Goal: Task Accomplishment & Management: Use online tool/utility

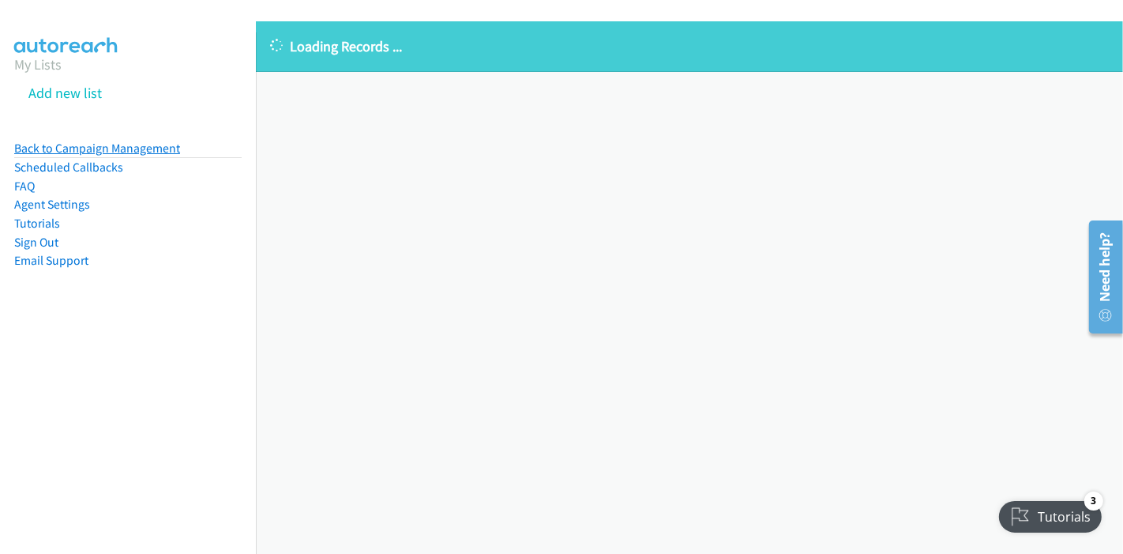
click at [128, 151] on link "Back to Campaign Management" at bounding box center [97, 148] width 166 height 15
click at [83, 148] on link "Back to Campaign Management" at bounding box center [97, 148] width 166 height 15
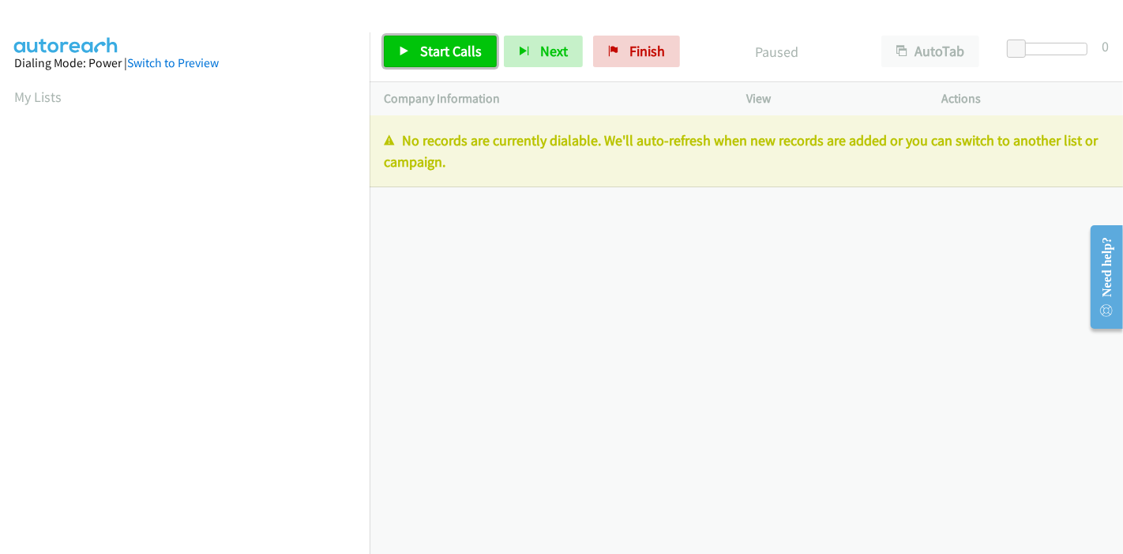
click at [415, 44] on link "Start Calls" at bounding box center [440, 52] width 113 height 32
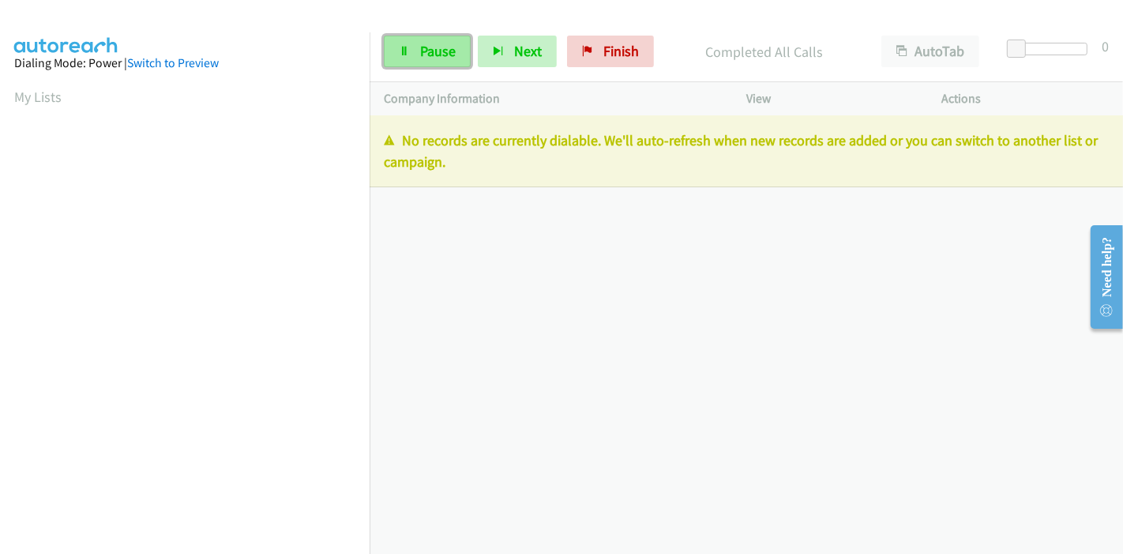
click at [400, 53] on icon at bounding box center [404, 52] width 11 height 11
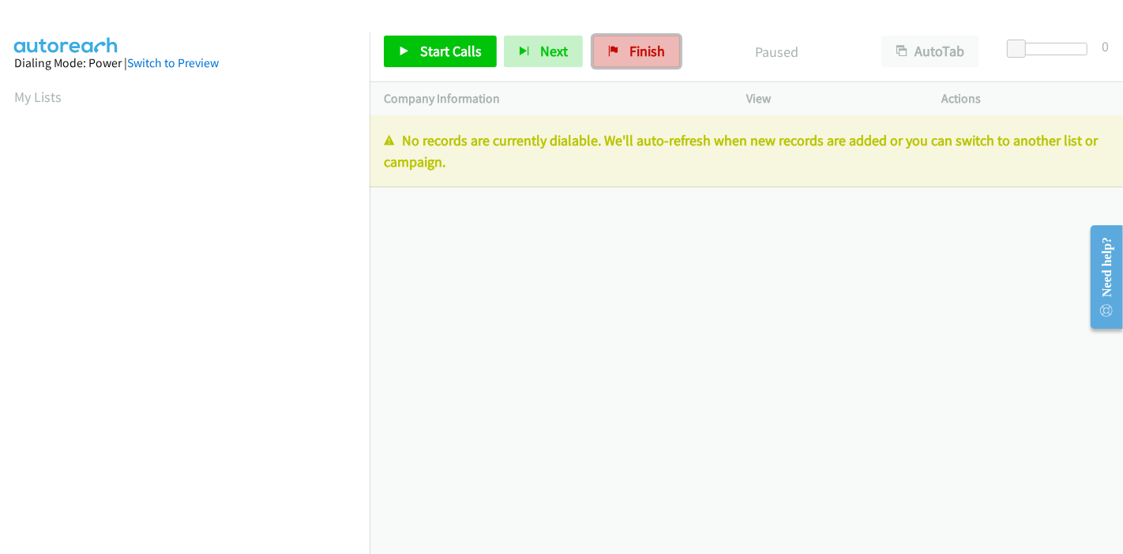
click at [617, 51] on link "Finish" at bounding box center [636, 52] width 87 height 32
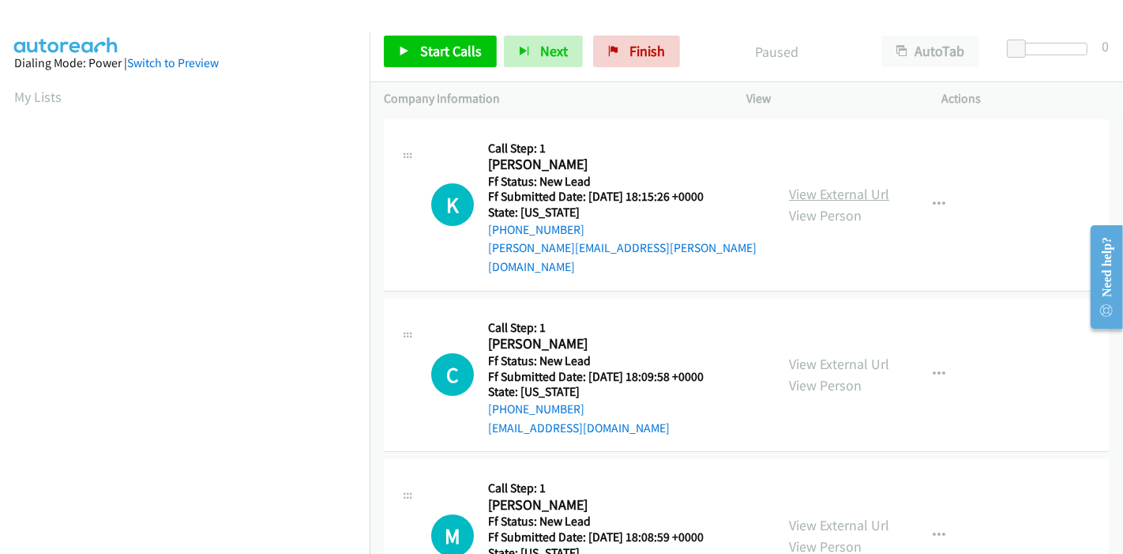
click at [822, 185] on link "View External Url" at bounding box center [839, 194] width 100 height 18
click at [841, 355] on link "View External Url" at bounding box center [839, 364] width 100 height 18
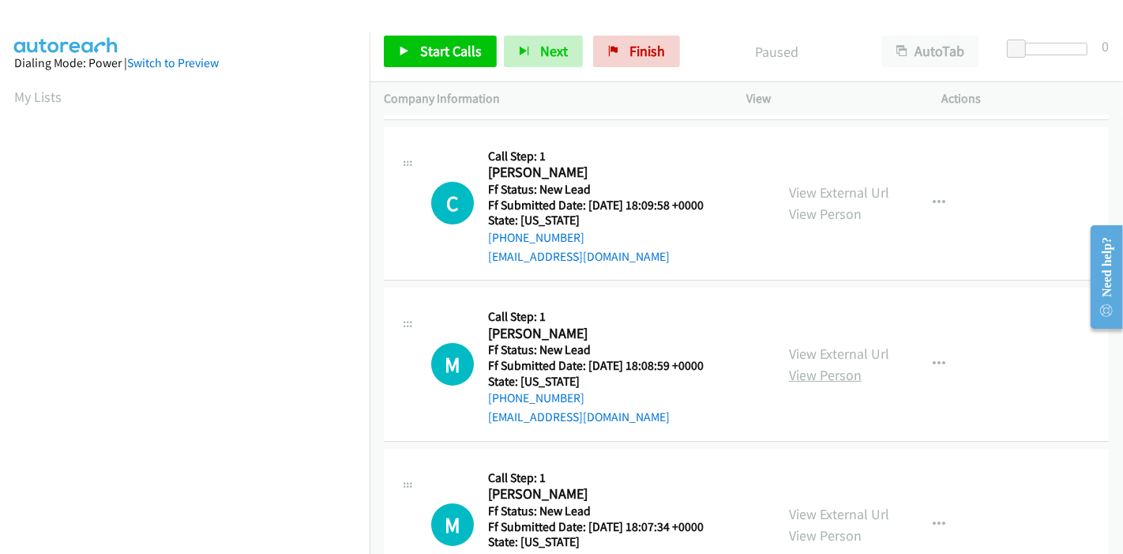
scroll to position [175, 0]
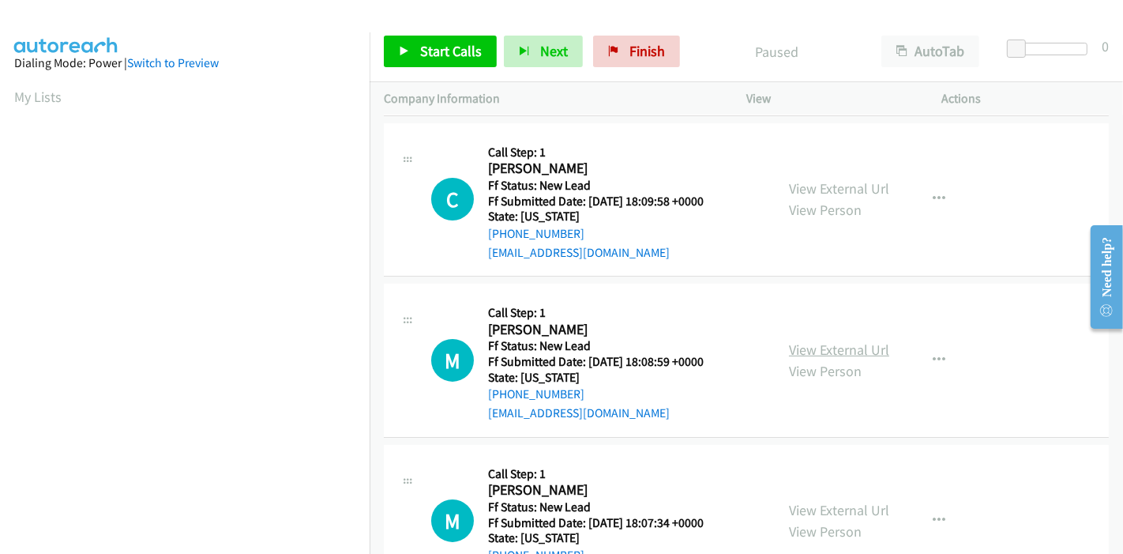
click at [846, 340] on link "View External Url" at bounding box center [839, 349] width 100 height 18
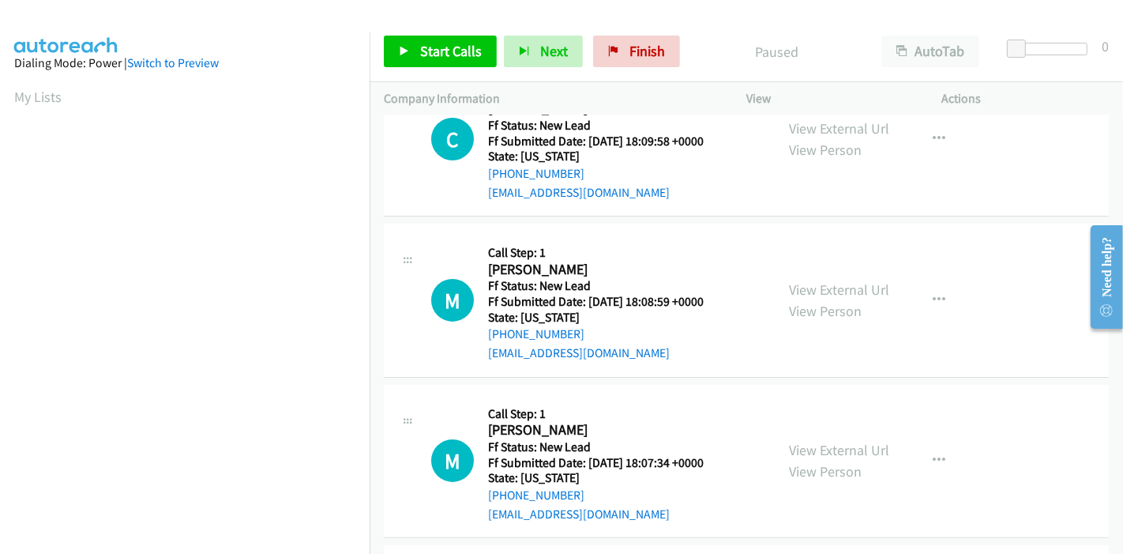
scroll to position [385, 0]
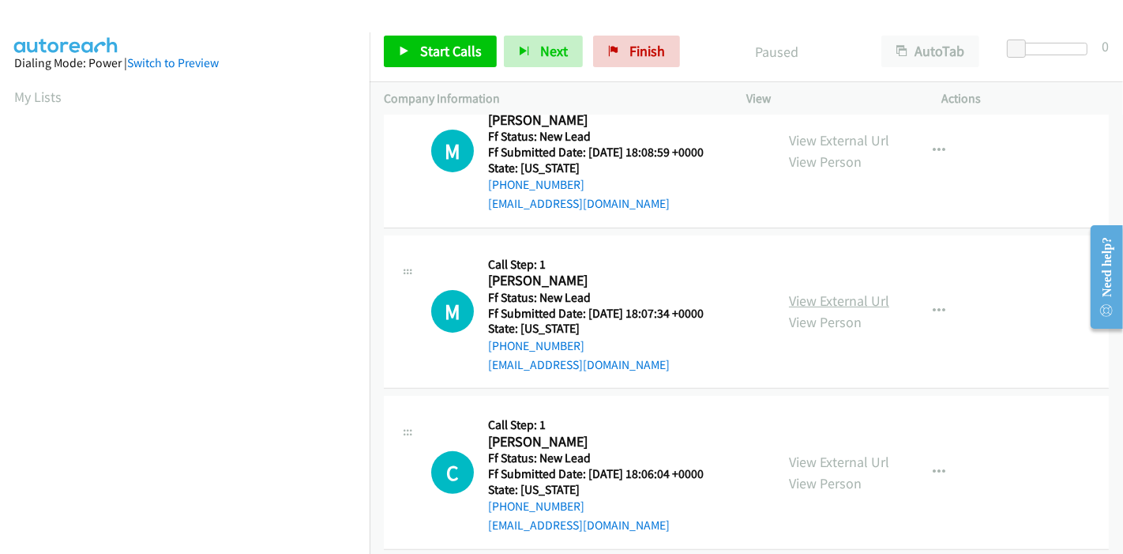
click at [835, 291] on link "View External Url" at bounding box center [839, 300] width 100 height 18
click at [846, 452] on link "View External Url" at bounding box center [839, 461] width 100 height 18
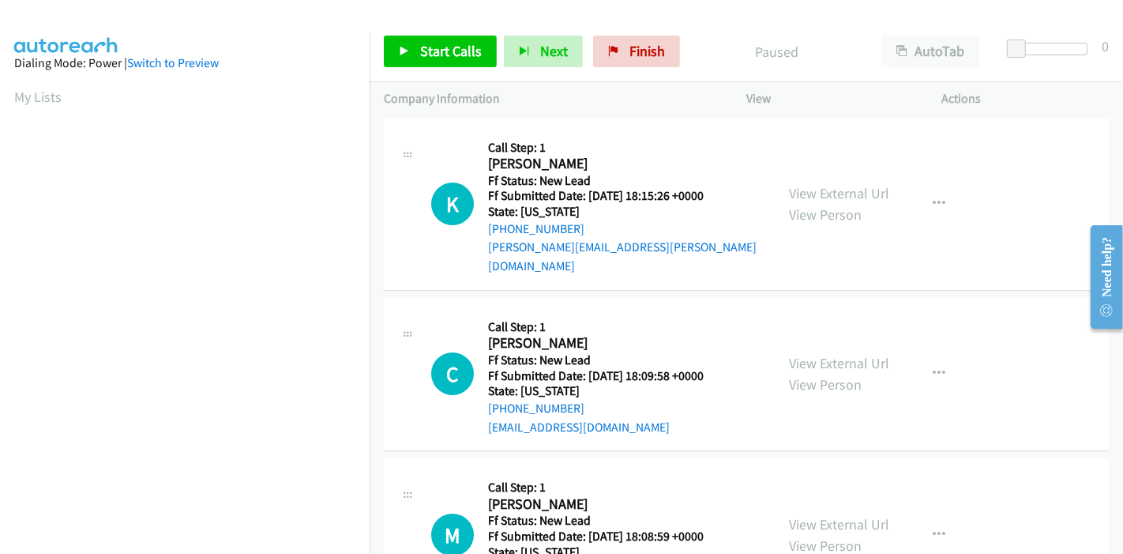
scroll to position [0, 0]
click at [417, 53] on link "Start Calls" at bounding box center [440, 52] width 113 height 32
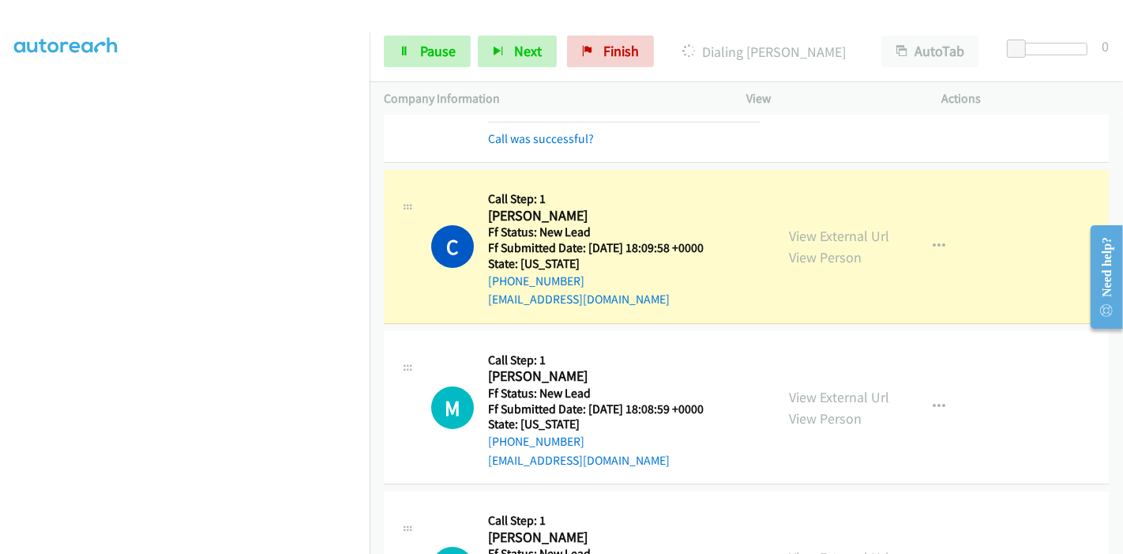
scroll to position [175, 0]
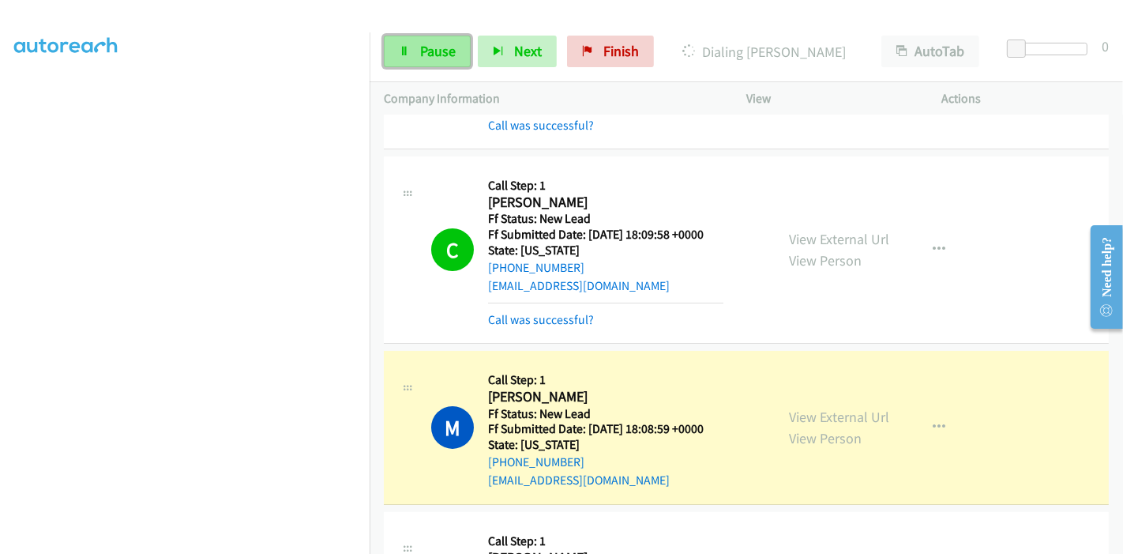
click at [404, 37] on link "Pause" at bounding box center [427, 52] width 87 height 32
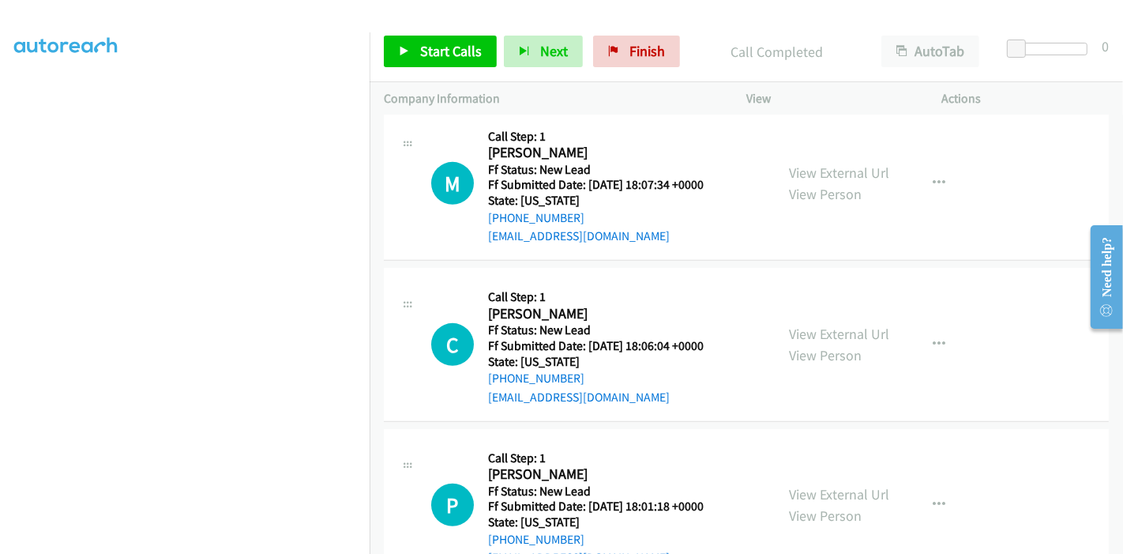
scroll to position [526, 0]
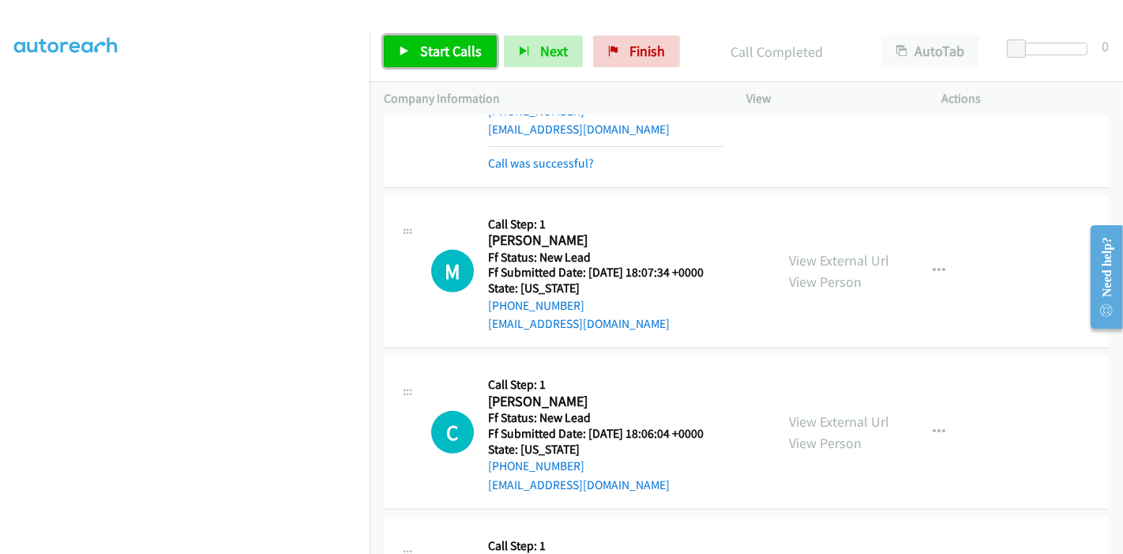
click at [420, 46] on span "Start Calls" at bounding box center [451, 51] width 62 height 18
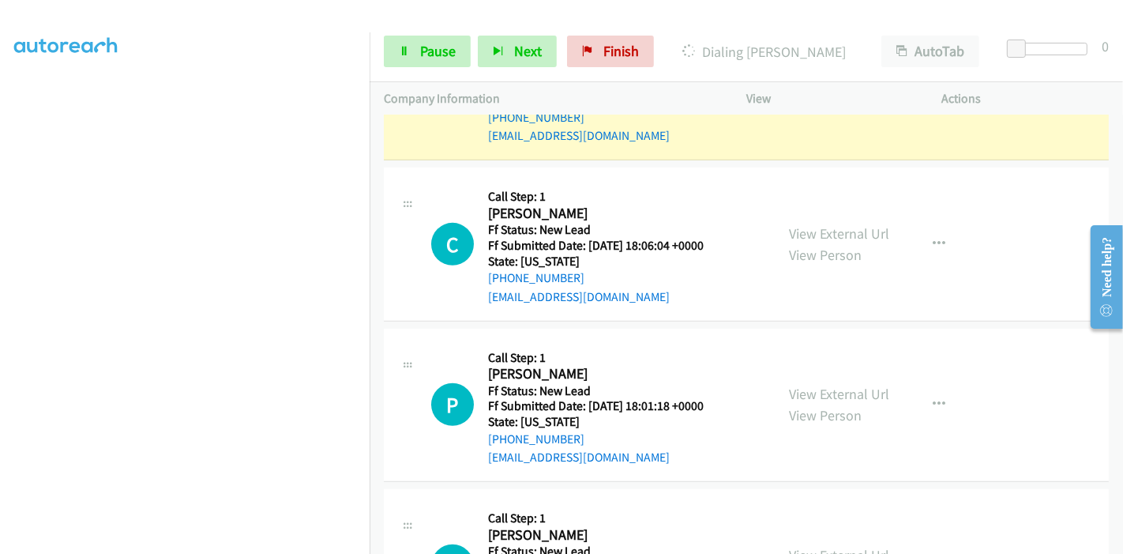
scroll to position [877, 0]
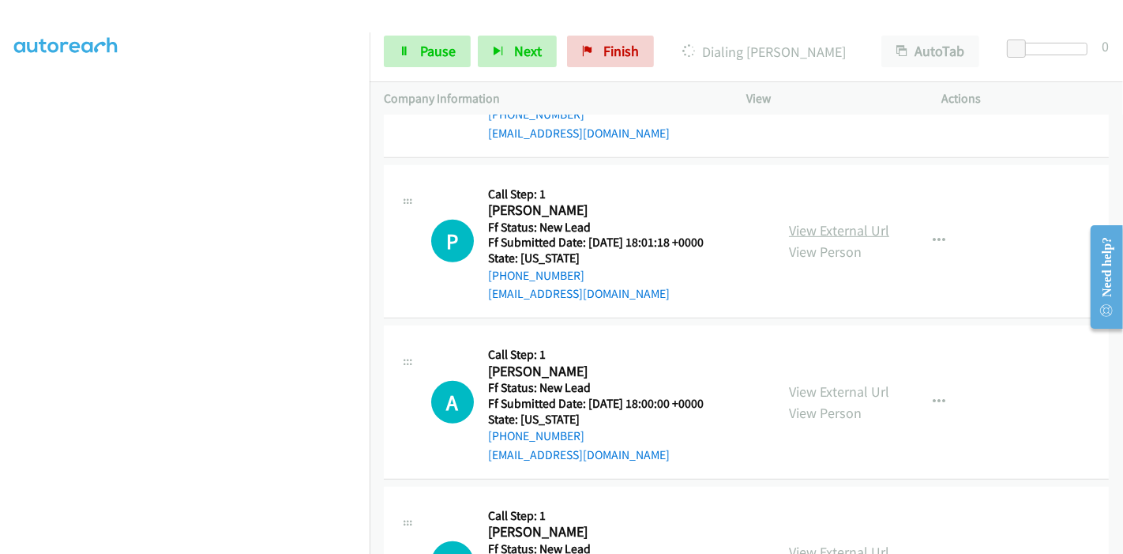
click at [807, 221] on link "View External Url" at bounding box center [839, 230] width 100 height 18
click at [807, 382] on link "View External Url" at bounding box center [839, 391] width 100 height 18
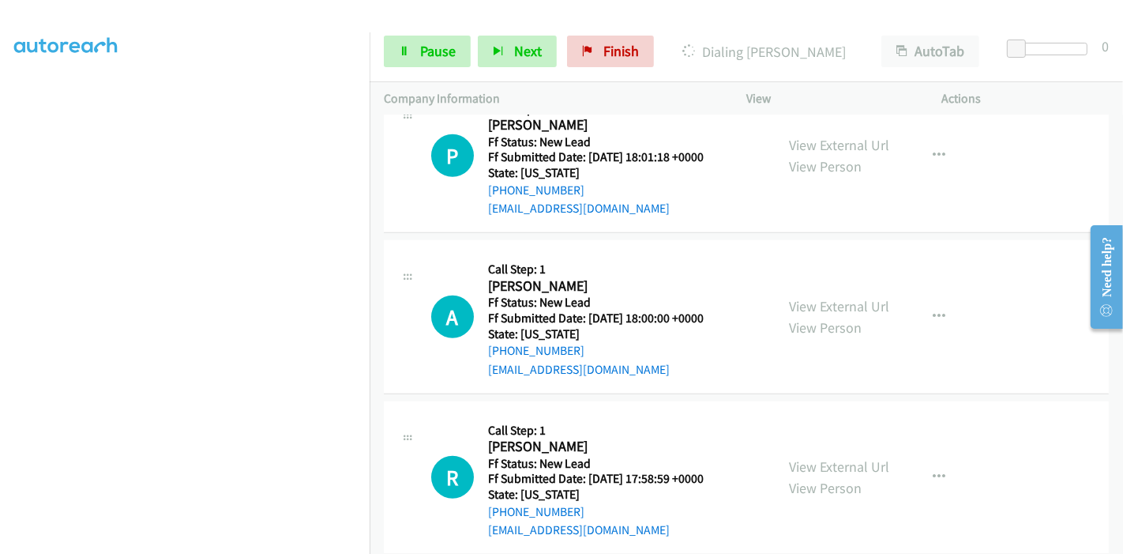
scroll to position [967, 0]
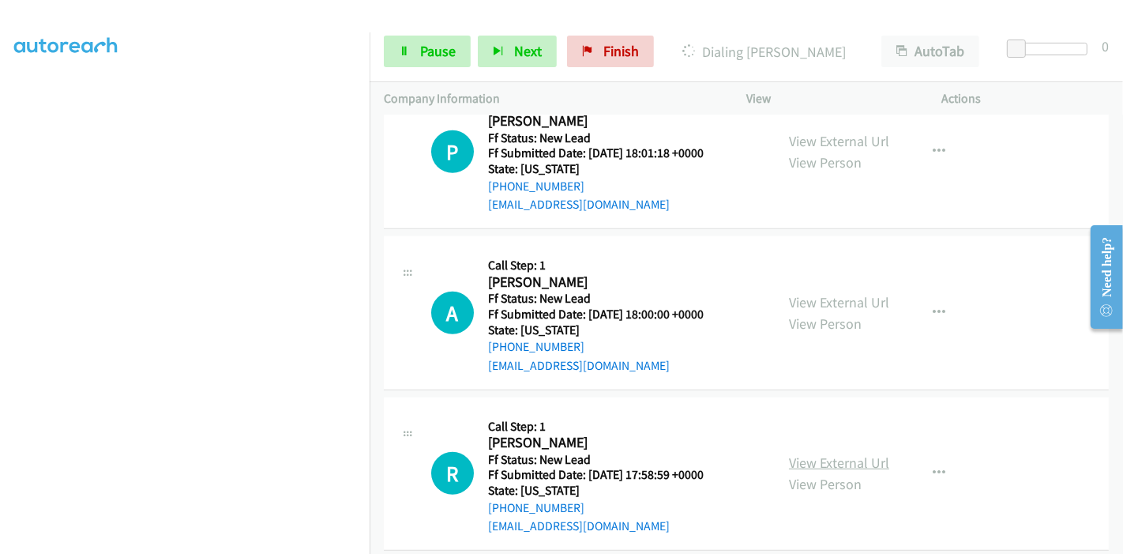
click at [801, 453] on link "View External Url" at bounding box center [839, 462] width 100 height 18
click at [428, 48] on span "Pause" at bounding box center [438, 51] width 36 height 18
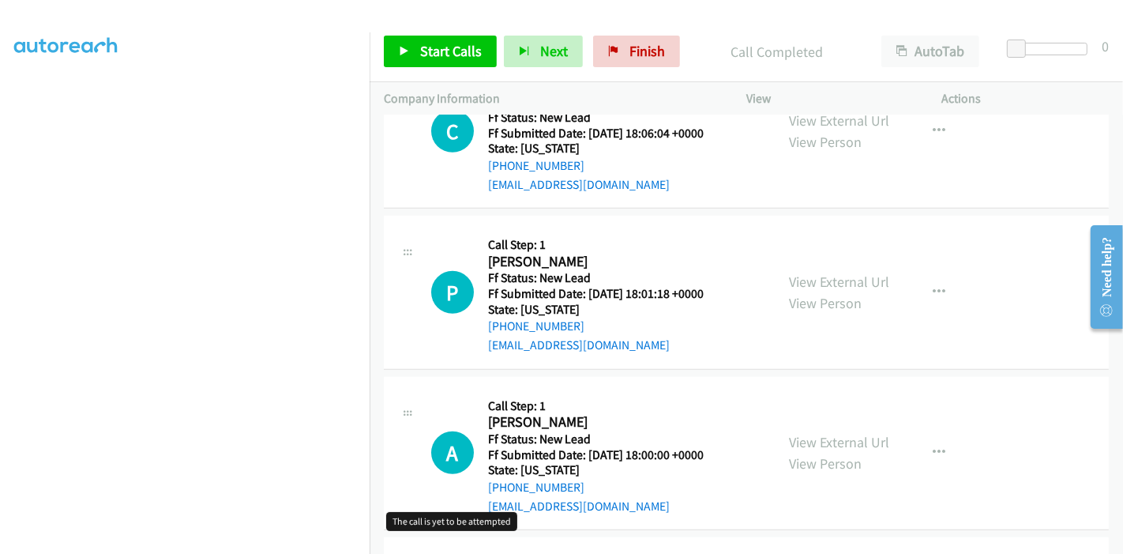
scroll to position [561, 0]
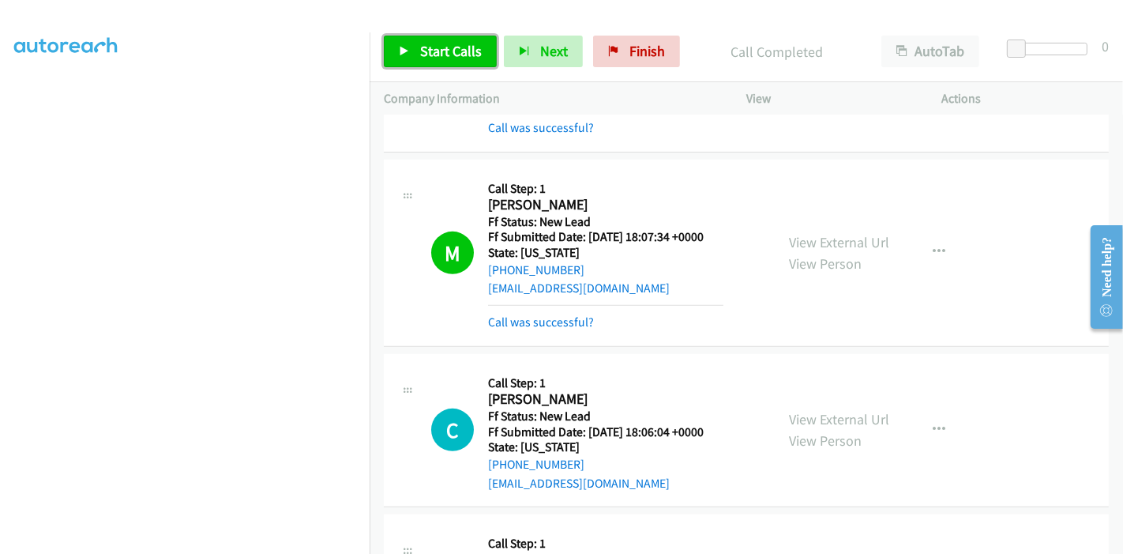
click at [407, 42] on link "Start Calls" at bounding box center [440, 52] width 113 height 32
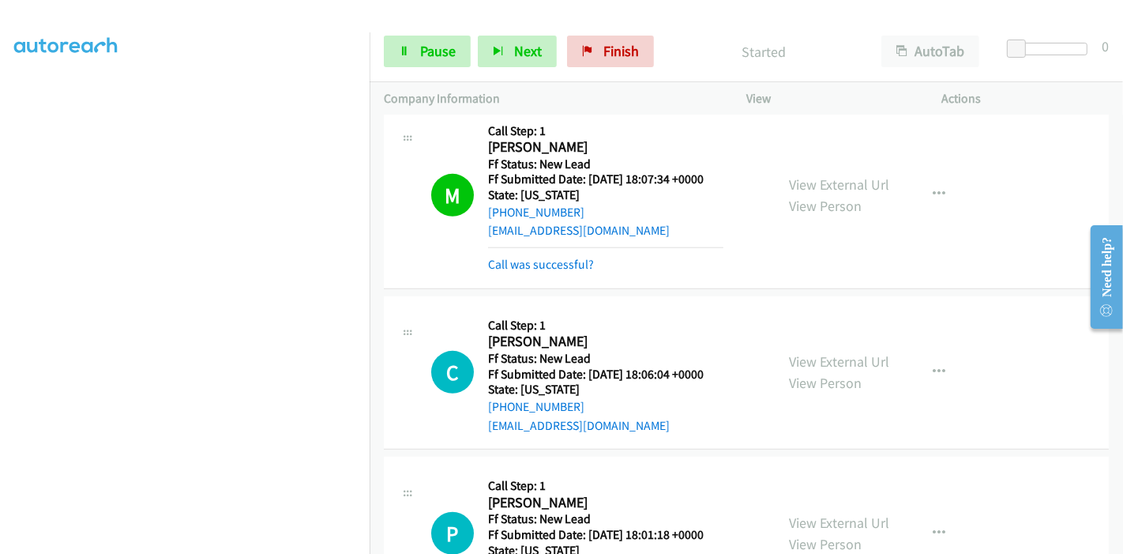
scroll to position [737, 0]
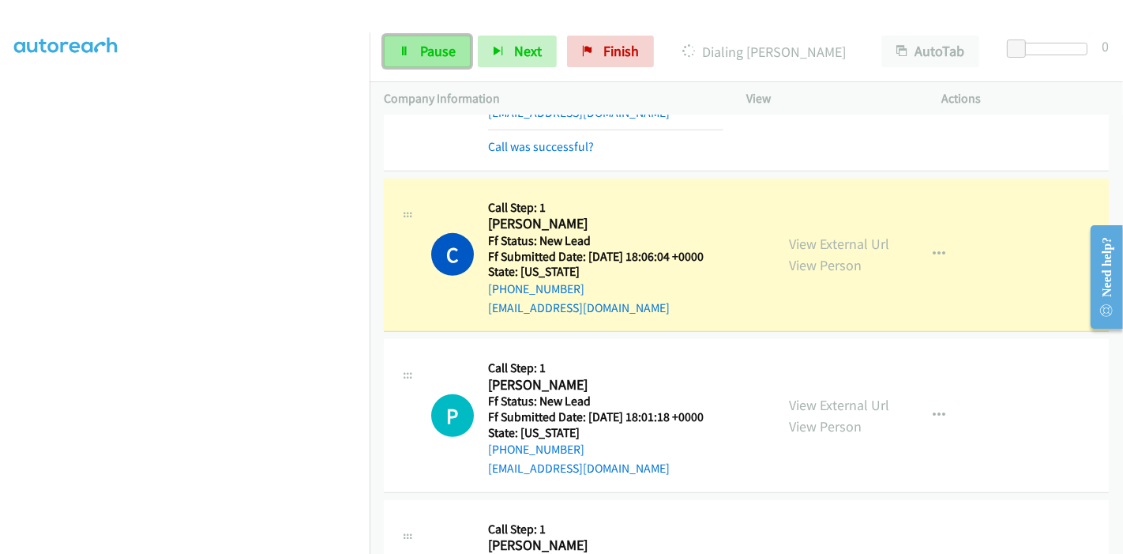
click at [420, 50] on span "Pause" at bounding box center [438, 51] width 36 height 18
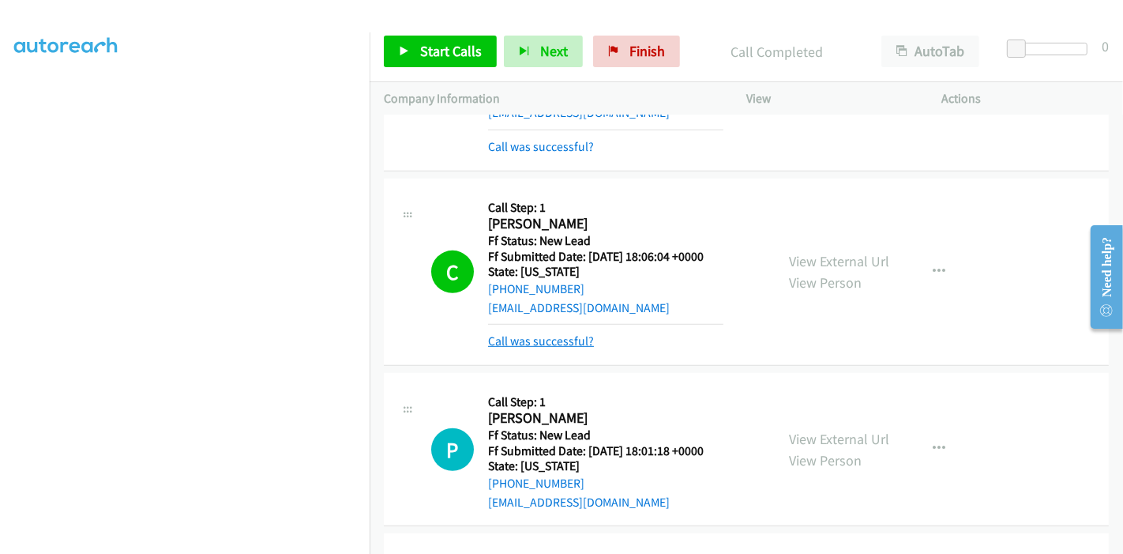
click at [557, 333] on link "Call was successful?" at bounding box center [541, 340] width 106 height 15
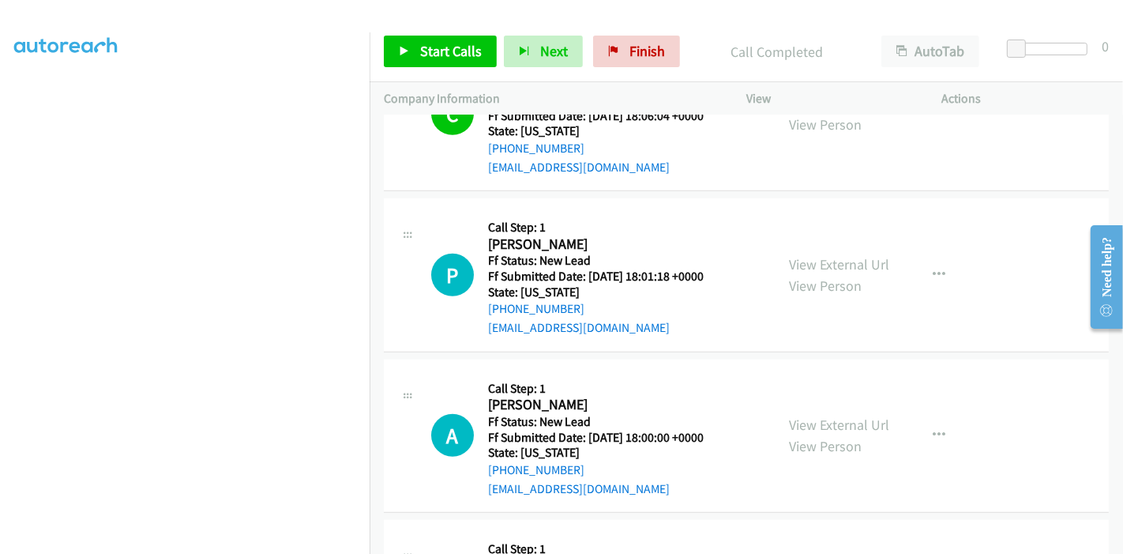
scroll to position [912, 0]
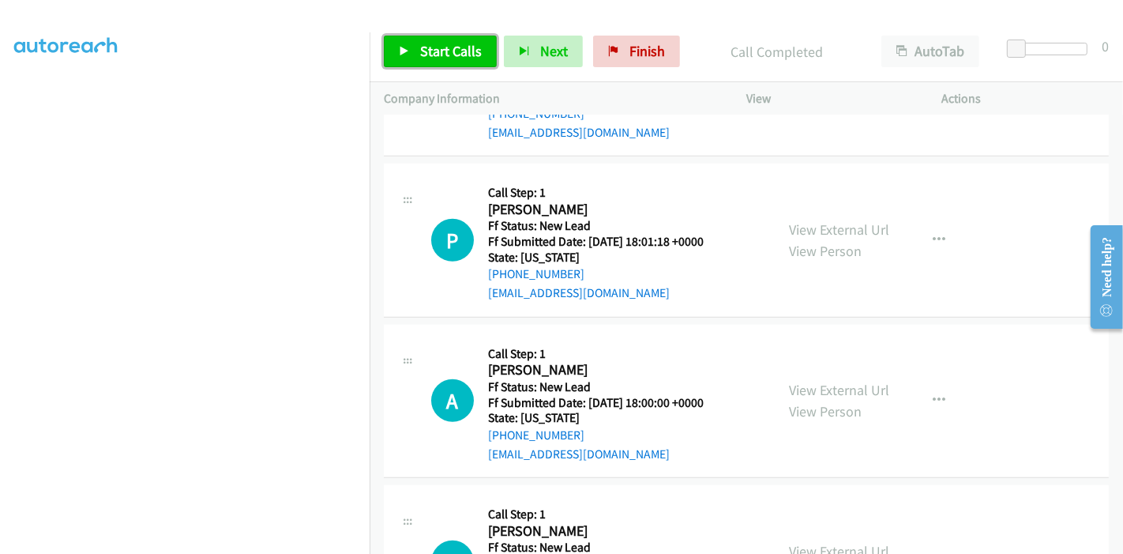
click at [408, 54] on icon at bounding box center [404, 52] width 11 height 11
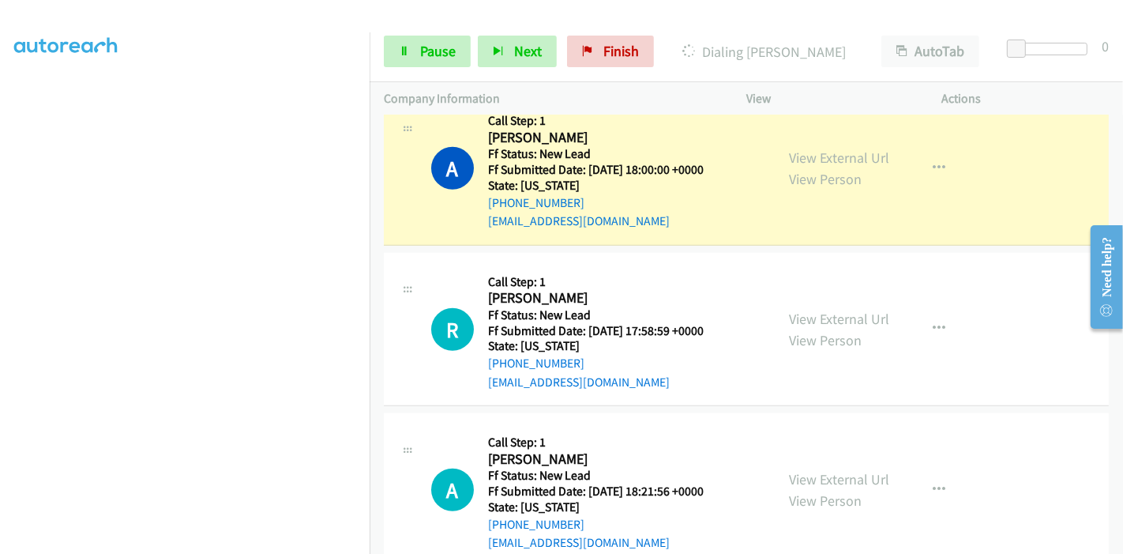
scroll to position [1090, 0]
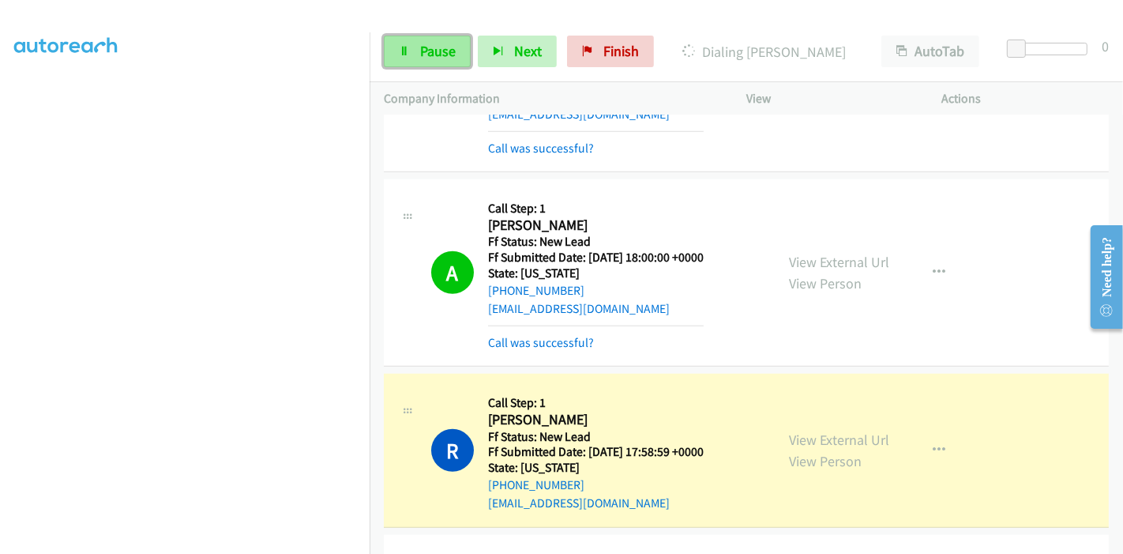
click at [435, 42] on span "Pause" at bounding box center [438, 51] width 36 height 18
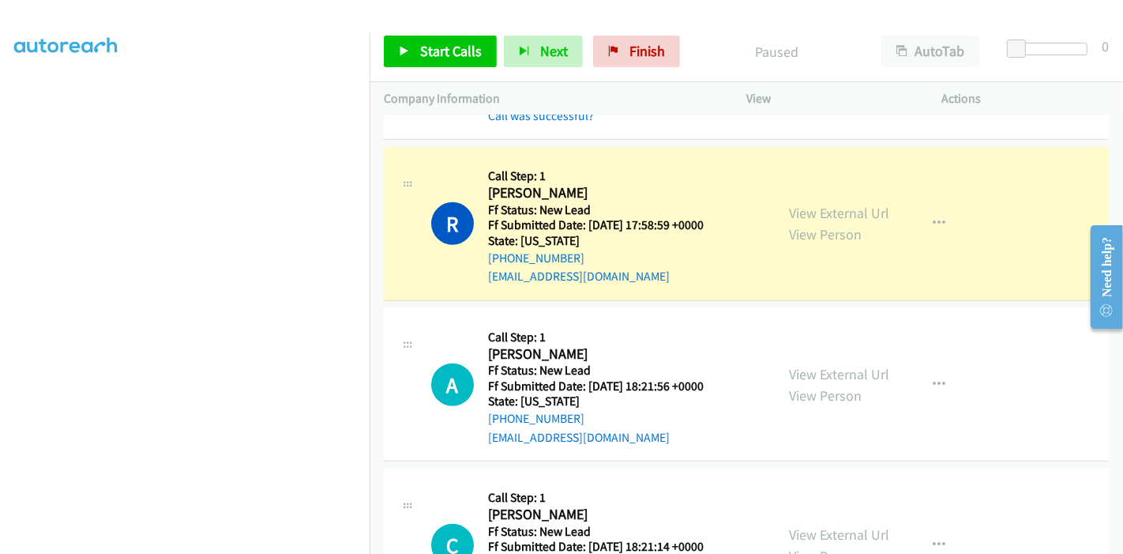
scroll to position [1387, 0]
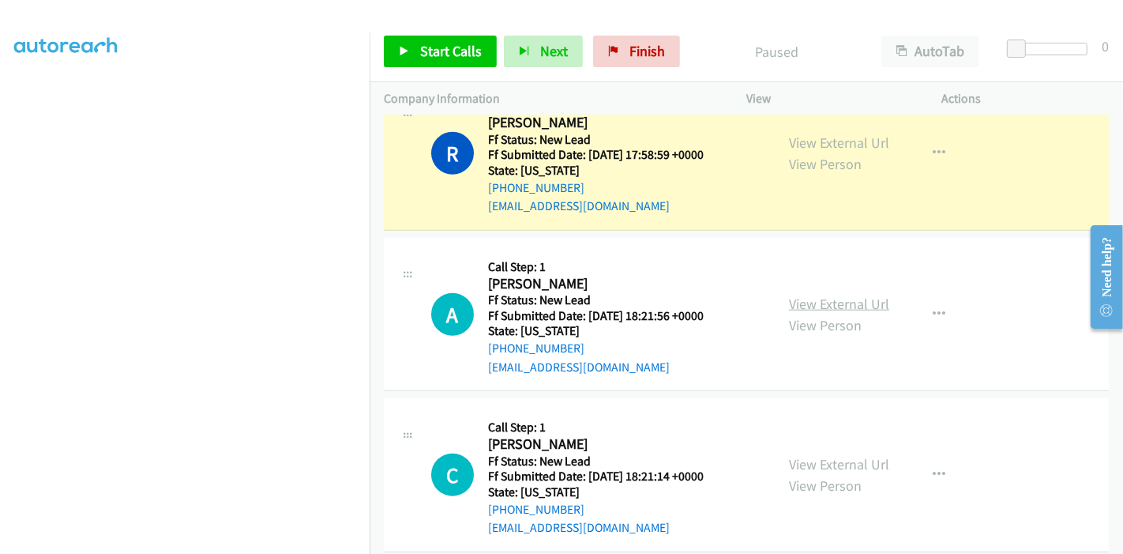
click at [812, 295] on link "View External Url" at bounding box center [839, 304] width 100 height 18
click at [826, 455] on link "View External Url" at bounding box center [839, 464] width 100 height 18
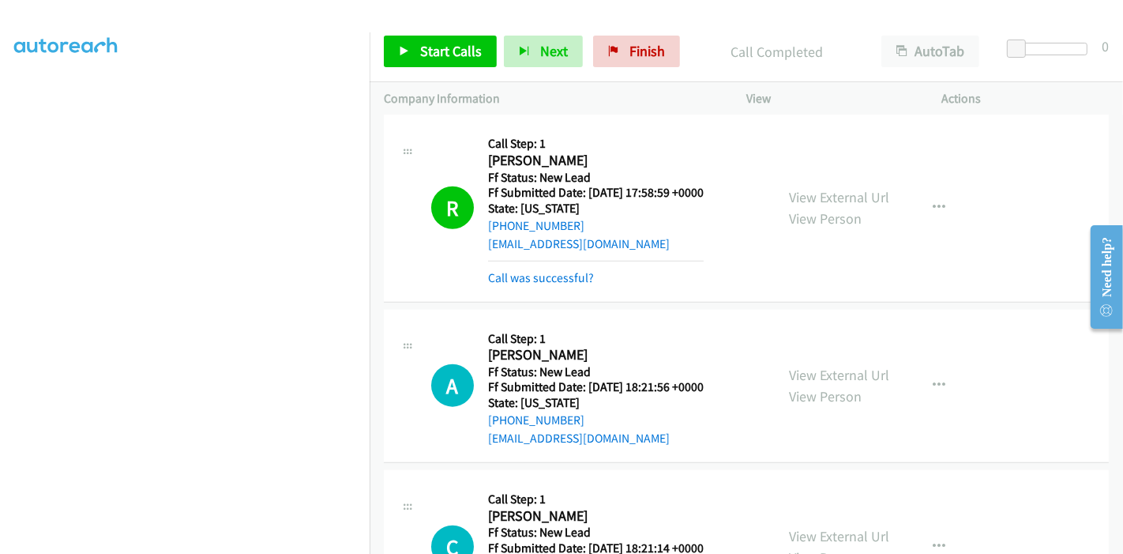
scroll to position [1421, 0]
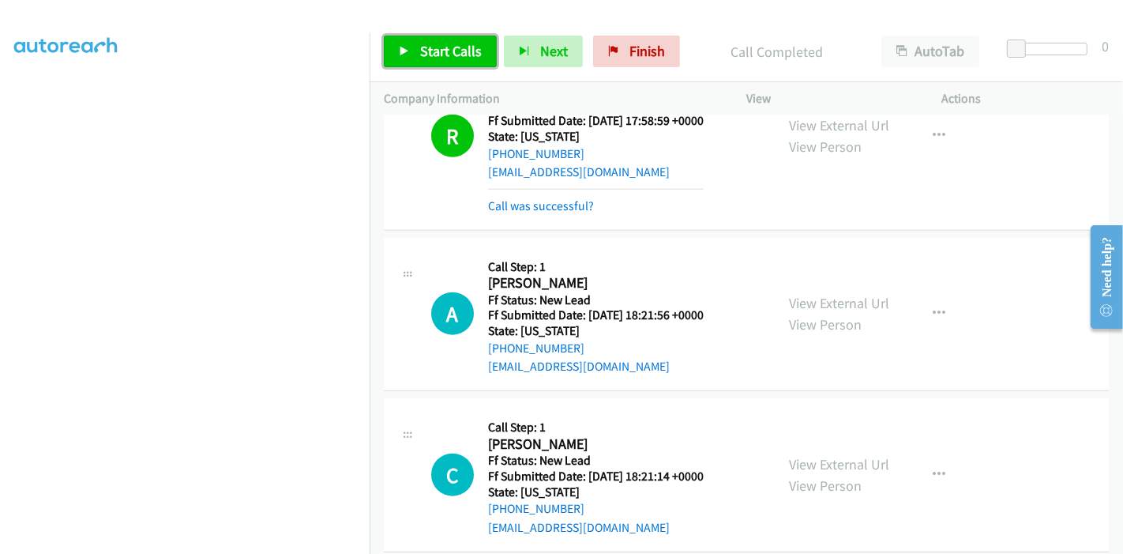
click at [400, 39] on link "Start Calls" at bounding box center [440, 52] width 113 height 32
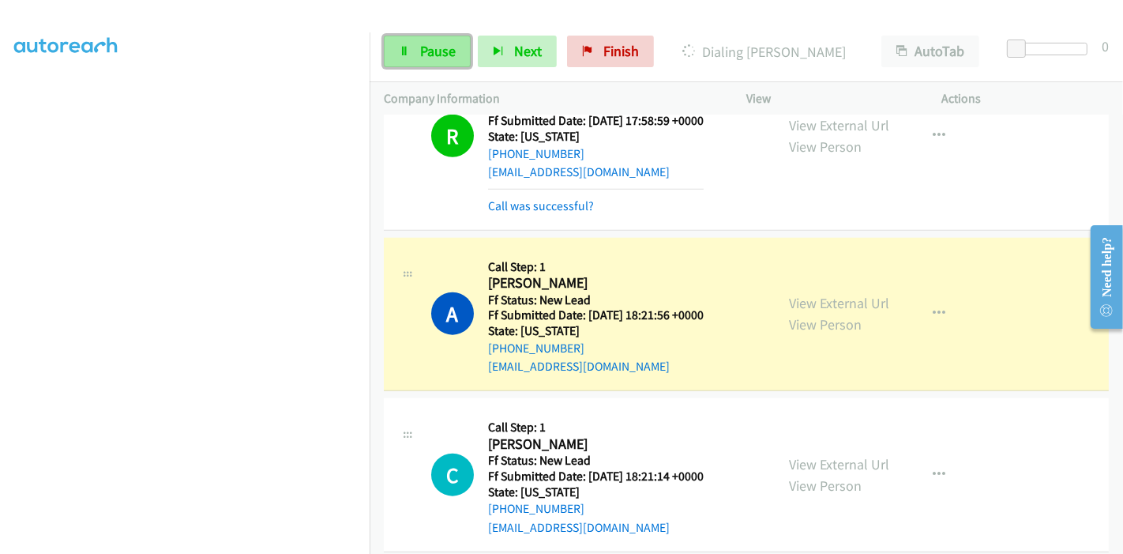
click at [430, 44] on span "Pause" at bounding box center [438, 51] width 36 height 18
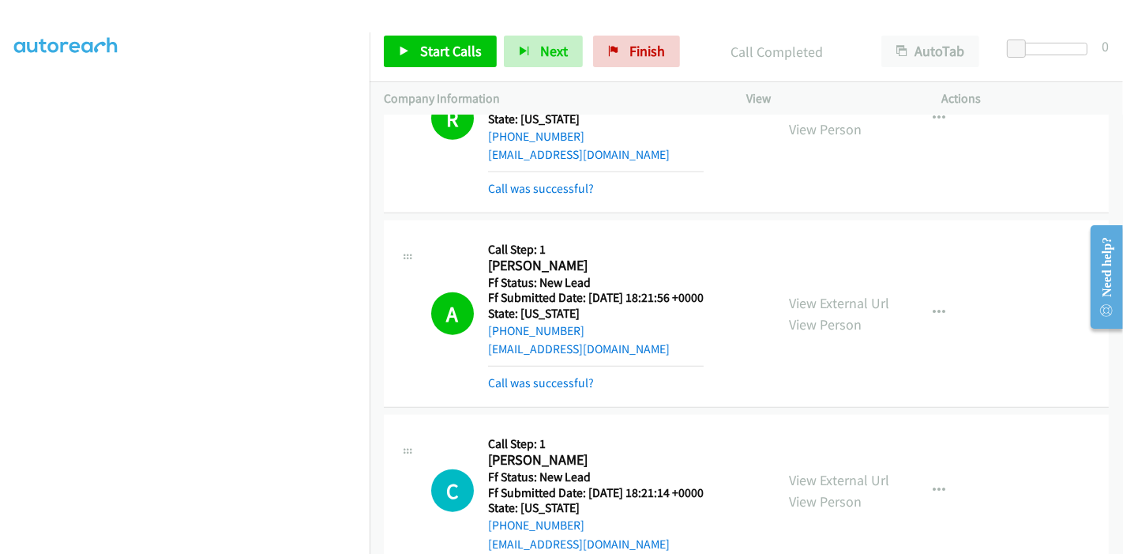
scroll to position [1455, 0]
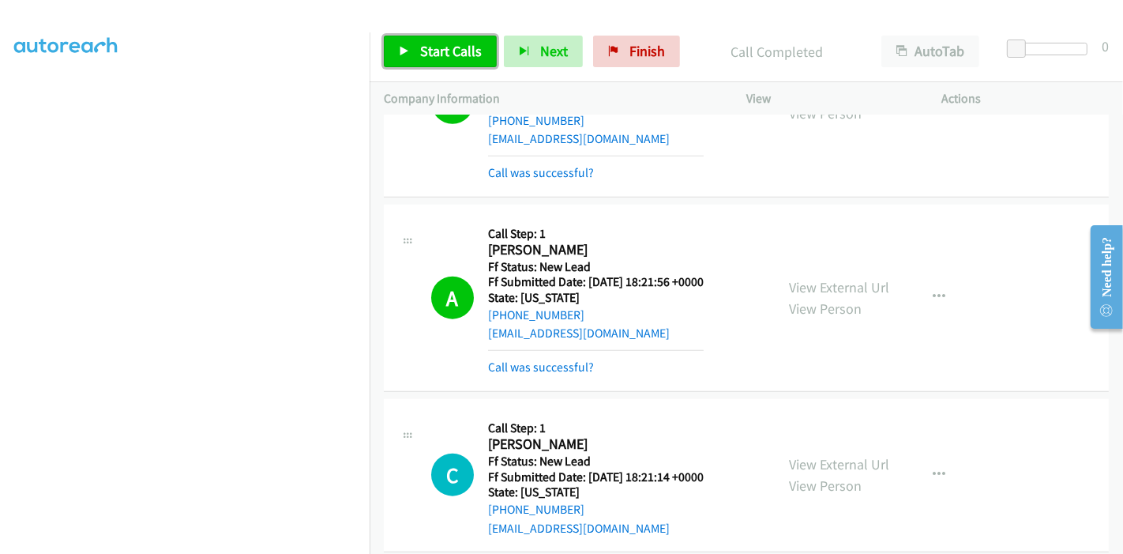
click at [434, 62] on link "Start Calls" at bounding box center [440, 52] width 113 height 32
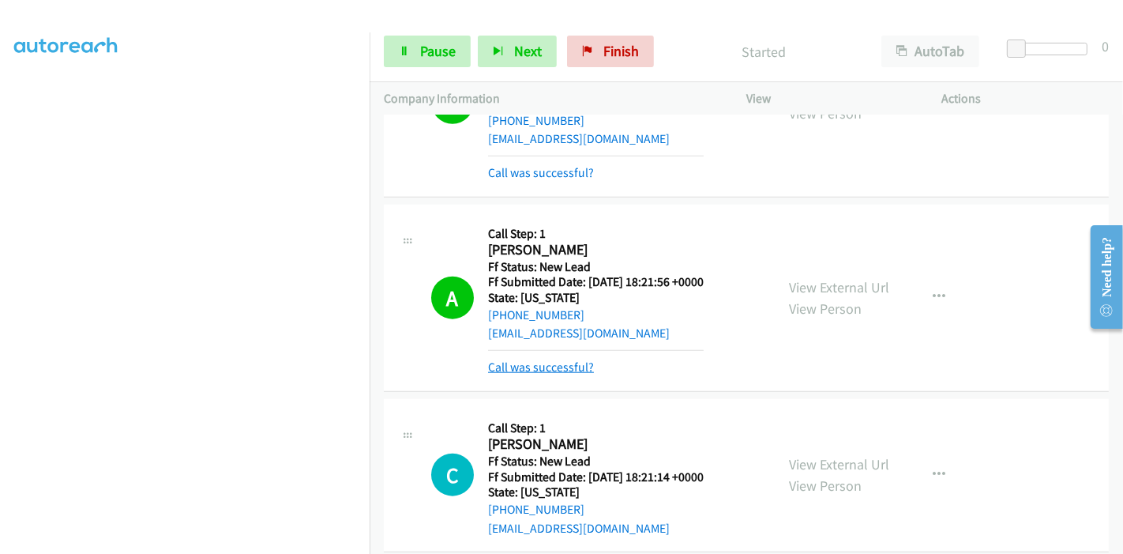
click at [550, 359] on link "Call was successful?" at bounding box center [541, 366] width 106 height 15
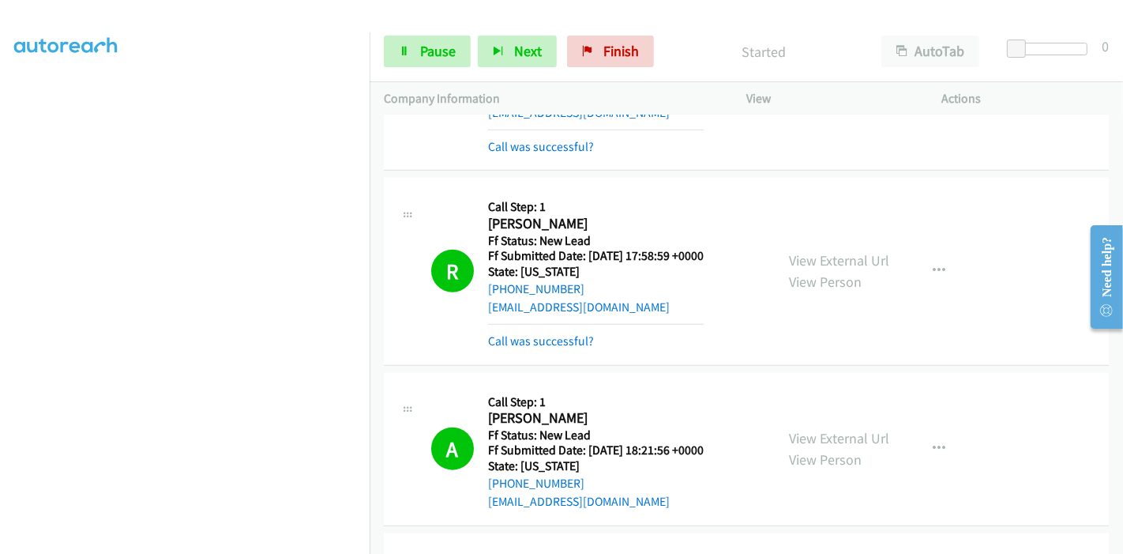
scroll to position [1245, 0]
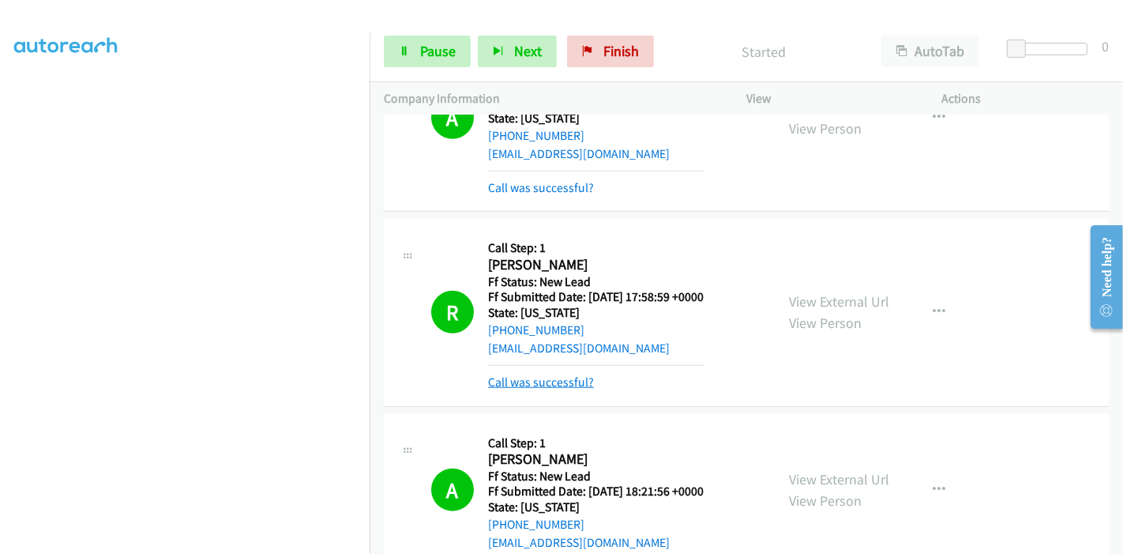
click at [554, 374] on link "Call was successful?" at bounding box center [541, 381] width 106 height 15
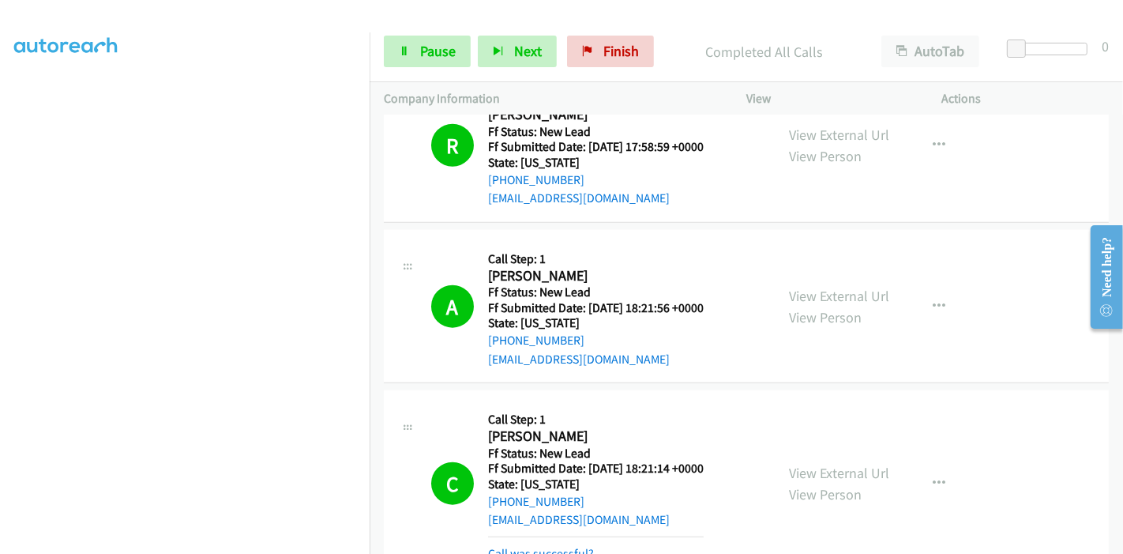
scroll to position [1492, 0]
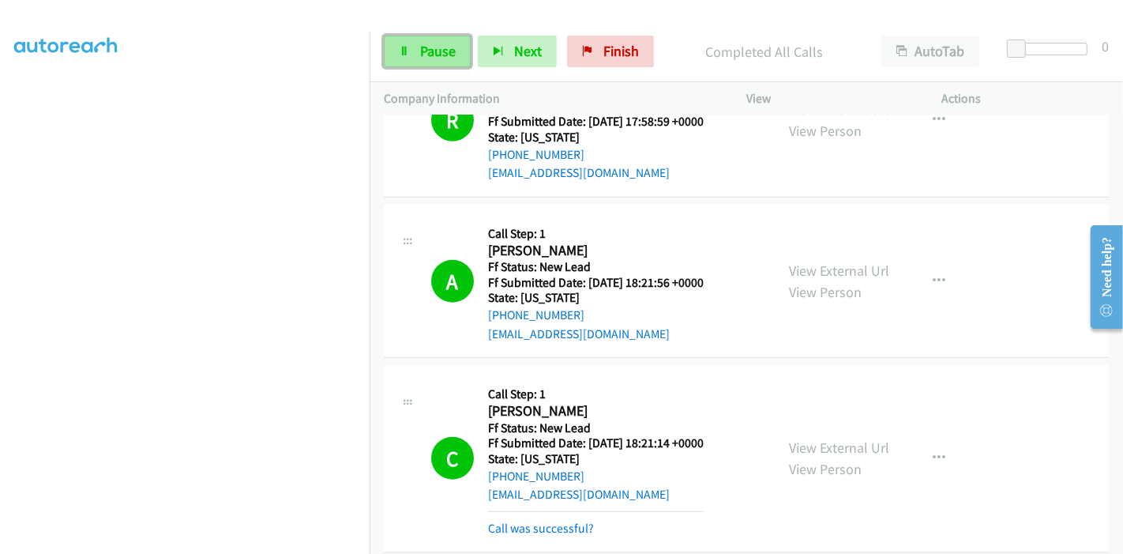
click at [410, 43] on link "Pause" at bounding box center [427, 52] width 87 height 32
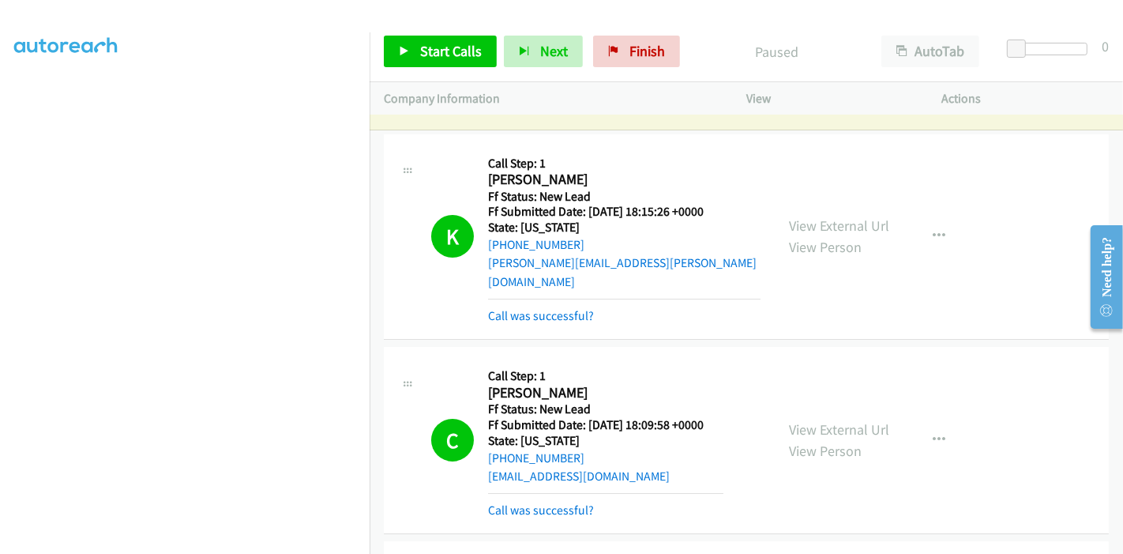
scroll to position [0, 0]
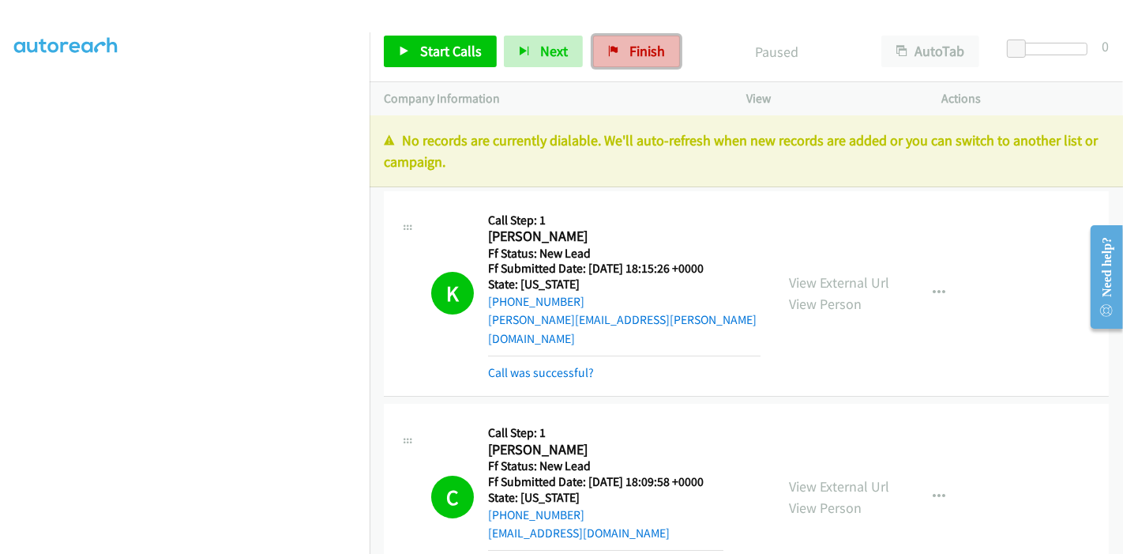
click at [636, 50] on span "Finish" at bounding box center [647, 51] width 36 height 18
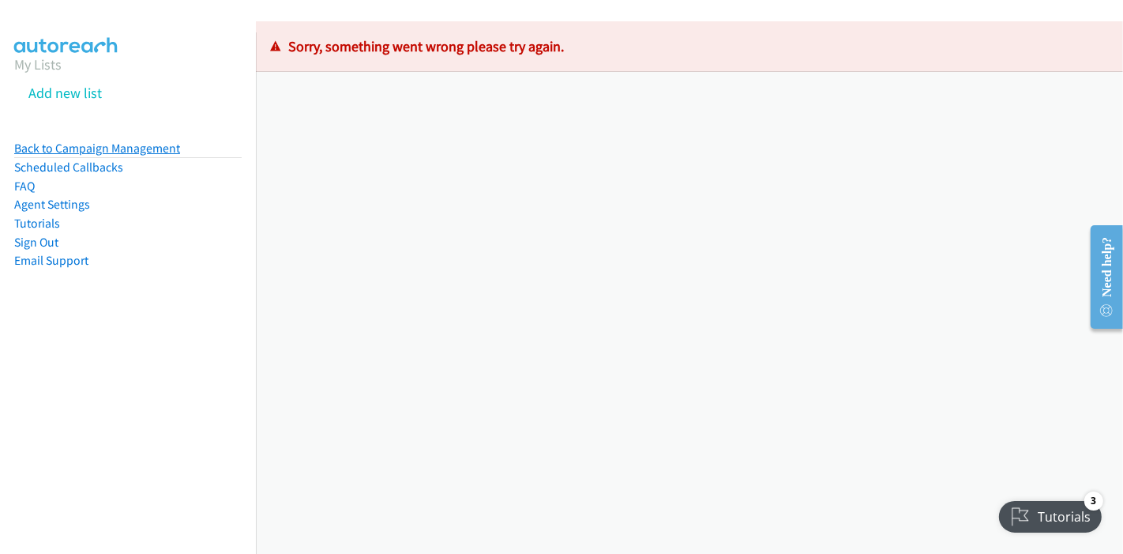
click at [90, 145] on link "Back to Campaign Management" at bounding box center [97, 148] width 166 height 15
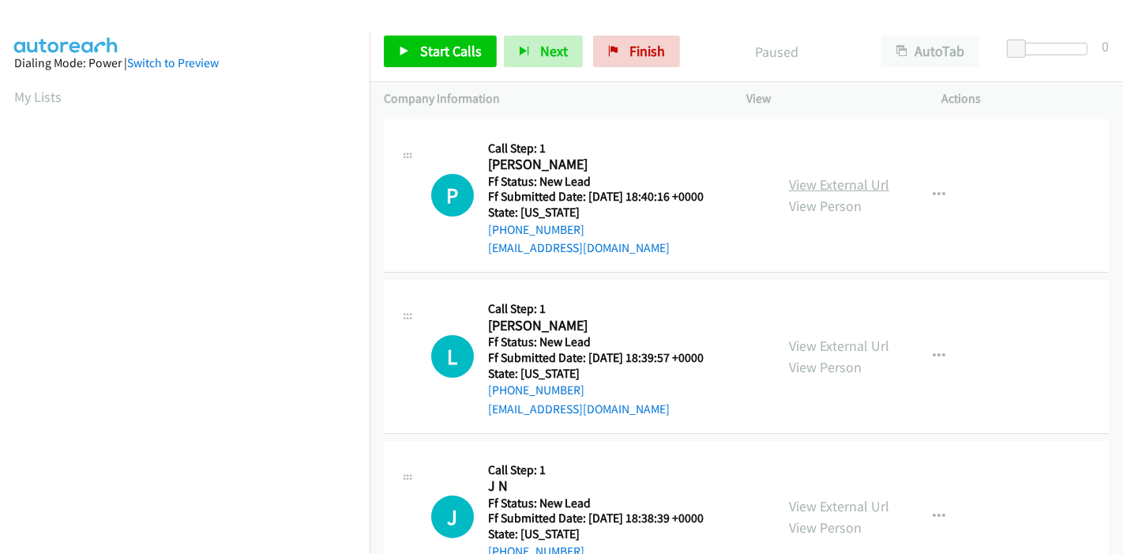
click at [855, 184] on link "View External Url" at bounding box center [839, 184] width 100 height 18
click at [828, 346] on link "View External Url" at bounding box center [839, 345] width 100 height 18
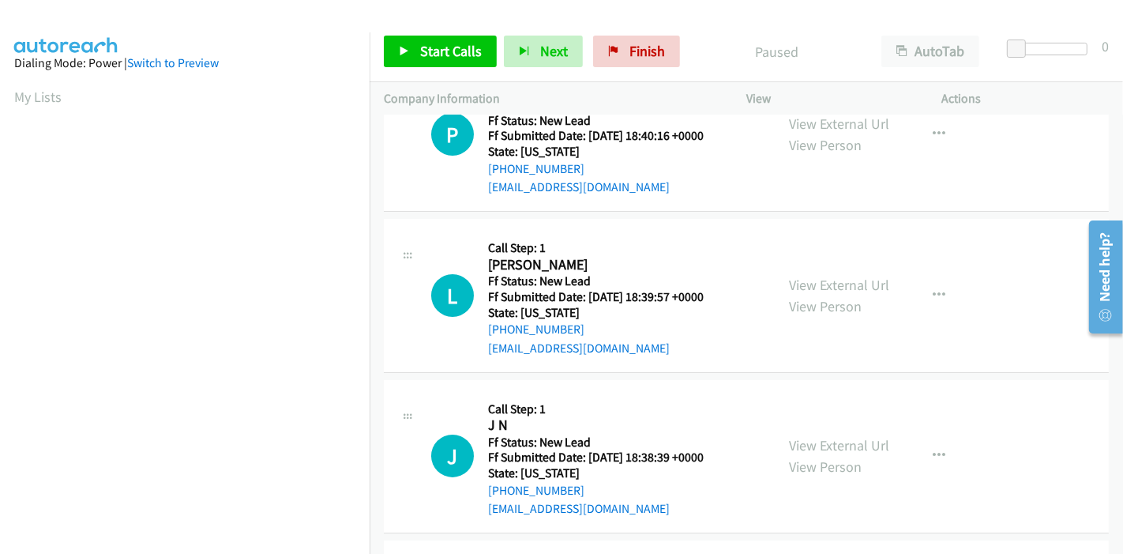
scroll to position [88, 0]
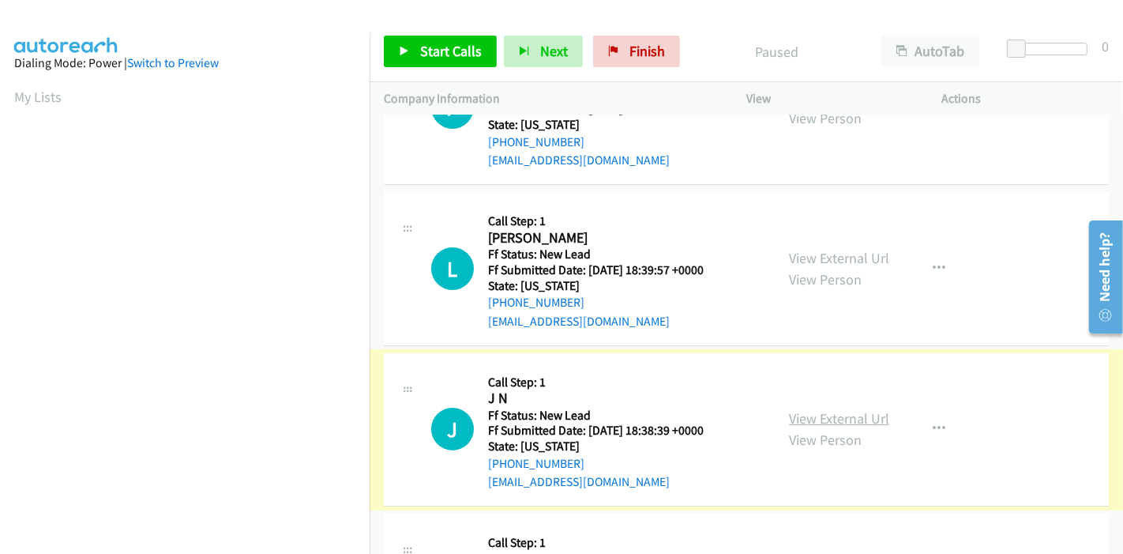
click at [828, 416] on link "View External Url" at bounding box center [839, 418] width 100 height 18
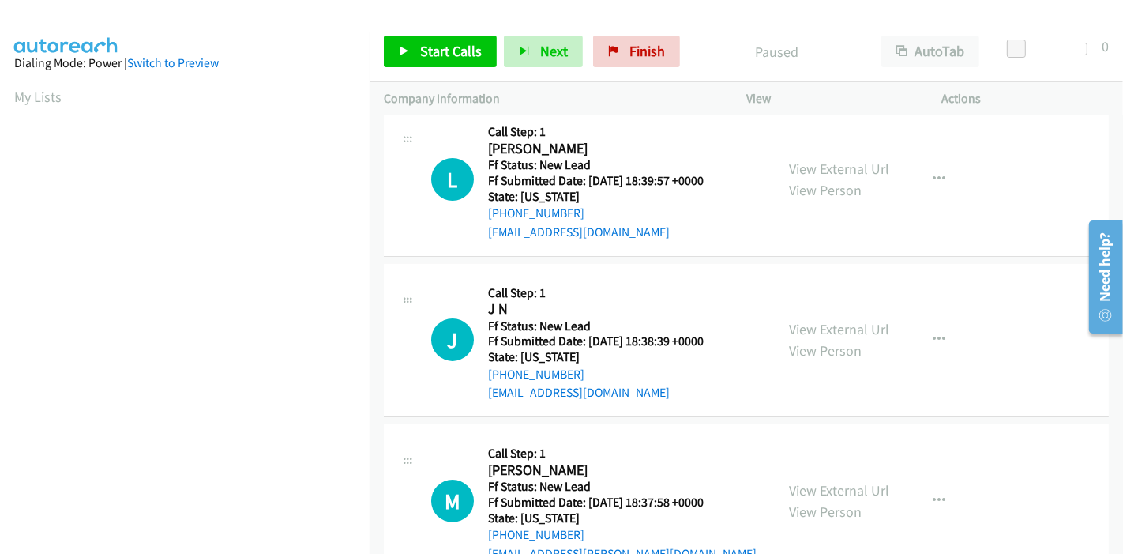
scroll to position [351, 0]
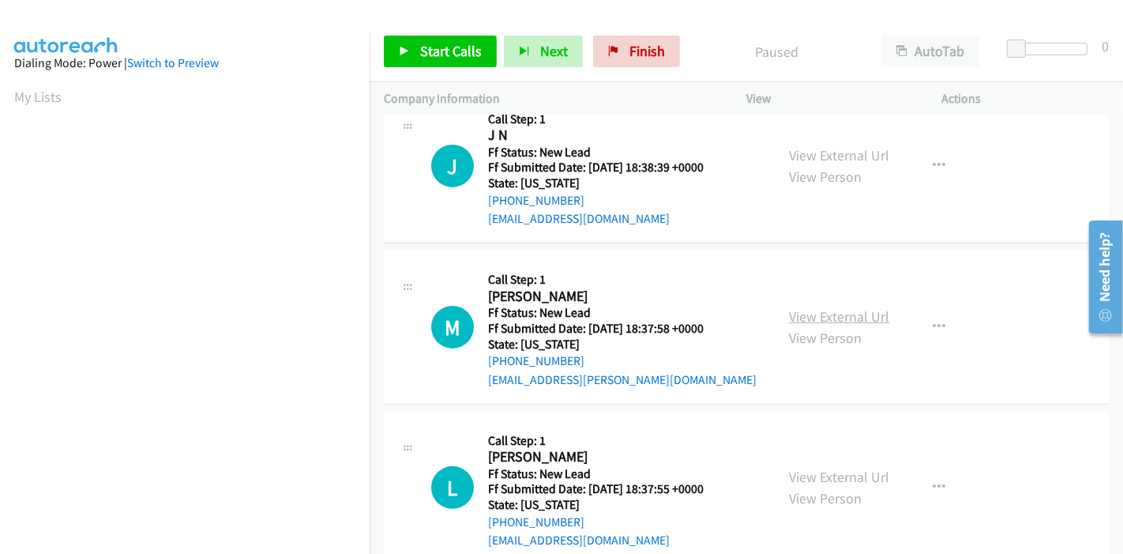
click at [814, 310] on link "View External Url" at bounding box center [839, 316] width 100 height 18
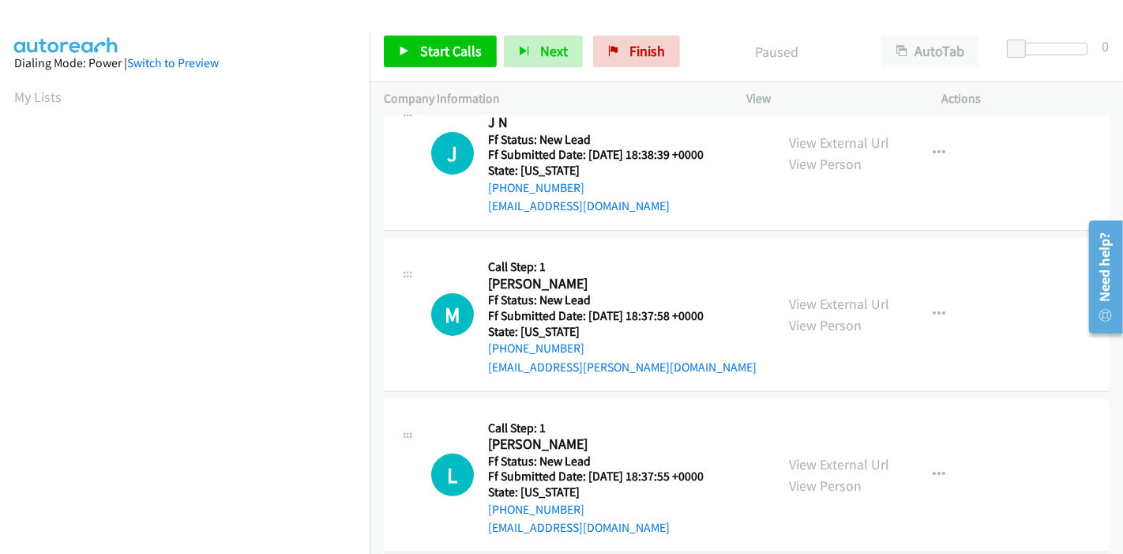
scroll to position [385, 0]
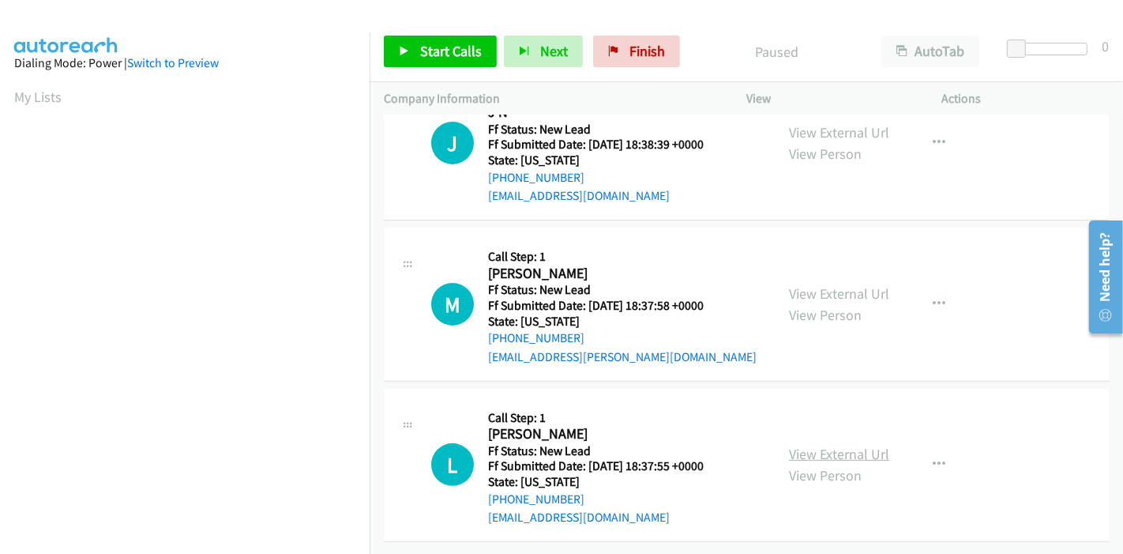
click at [814, 445] on link "View External Url" at bounding box center [839, 454] width 100 height 18
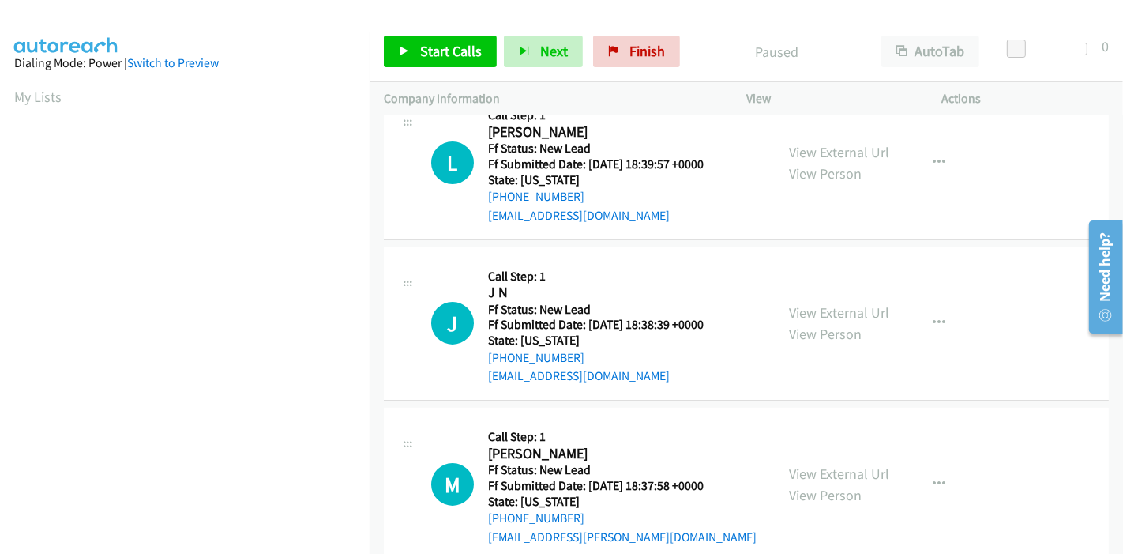
scroll to position [33, 0]
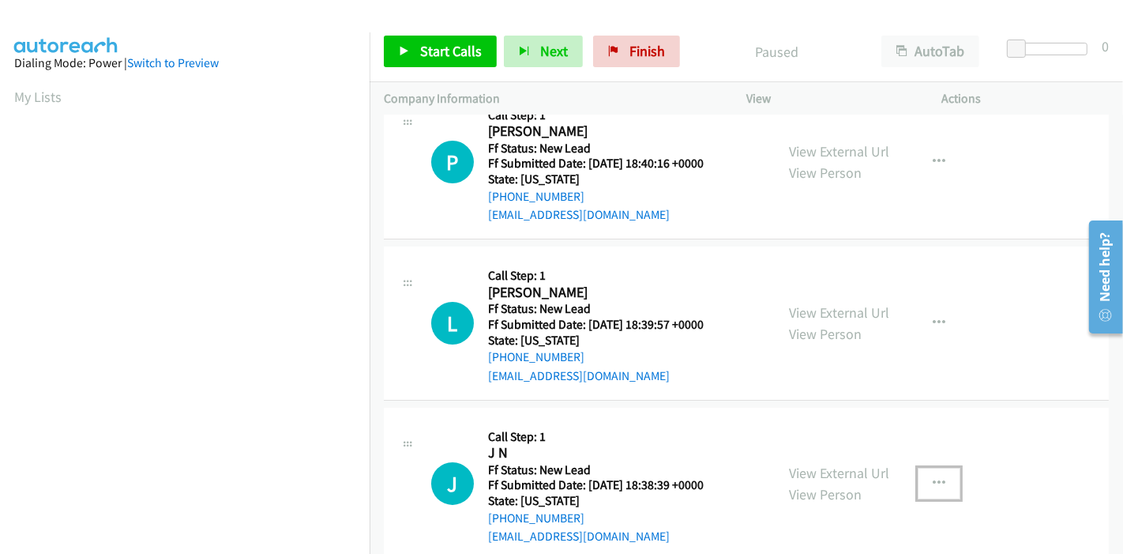
click at [933, 477] on icon "button" at bounding box center [939, 483] width 13 height 13
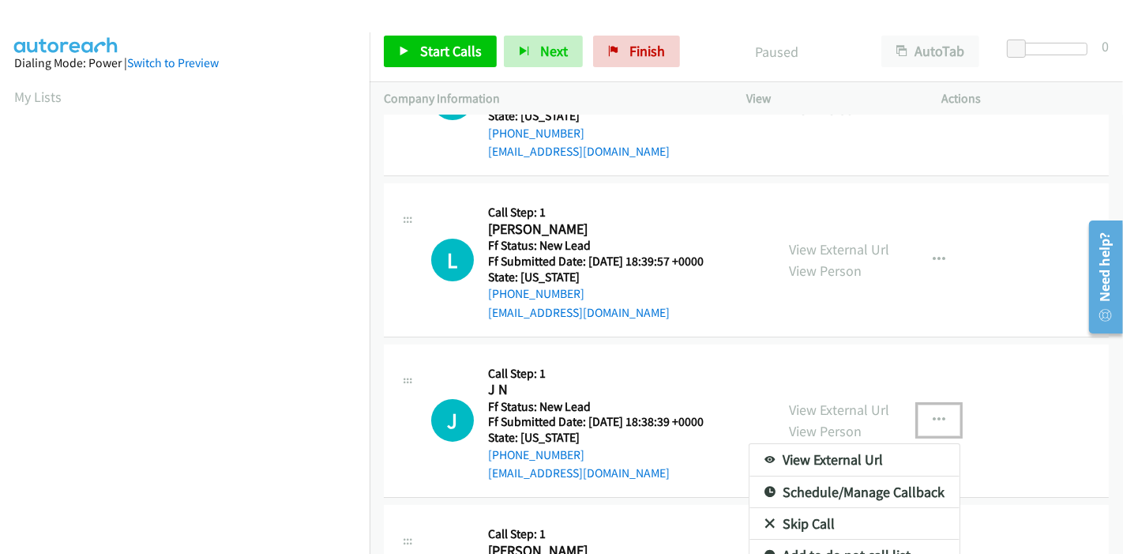
scroll to position [122, 0]
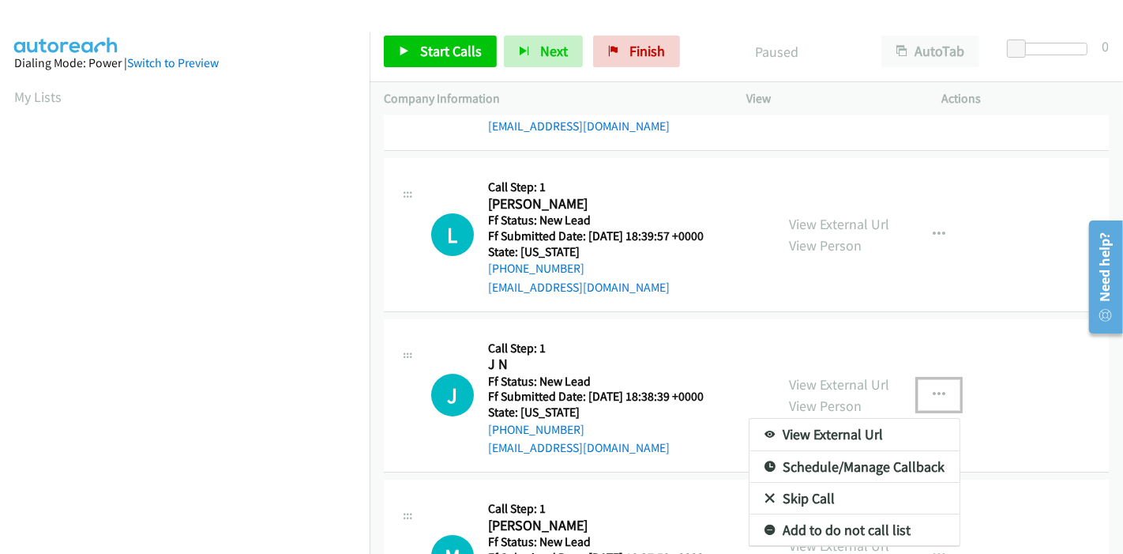
click at [809, 500] on link "Skip Call" at bounding box center [854, 498] width 210 height 32
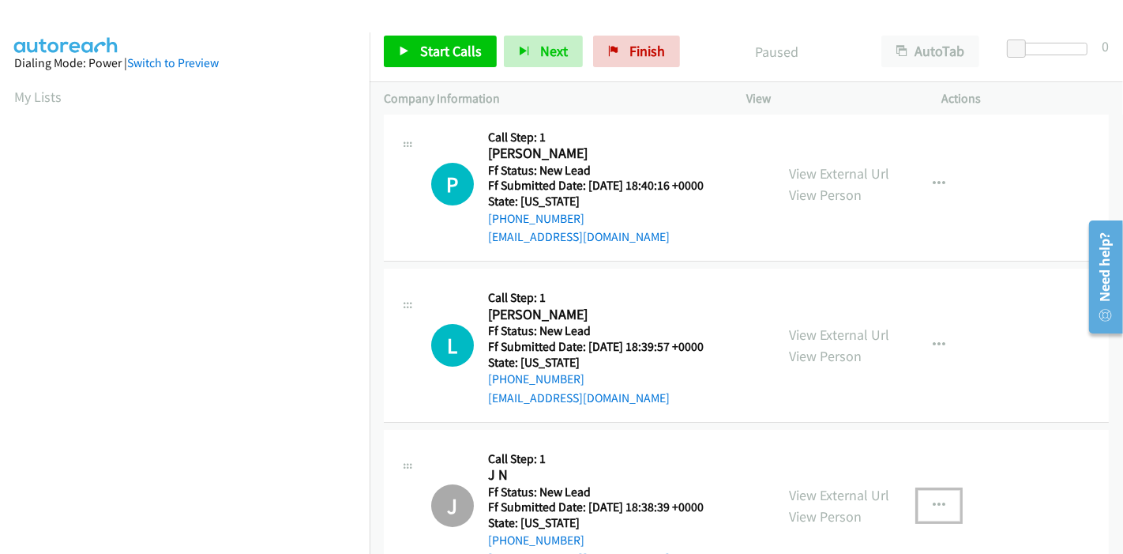
scroll to position [0, 0]
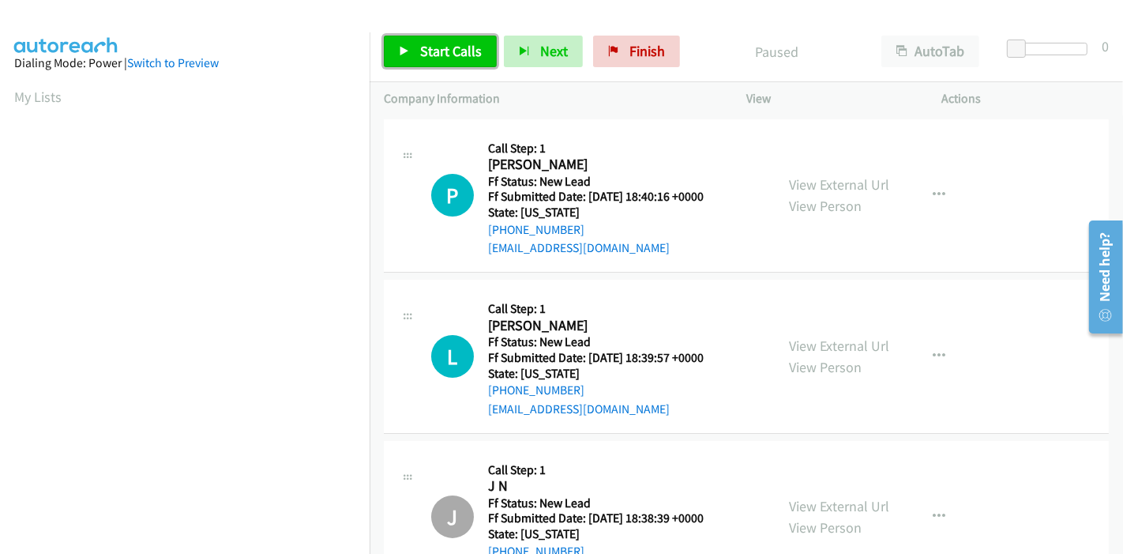
click at [433, 63] on link "Start Calls" at bounding box center [440, 52] width 113 height 32
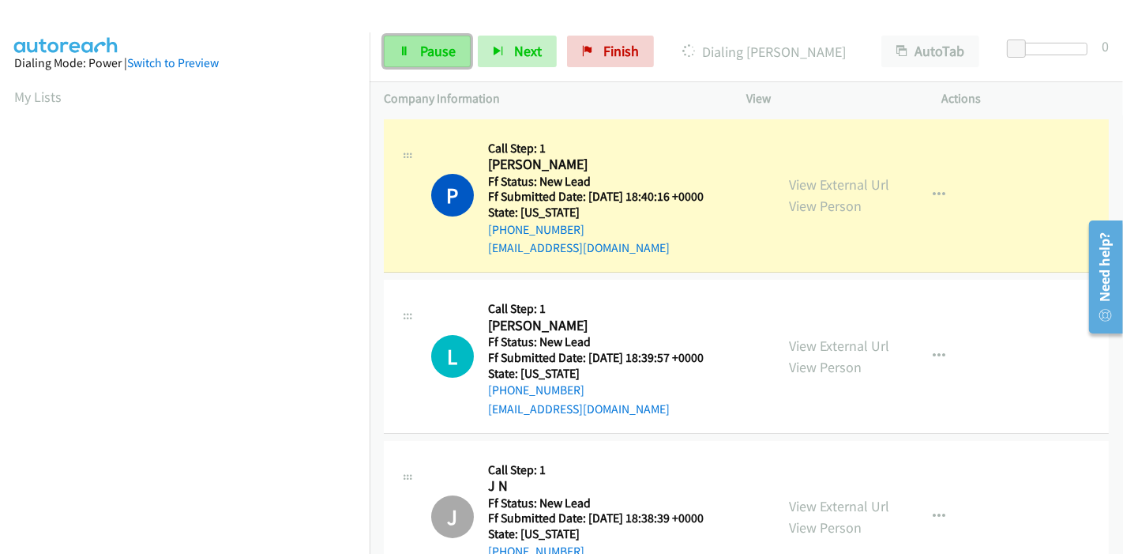
click at [440, 51] on span "Pause" at bounding box center [438, 51] width 36 height 18
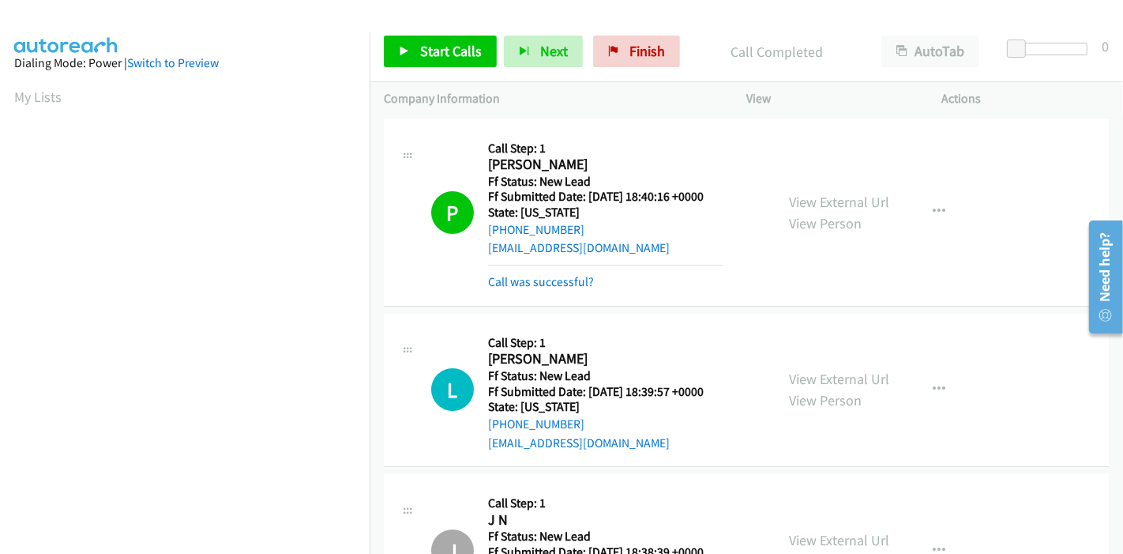
scroll to position [333, 0]
click at [530, 279] on link "Call was successful?" at bounding box center [541, 281] width 106 height 15
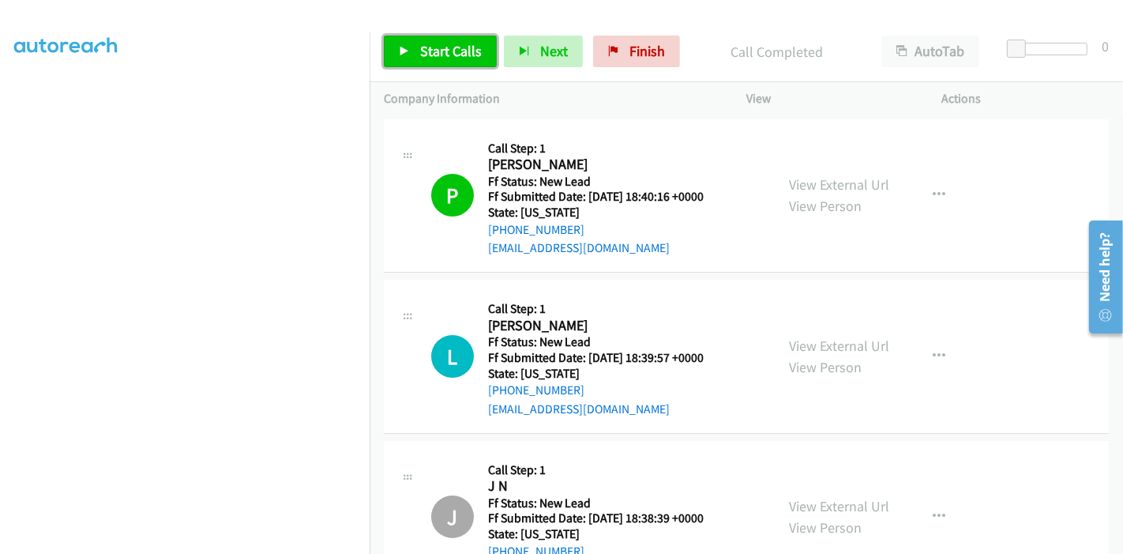
click at [456, 61] on link "Start Calls" at bounding box center [440, 52] width 113 height 32
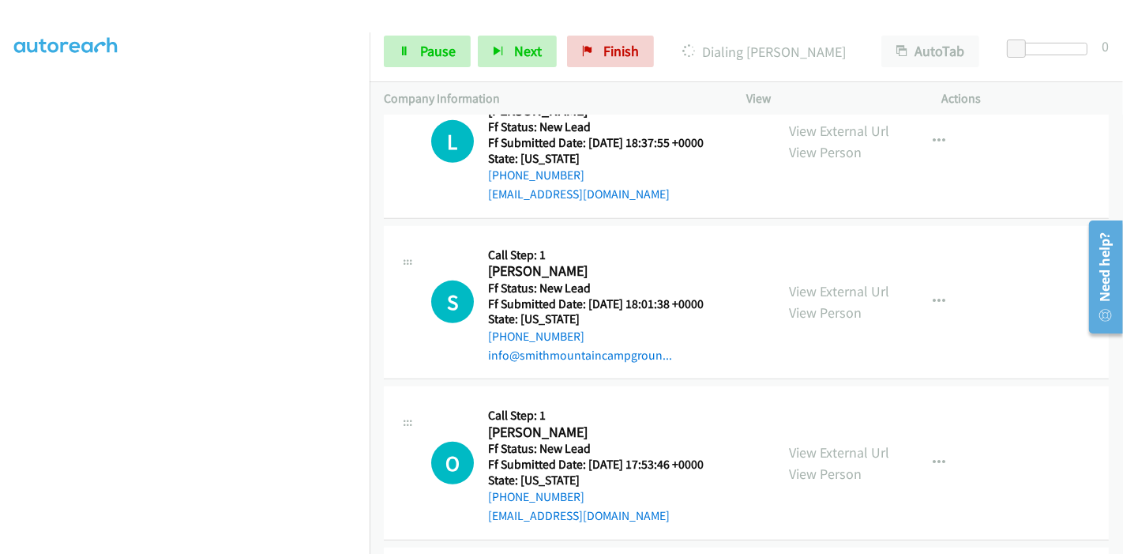
scroll to position [823, 0]
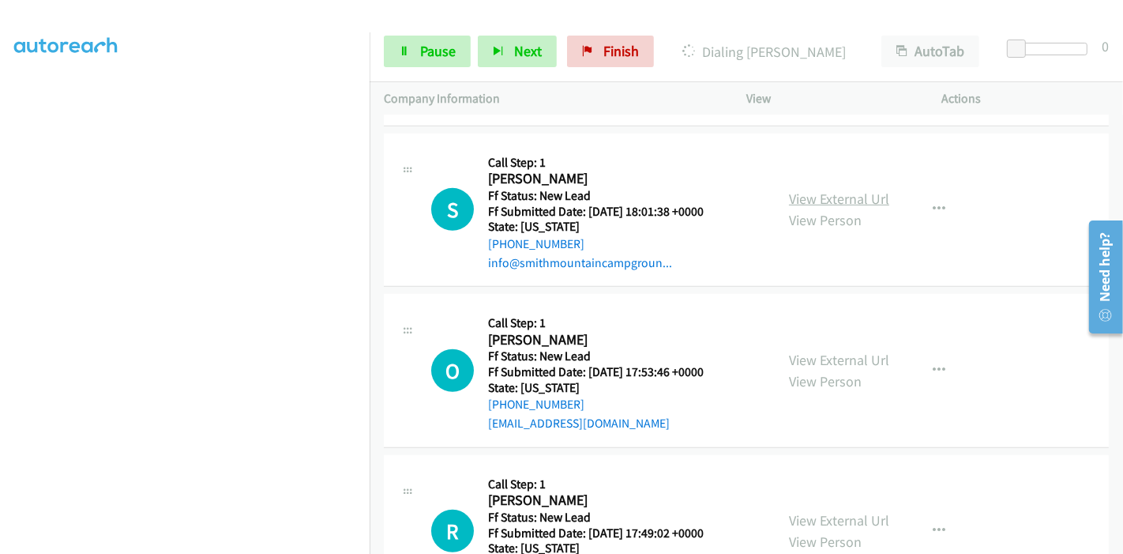
click at [873, 195] on link "View External Url" at bounding box center [839, 199] width 100 height 18
click at [794, 358] on link "View External Url" at bounding box center [839, 360] width 100 height 18
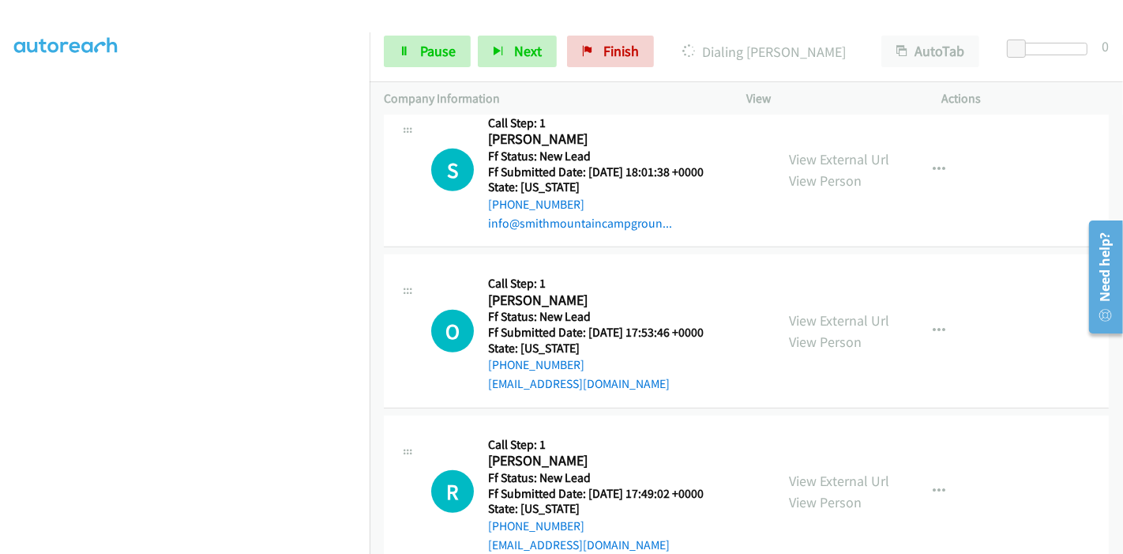
scroll to position [899, 0]
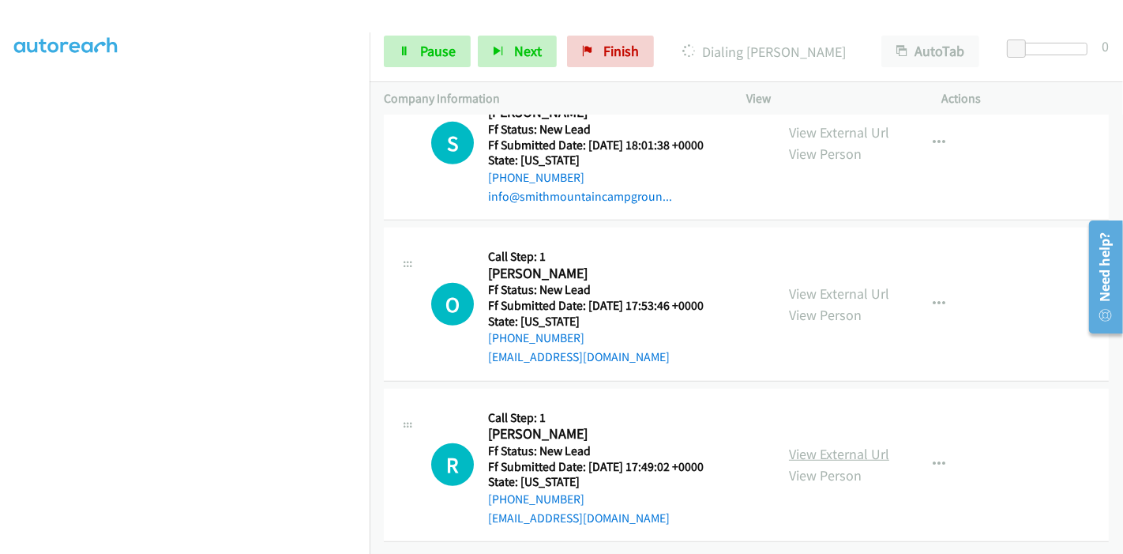
click at [796, 445] on link "View External Url" at bounding box center [839, 454] width 100 height 18
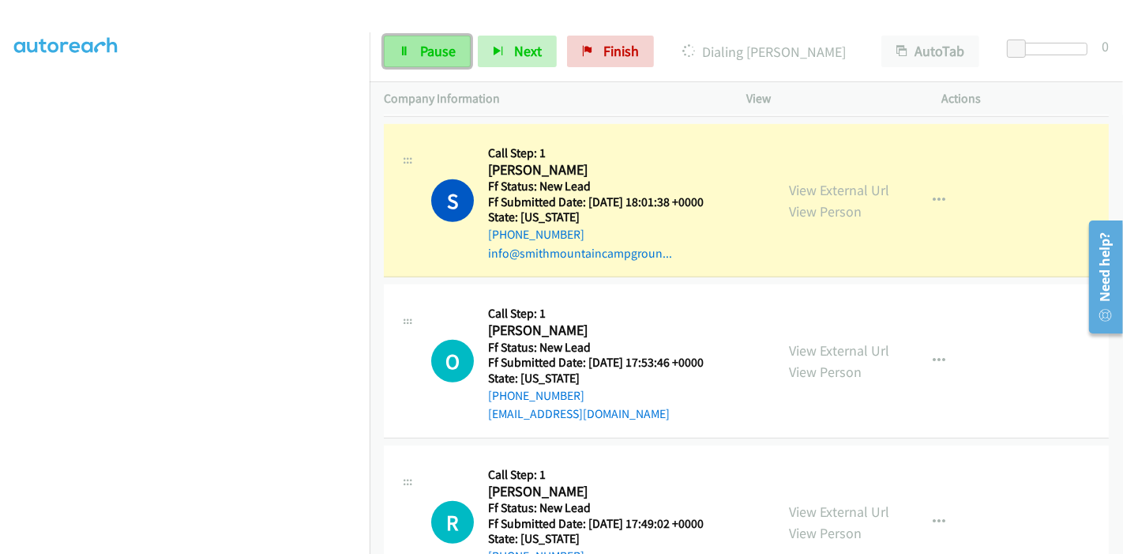
click at [410, 61] on link "Pause" at bounding box center [427, 52] width 87 height 32
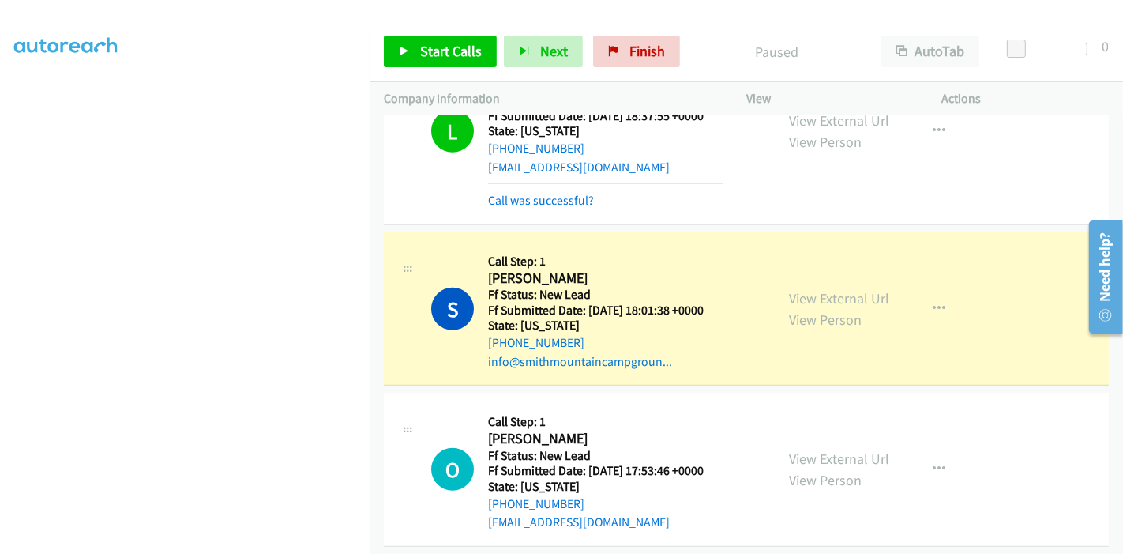
scroll to position [333, 0]
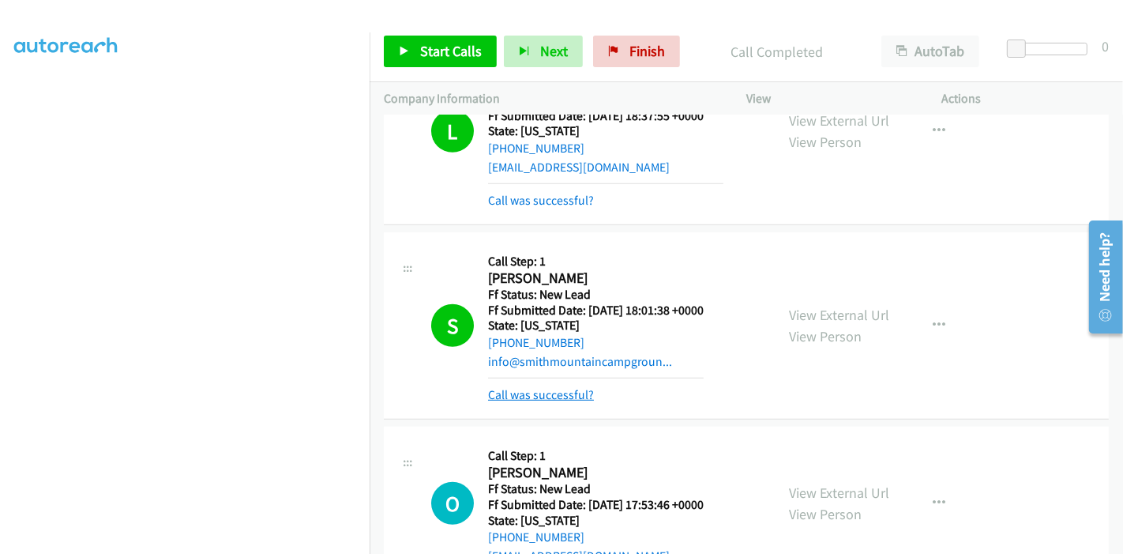
click at [535, 396] on link "Call was successful?" at bounding box center [541, 394] width 106 height 15
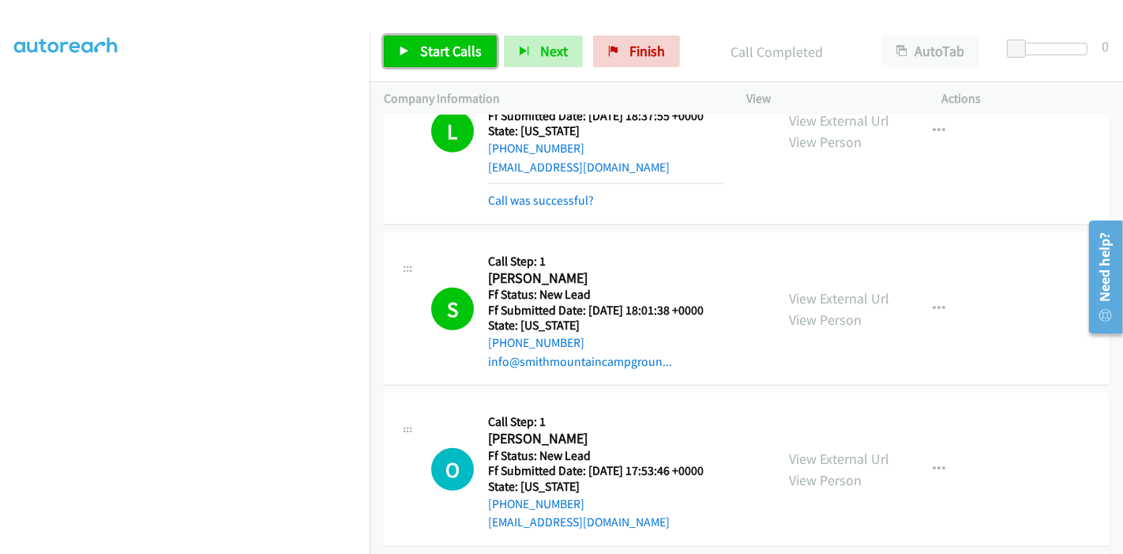
click at [404, 47] on icon at bounding box center [404, 52] width 11 height 11
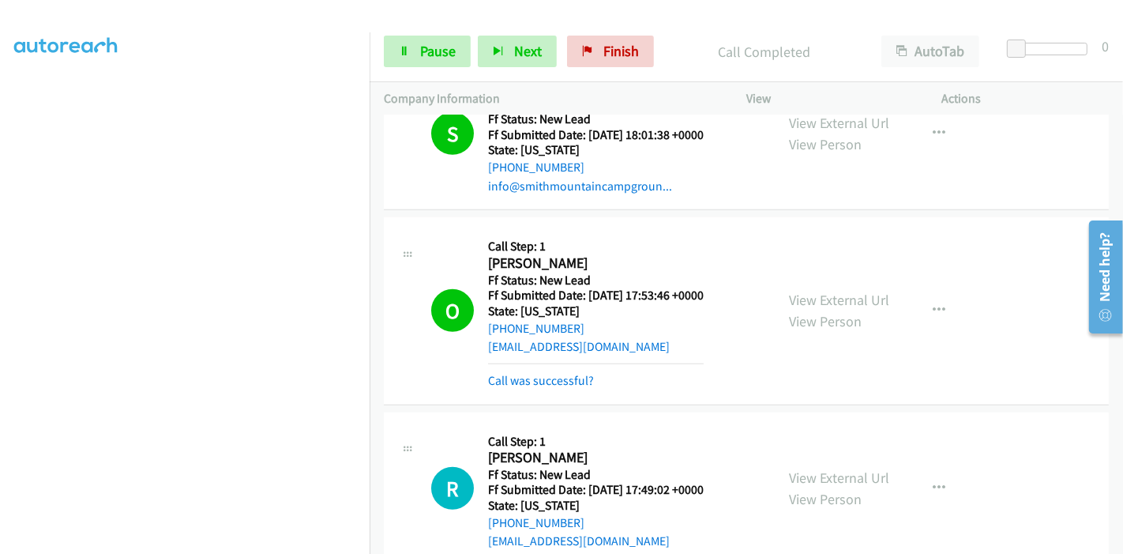
scroll to position [1000, 0]
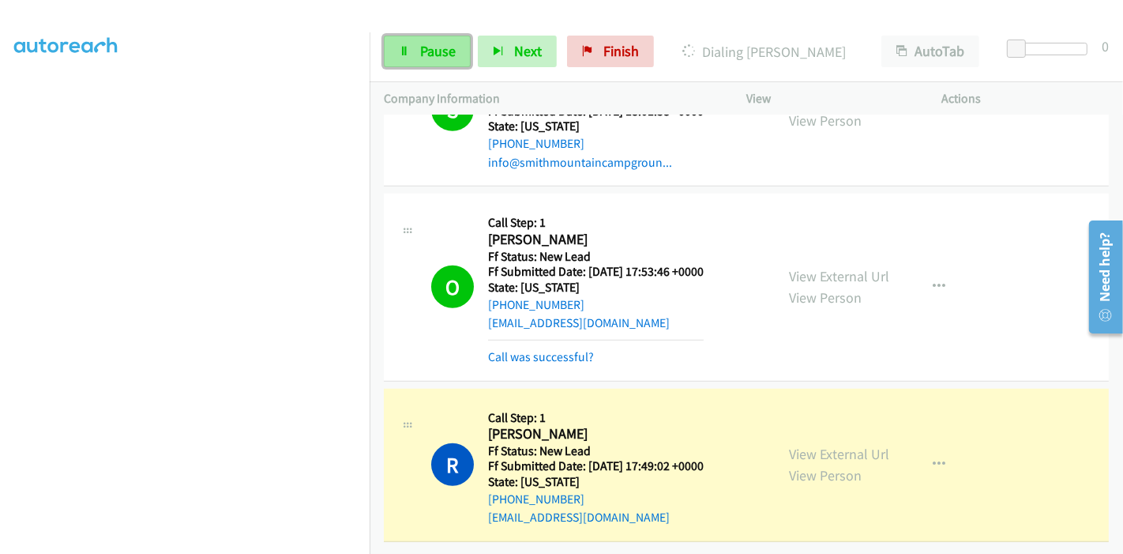
click at [415, 58] on link "Pause" at bounding box center [427, 52] width 87 height 32
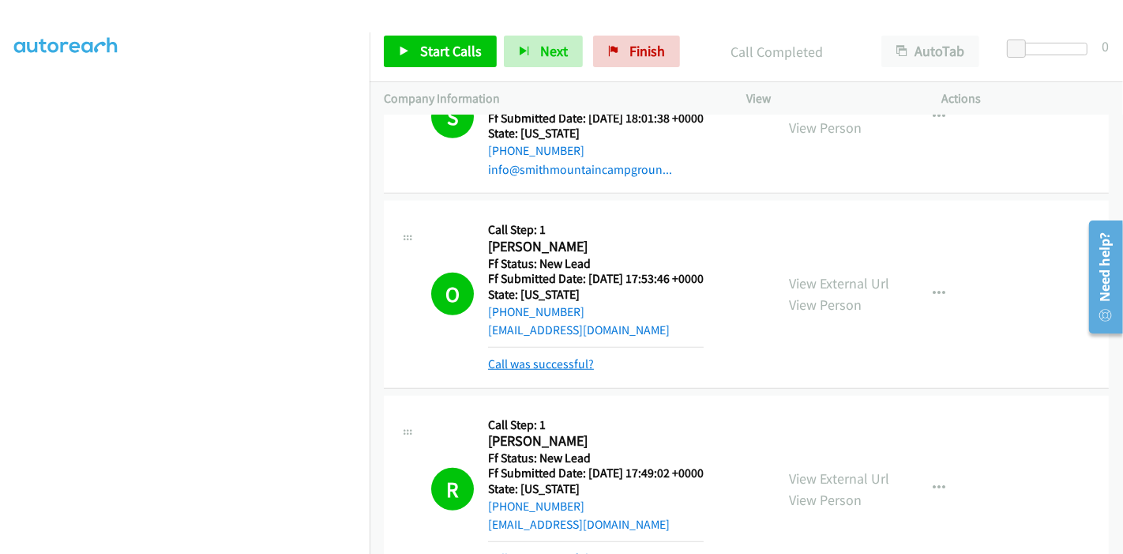
scroll to position [1105, 0]
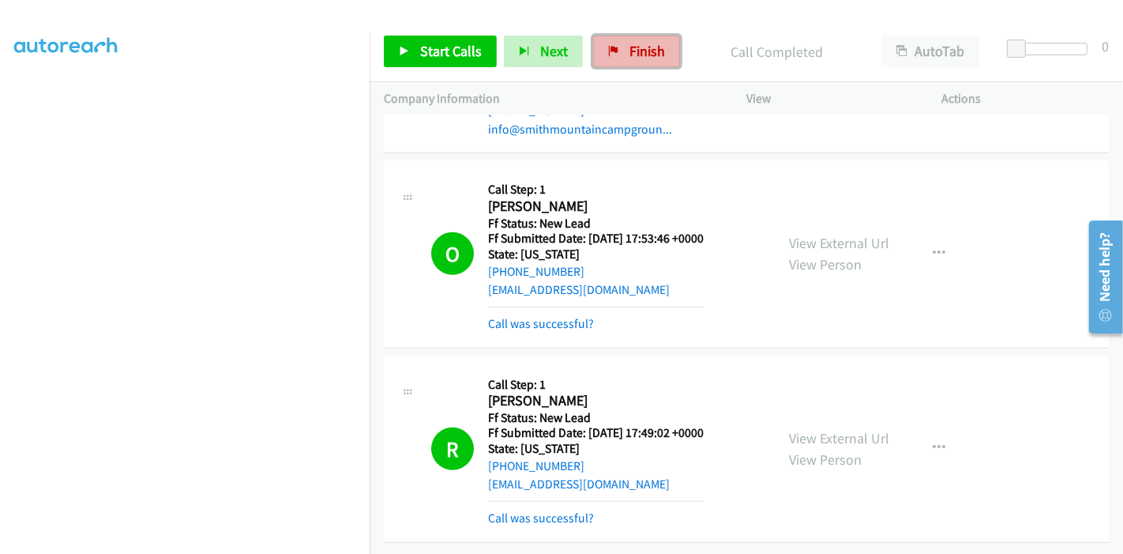
click at [636, 58] on span "Finish" at bounding box center [647, 51] width 36 height 18
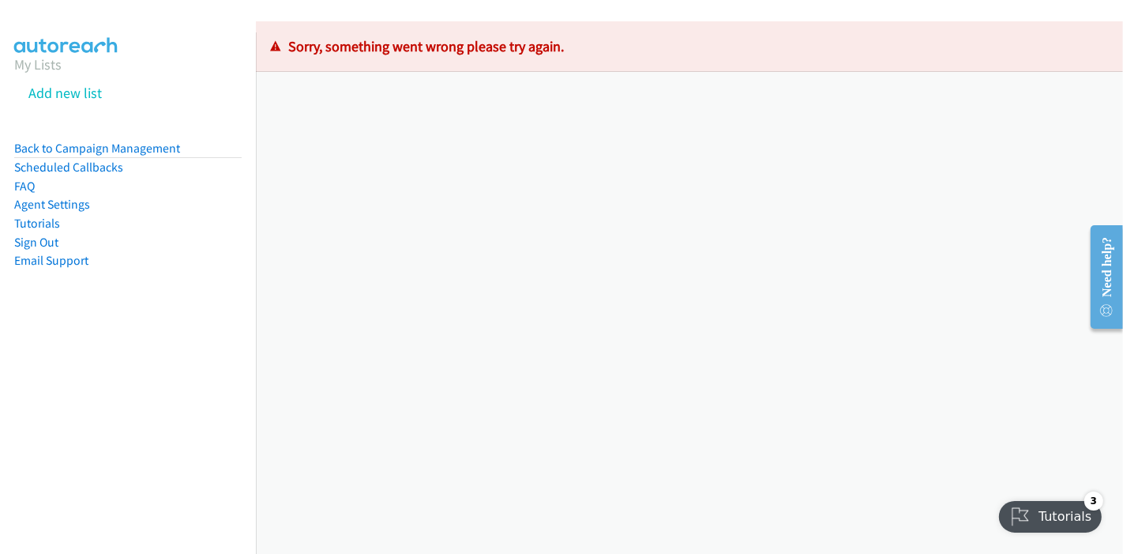
click at [58, 151] on link "Back to Campaign Management" at bounding box center [97, 148] width 166 height 15
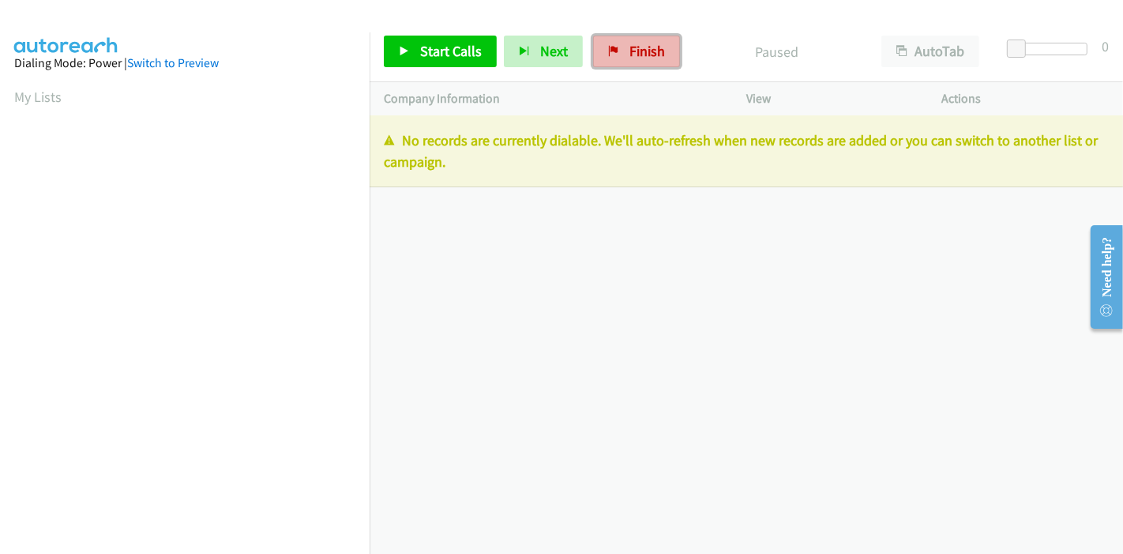
click at [631, 48] on span "Finish" at bounding box center [647, 51] width 36 height 18
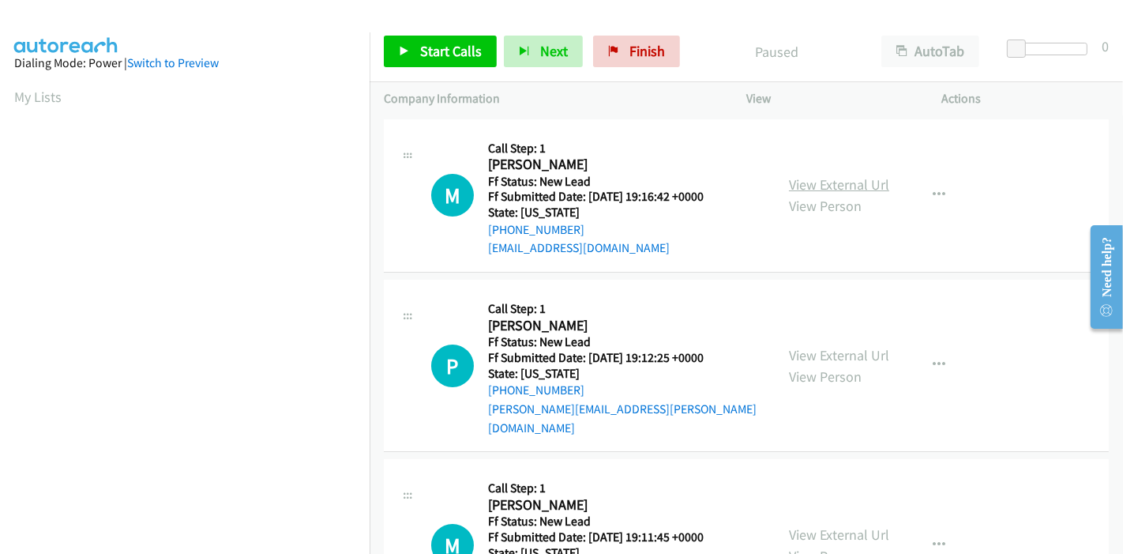
click at [839, 184] on link "View External Url" at bounding box center [839, 184] width 100 height 18
click at [820, 346] on link "View External Url" at bounding box center [839, 355] width 100 height 18
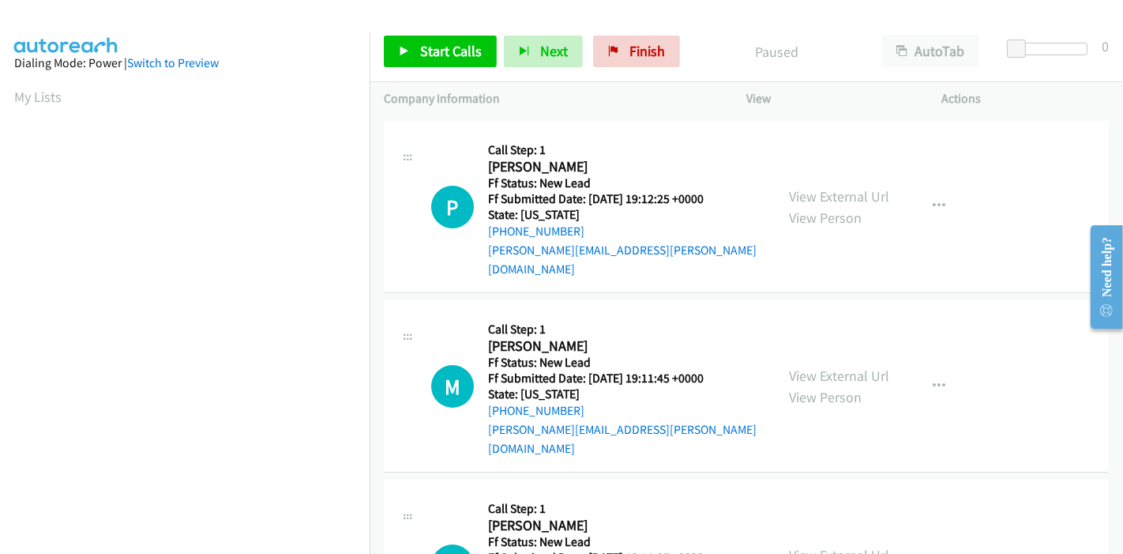
scroll to position [175, 0]
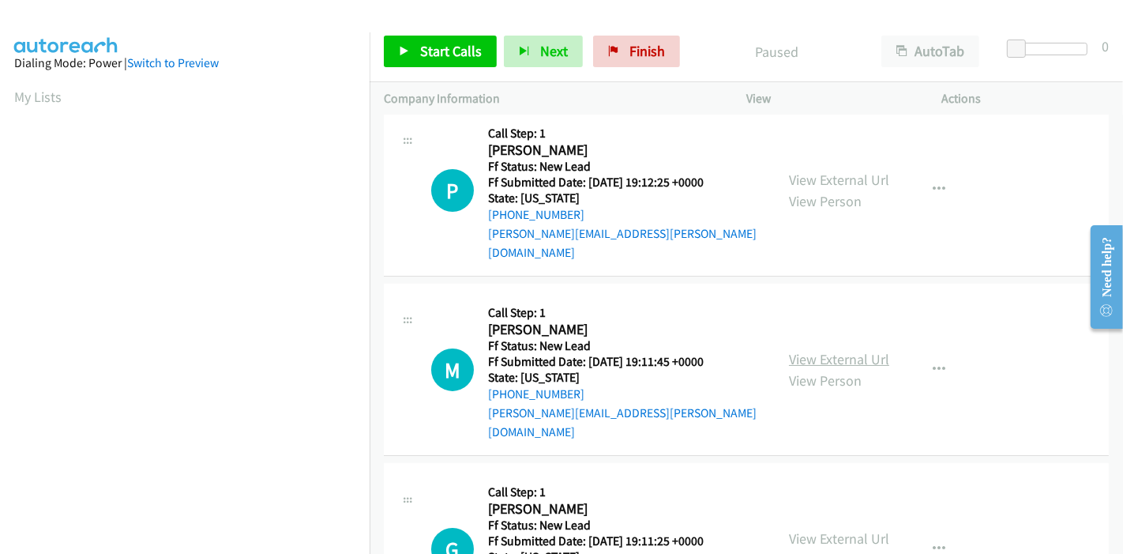
click at [830, 350] on link "View External Url" at bounding box center [839, 359] width 100 height 18
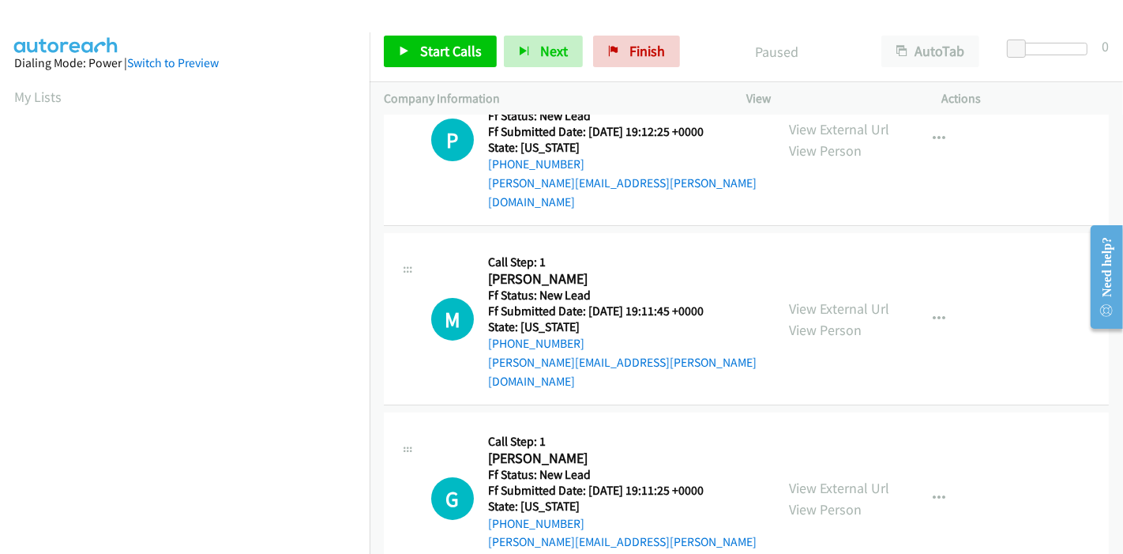
scroll to position [263, 0]
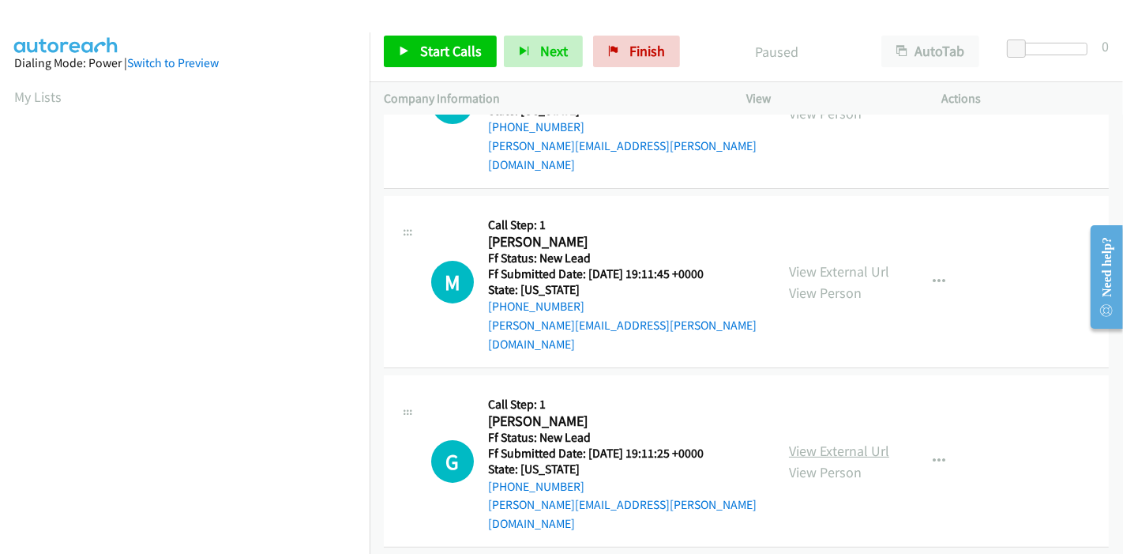
click at [838, 441] on link "View External Url" at bounding box center [839, 450] width 100 height 18
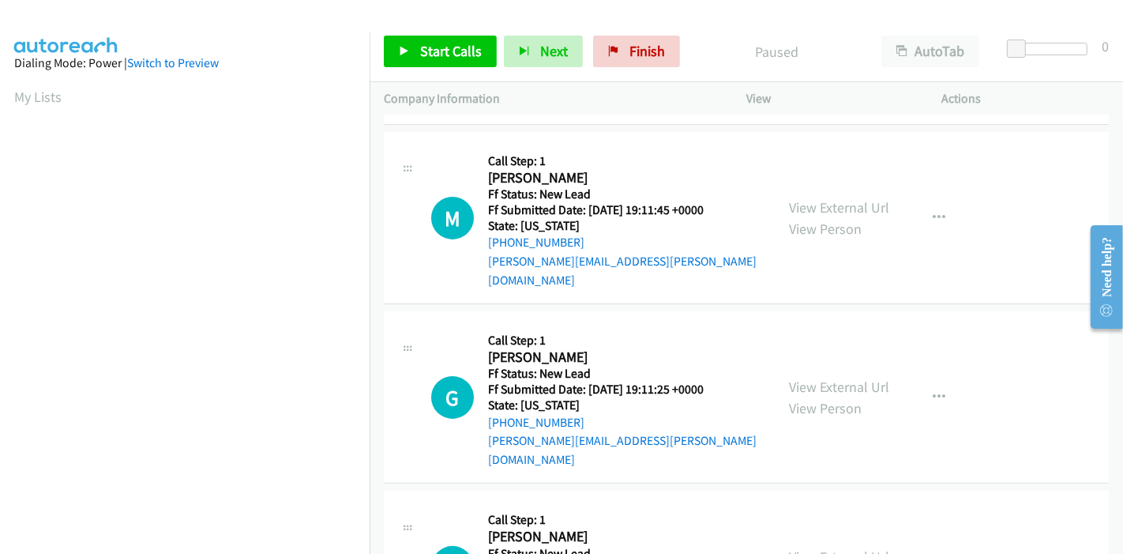
scroll to position [385, 0]
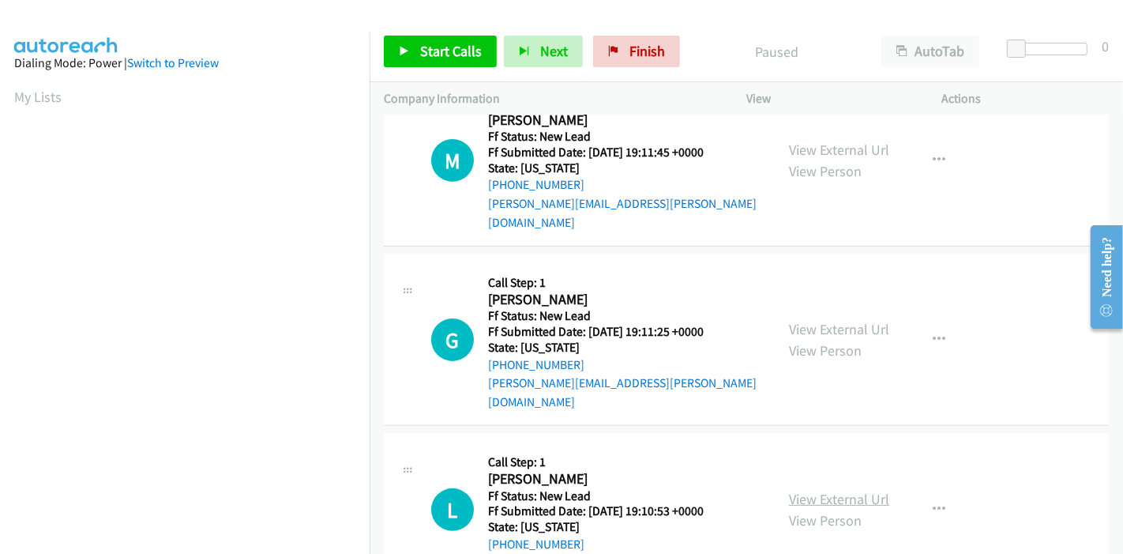
click at [832, 490] on link "View External Url" at bounding box center [839, 499] width 100 height 18
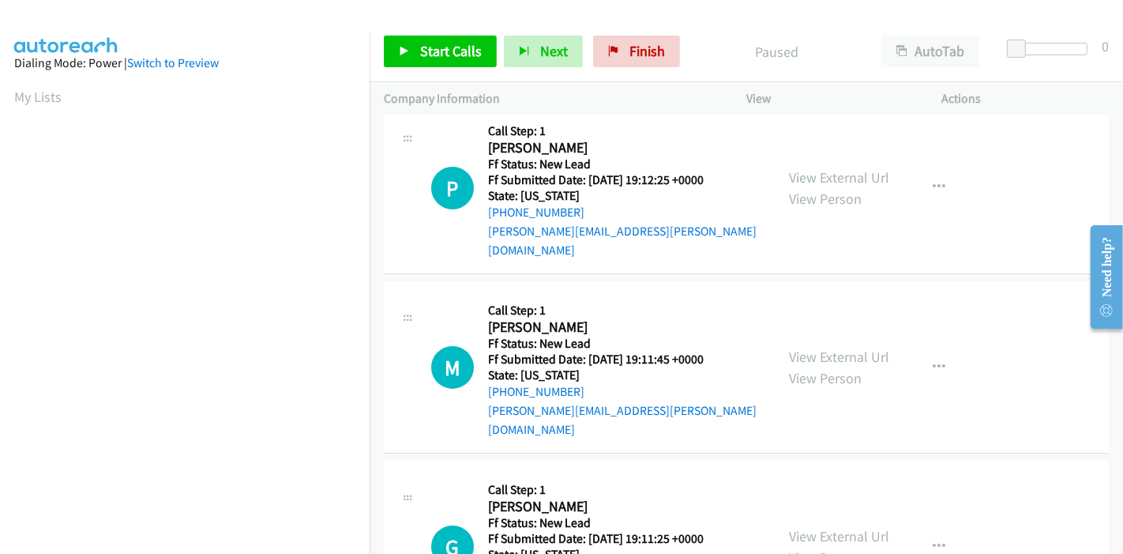
scroll to position [0, 0]
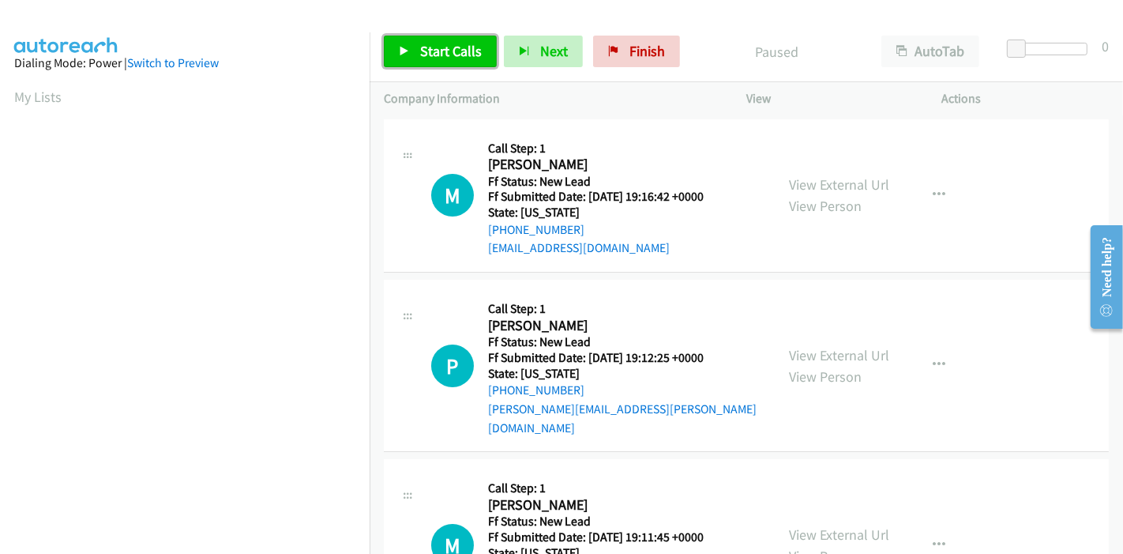
click at [426, 56] on span "Start Calls" at bounding box center [451, 51] width 62 height 18
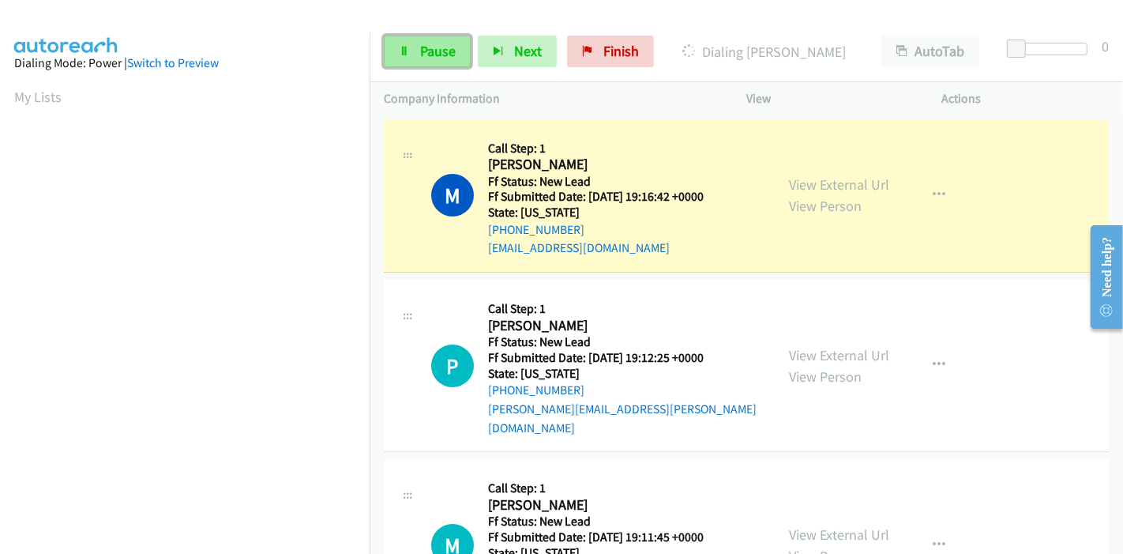
click at [416, 48] on link "Pause" at bounding box center [427, 52] width 87 height 32
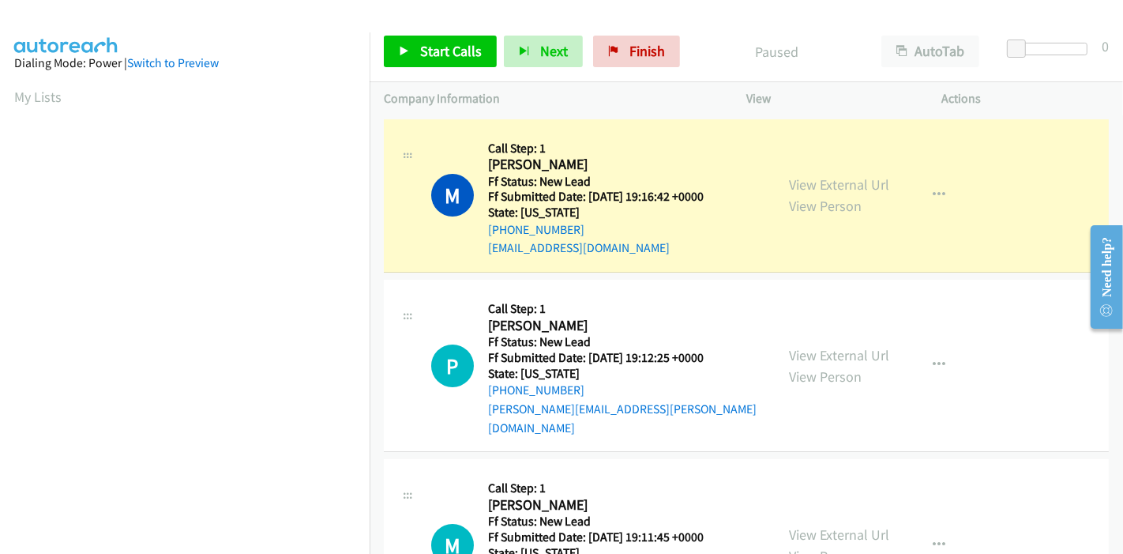
scroll to position [333, 0]
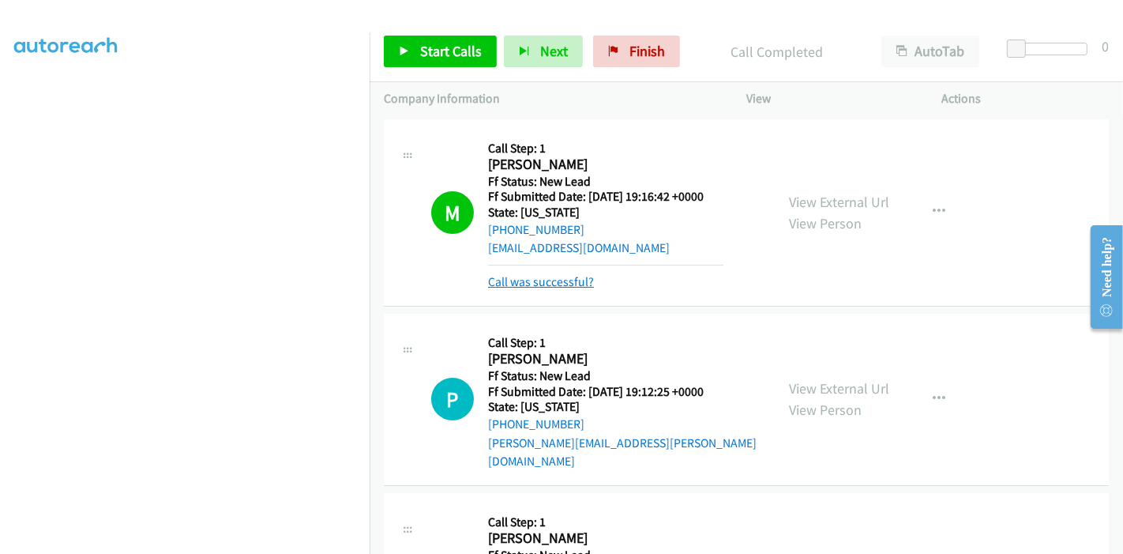
click at [535, 287] on link "Call was successful?" at bounding box center [541, 281] width 106 height 15
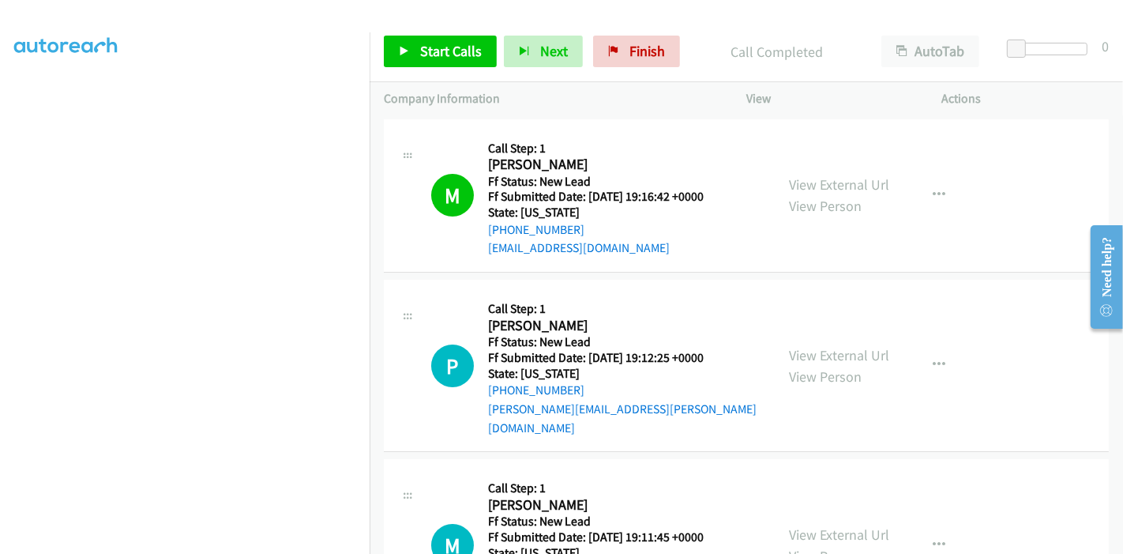
scroll to position [88, 0]
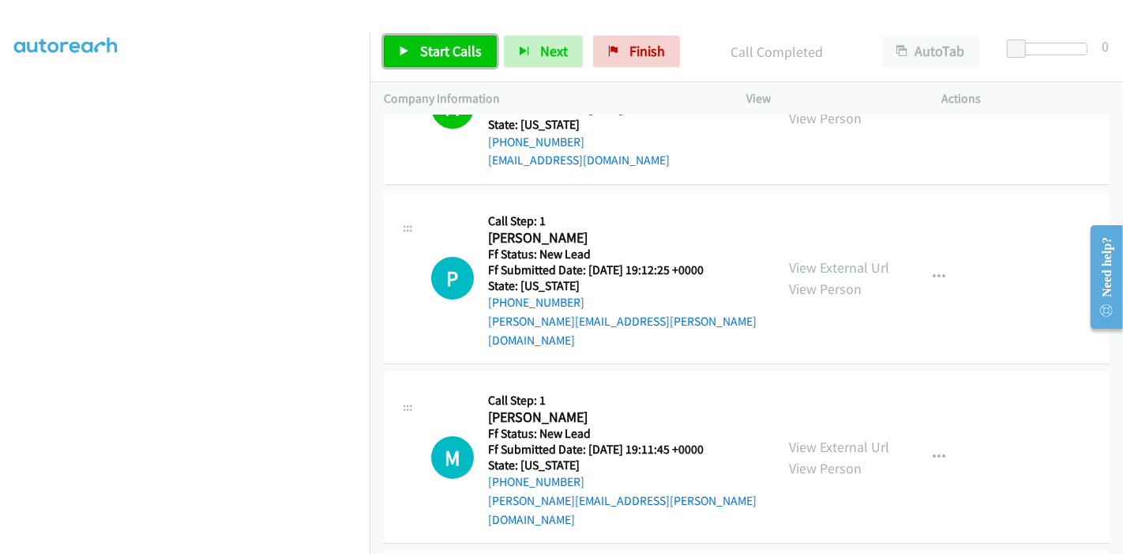
click at [396, 57] on link "Start Calls" at bounding box center [440, 52] width 113 height 32
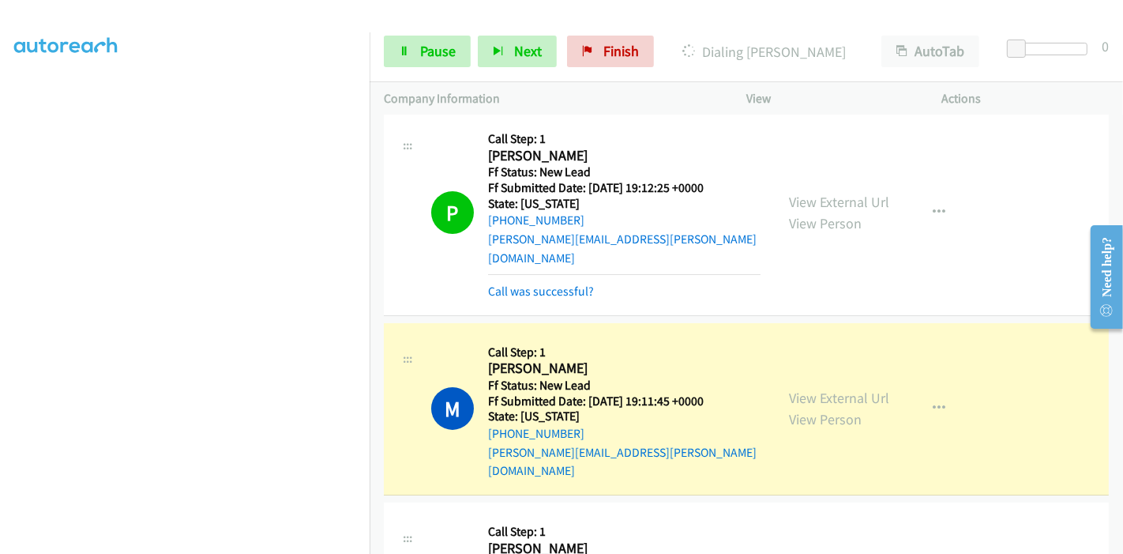
scroll to position [351, 0]
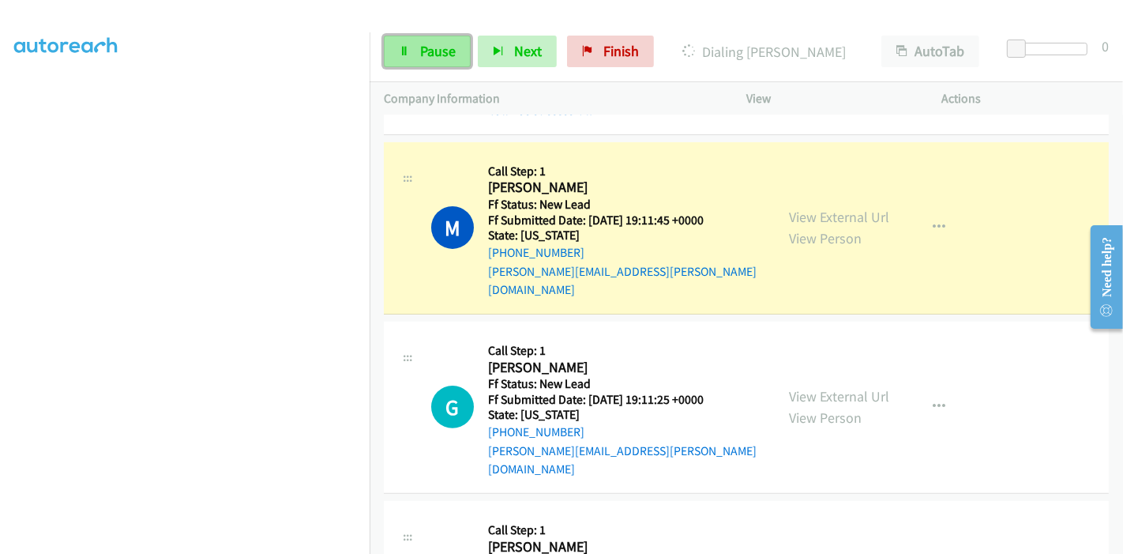
click at [406, 57] on link "Pause" at bounding box center [427, 52] width 87 height 32
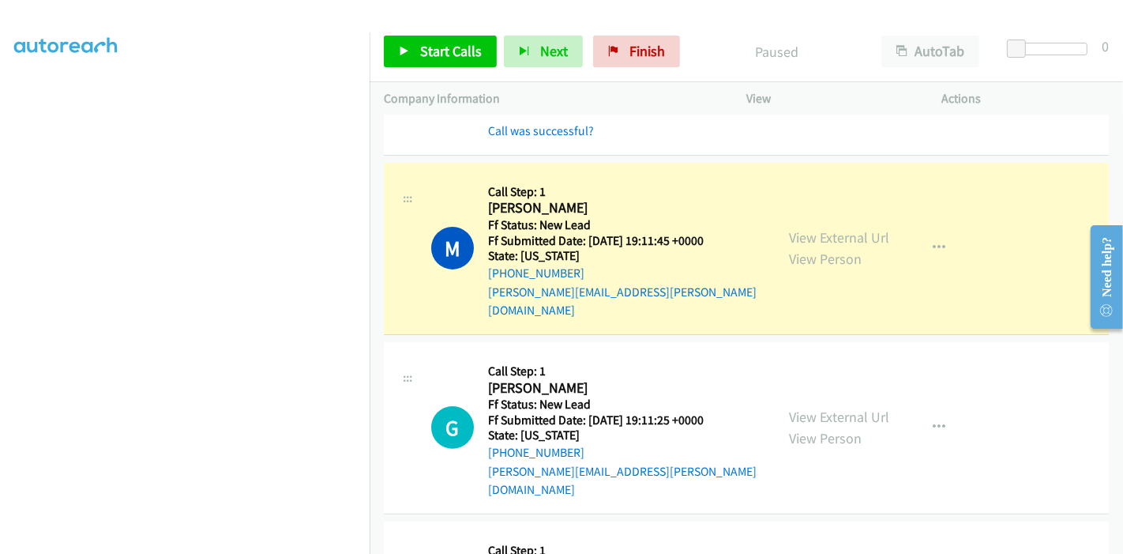
scroll to position [333, 0]
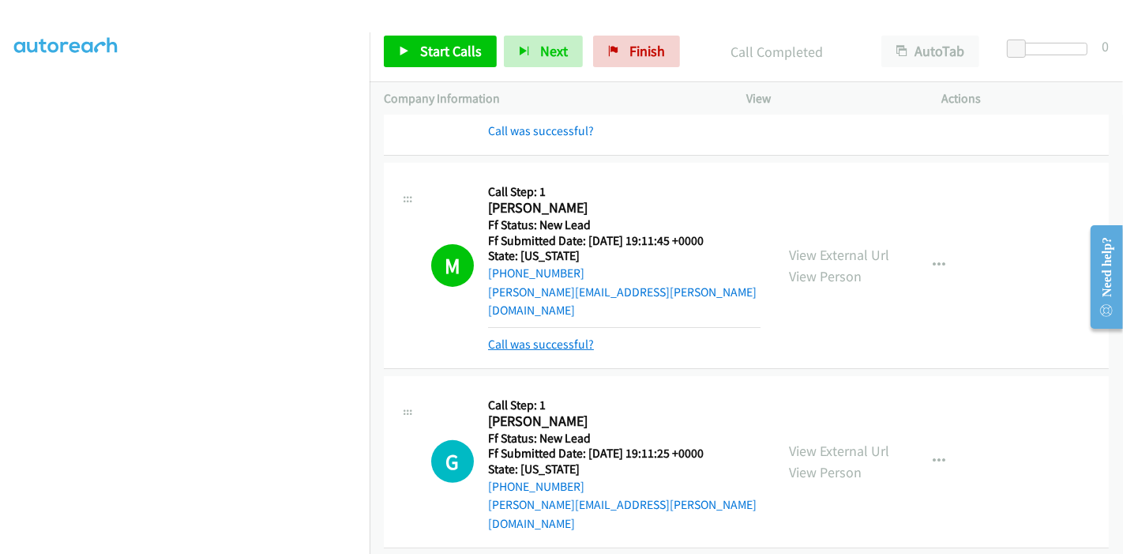
click at [559, 336] on link "Call was successful?" at bounding box center [541, 343] width 106 height 15
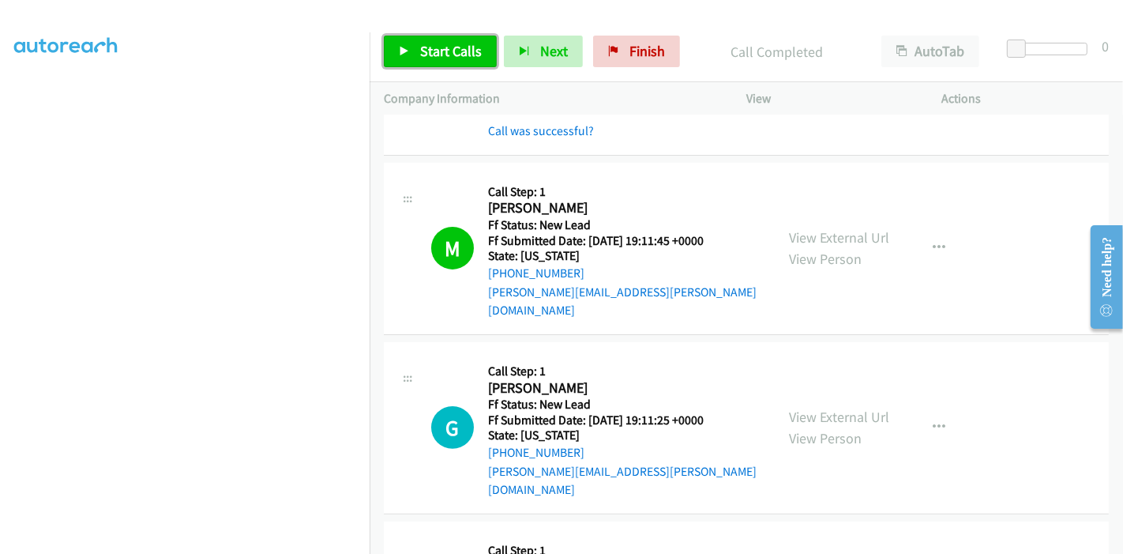
click at [424, 39] on link "Start Calls" at bounding box center [440, 52] width 113 height 32
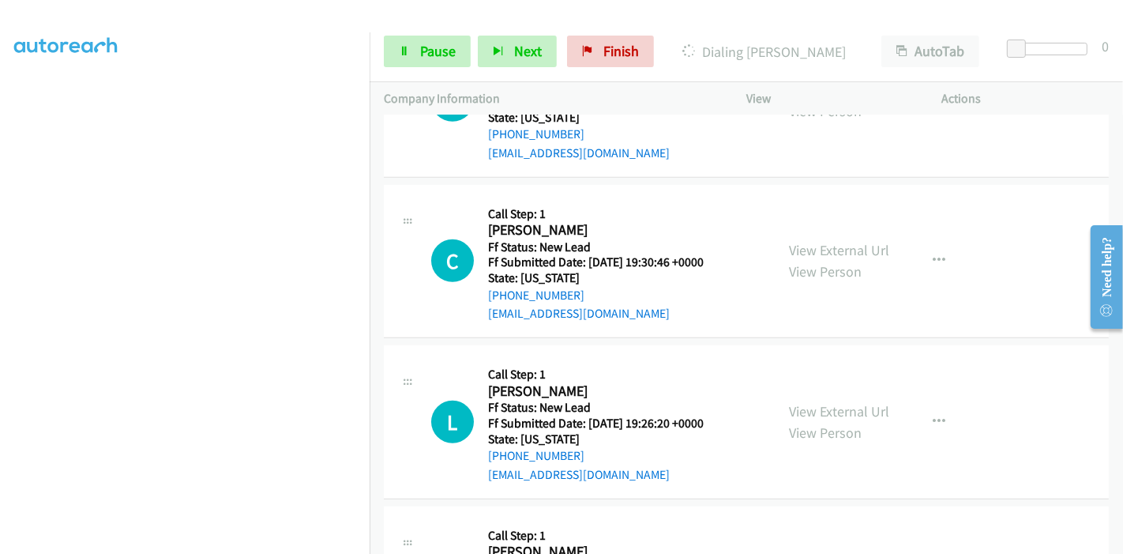
scroll to position [857, 0]
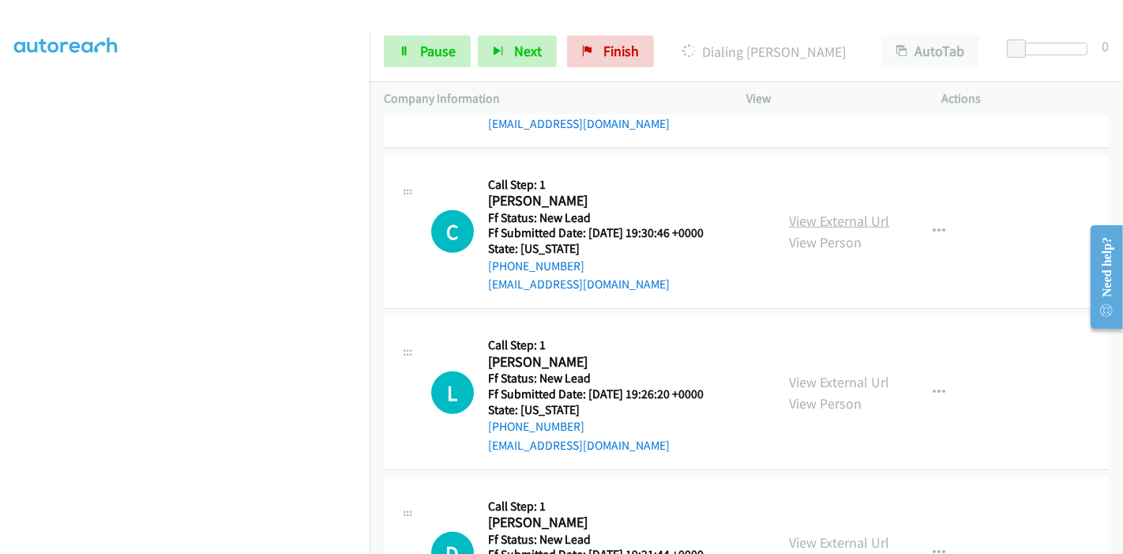
click at [851, 212] on link "View External Url" at bounding box center [839, 221] width 100 height 18
click at [823, 373] on link "View External Url" at bounding box center [839, 382] width 100 height 18
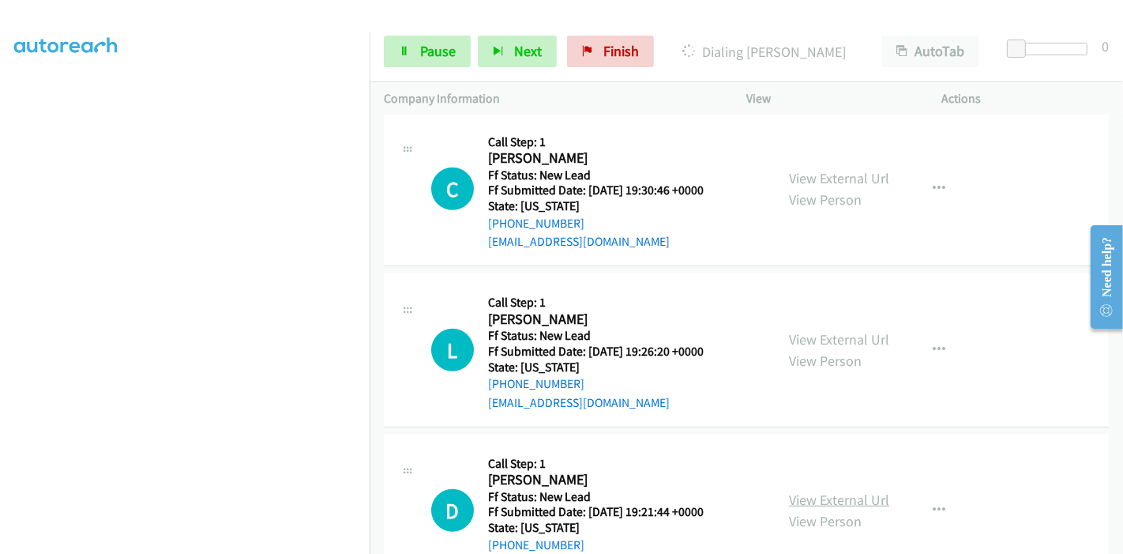
click at [821, 490] on link "View External Url" at bounding box center [839, 499] width 100 height 18
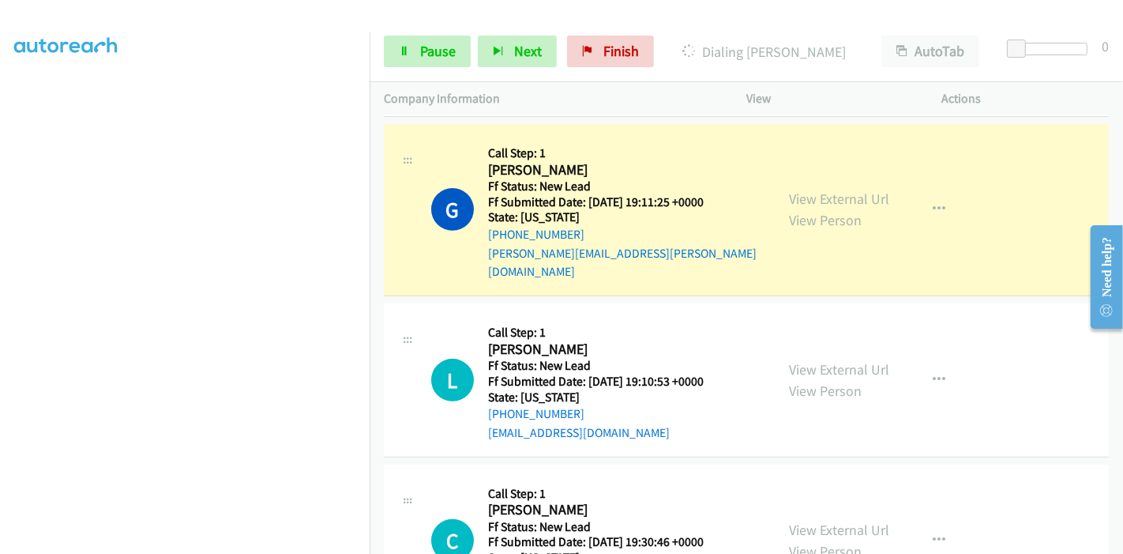
scroll to position [460, 0]
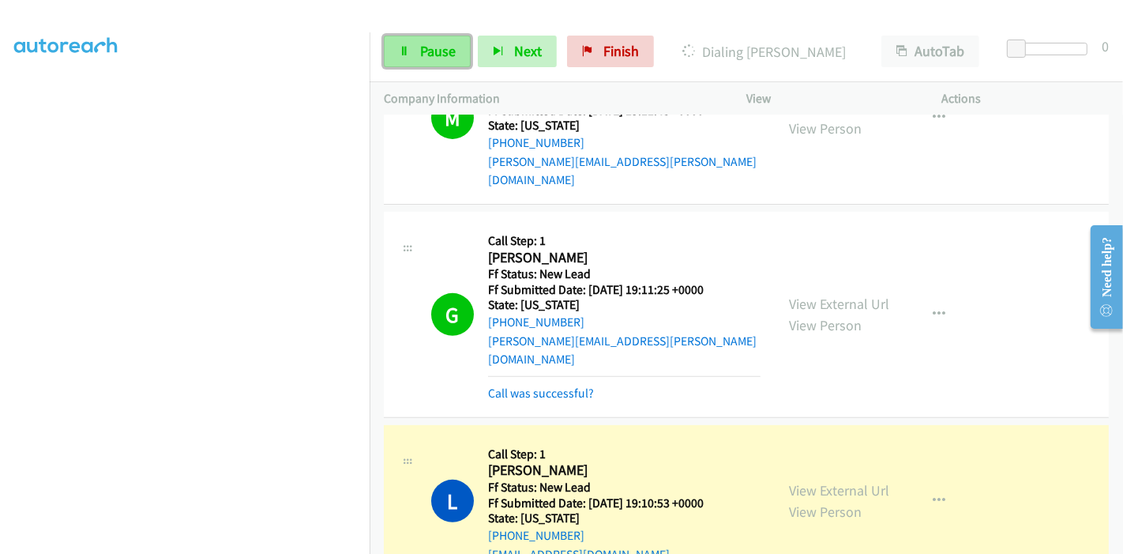
click at [408, 48] on icon at bounding box center [404, 52] width 11 height 11
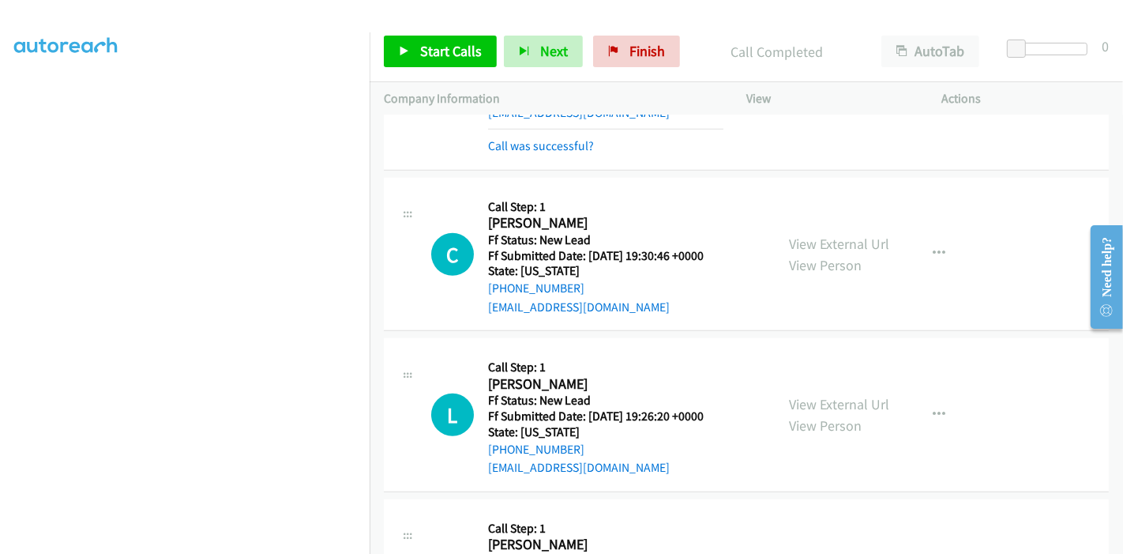
scroll to position [879, 0]
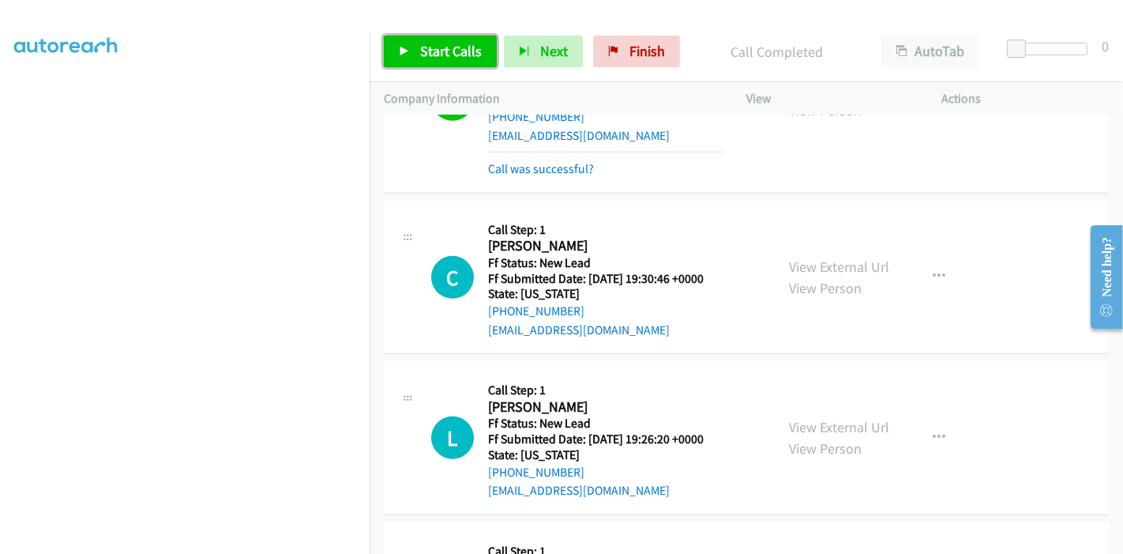
click at [415, 54] on link "Start Calls" at bounding box center [440, 52] width 113 height 32
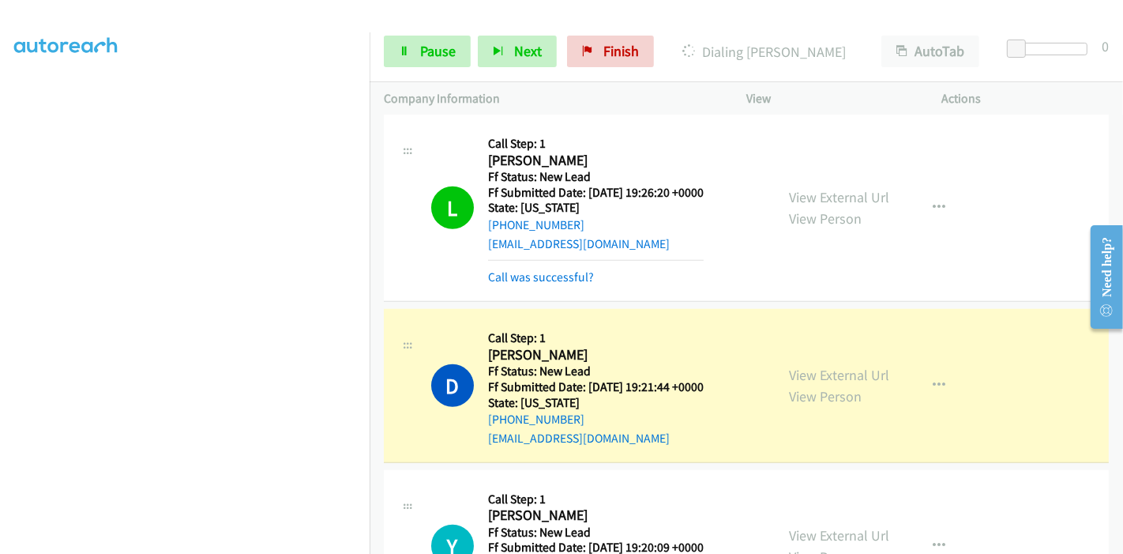
scroll to position [1175, 0]
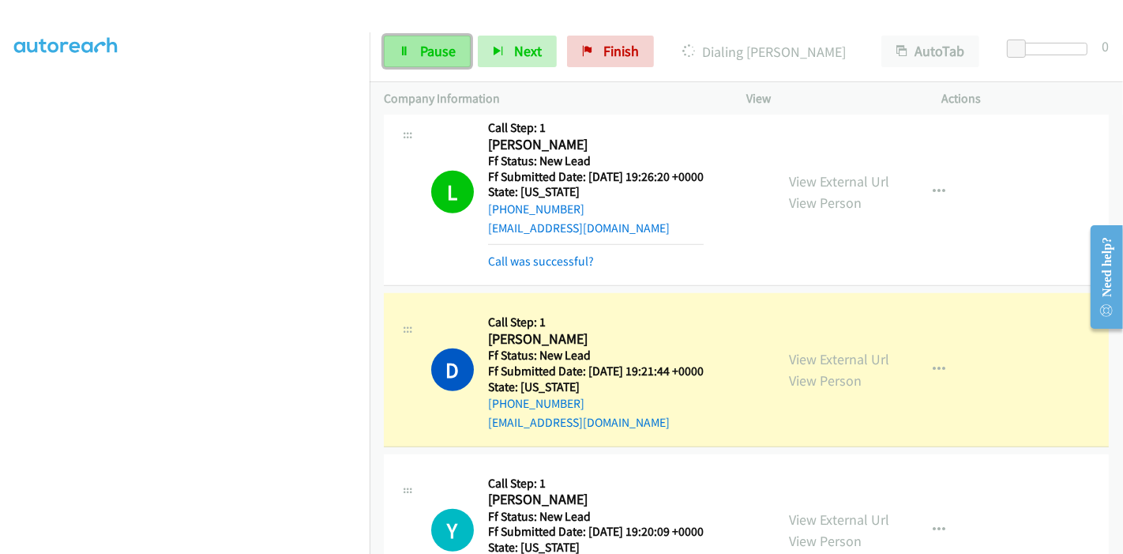
click at [442, 50] on span "Pause" at bounding box center [438, 51] width 36 height 18
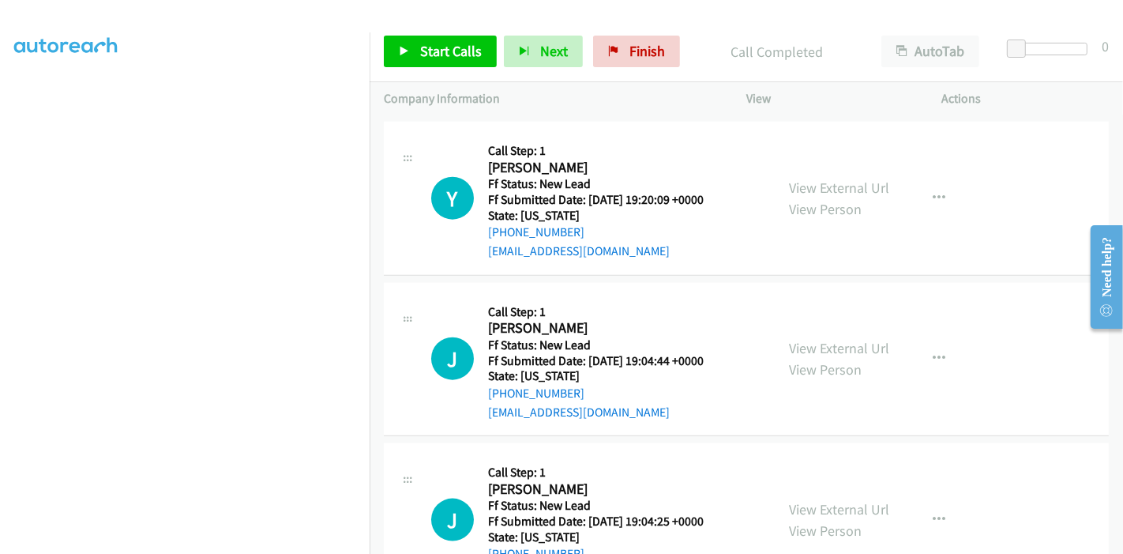
scroll to position [1548, 0]
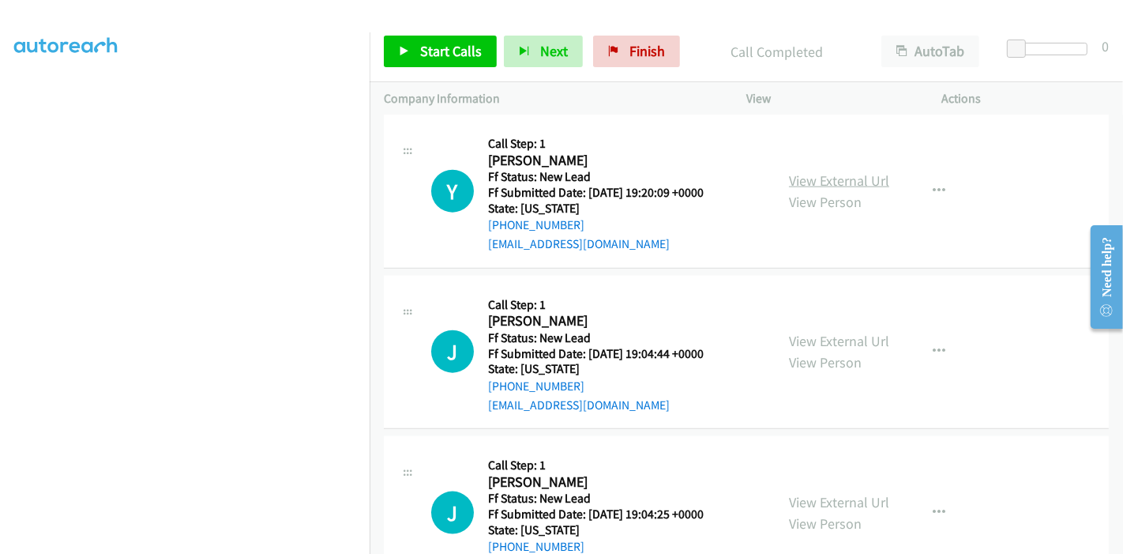
click at [858, 171] on link "View External Url" at bounding box center [839, 180] width 100 height 18
click at [817, 332] on link "View External Url" at bounding box center [839, 341] width 100 height 18
click at [829, 493] on link "View External Url" at bounding box center [839, 502] width 100 height 18
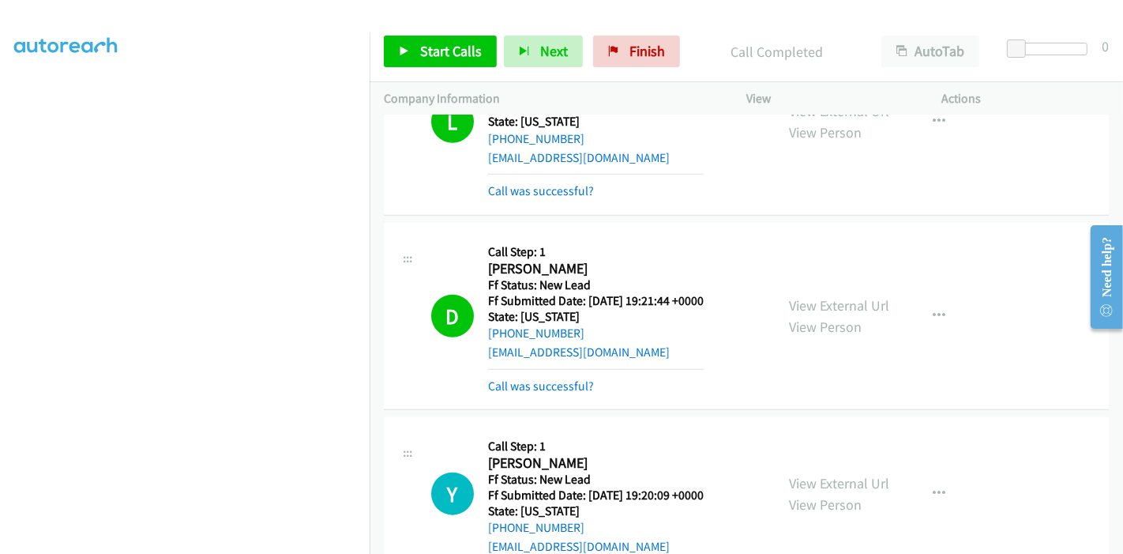
scroll to position [1460, 0]
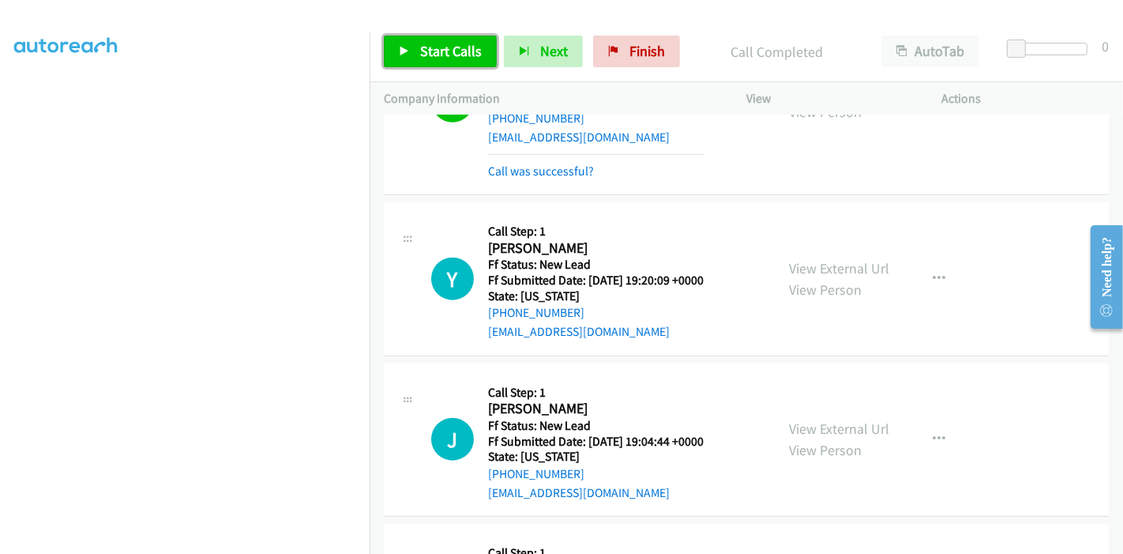
click at [433, 48] on span "Start Calls" at bounding box center [451, 51] width 62 height 18
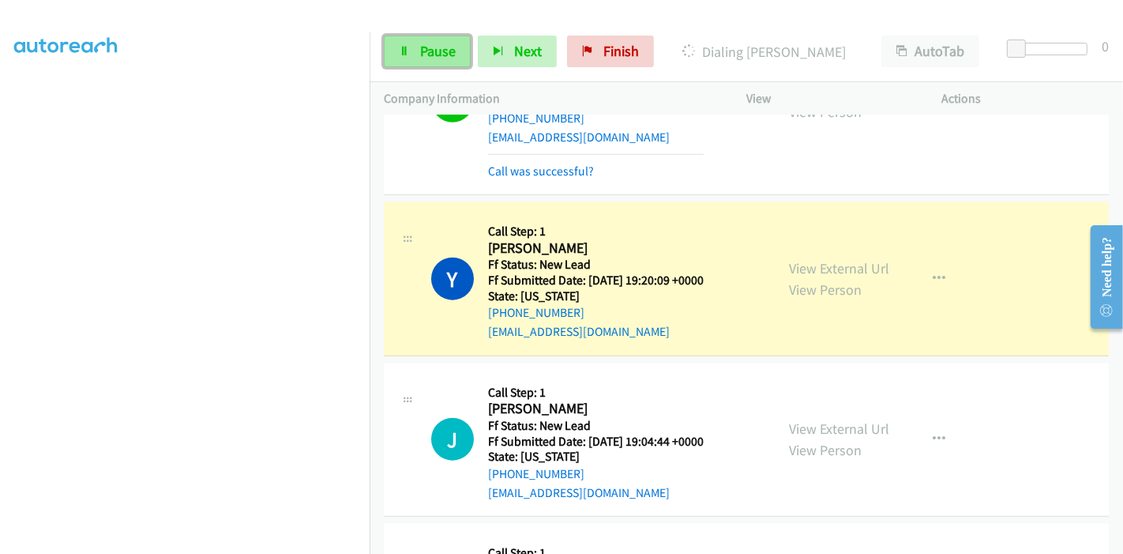
click at [411, 58] on link "Pause" at bounding box center [427, 52] width 87 height 32
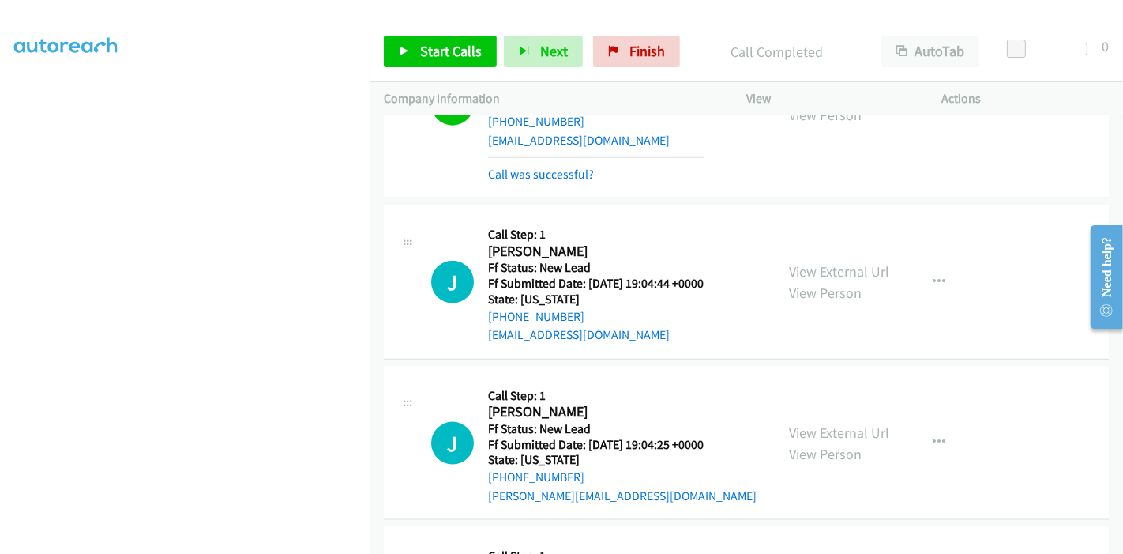
scroll to position [1624, 0]
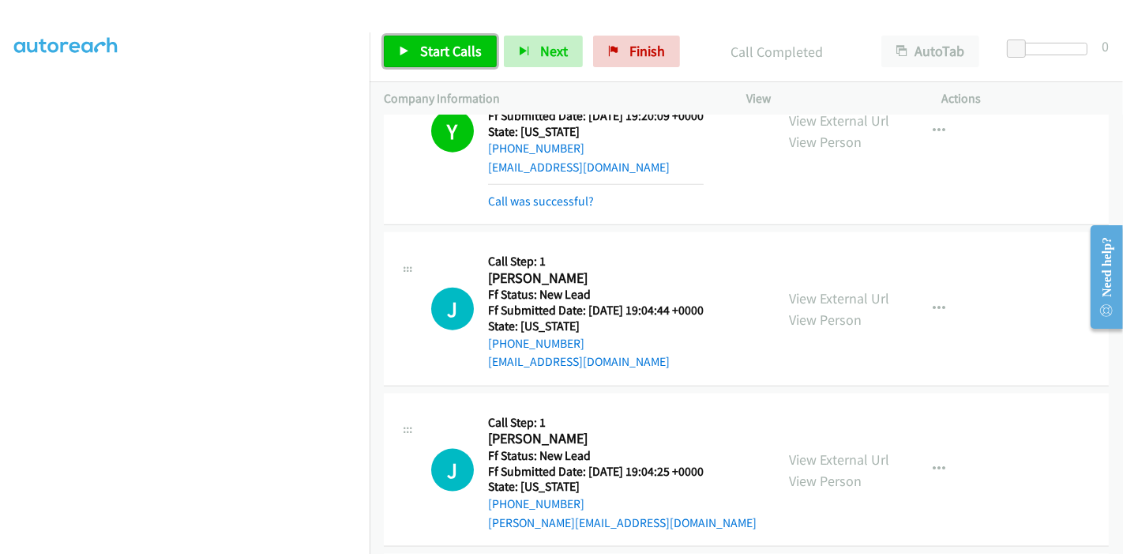
click at [417, 55] on link "Start Calls" at bounding box center [440, 52] width 113 height 32
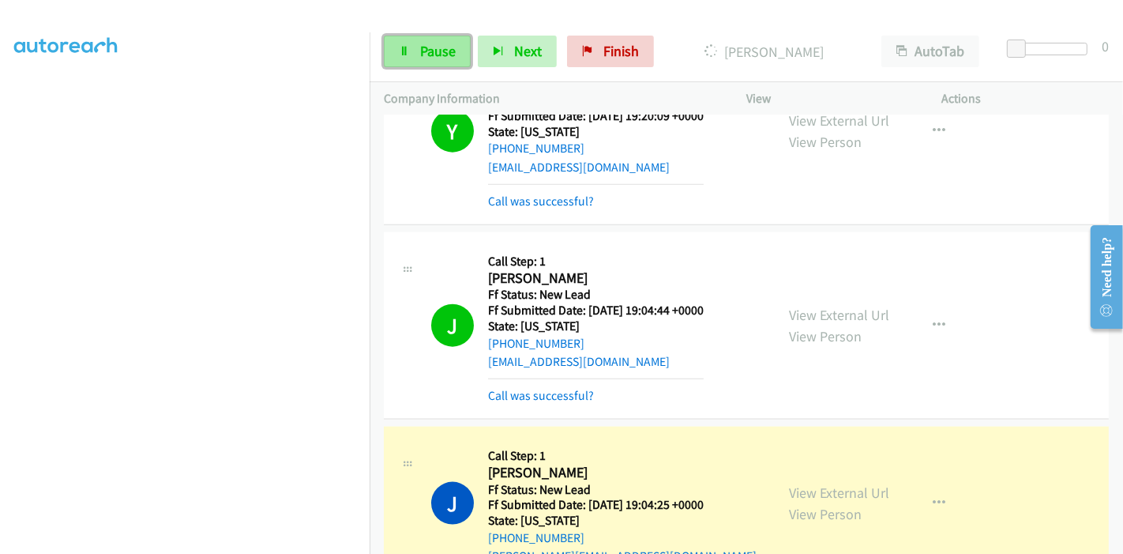
click at [401, 48] on icon at bounding box center [404, 52] width 11 height 11
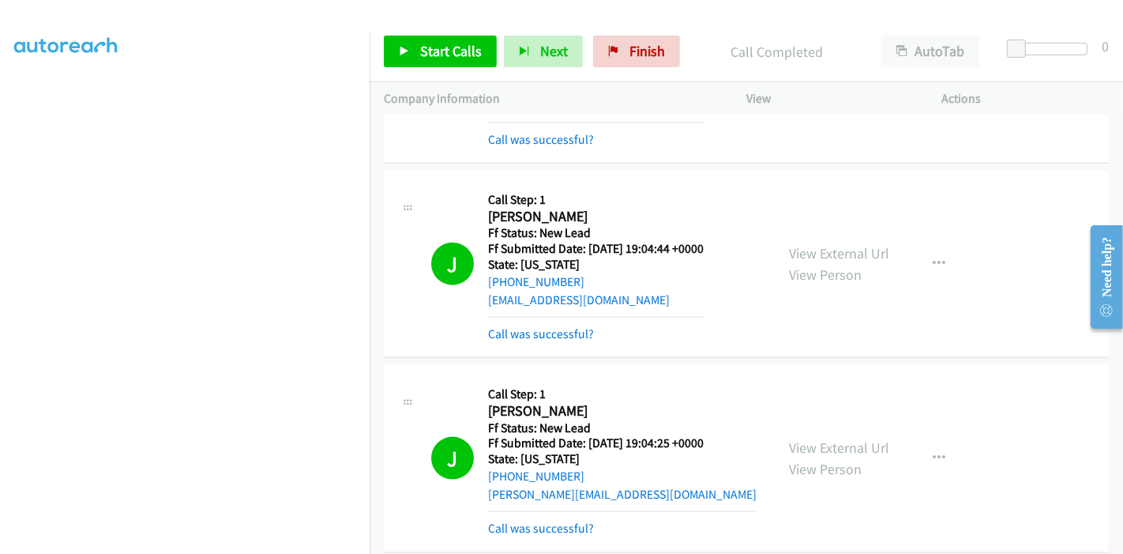
scroll to position [1712, 0]
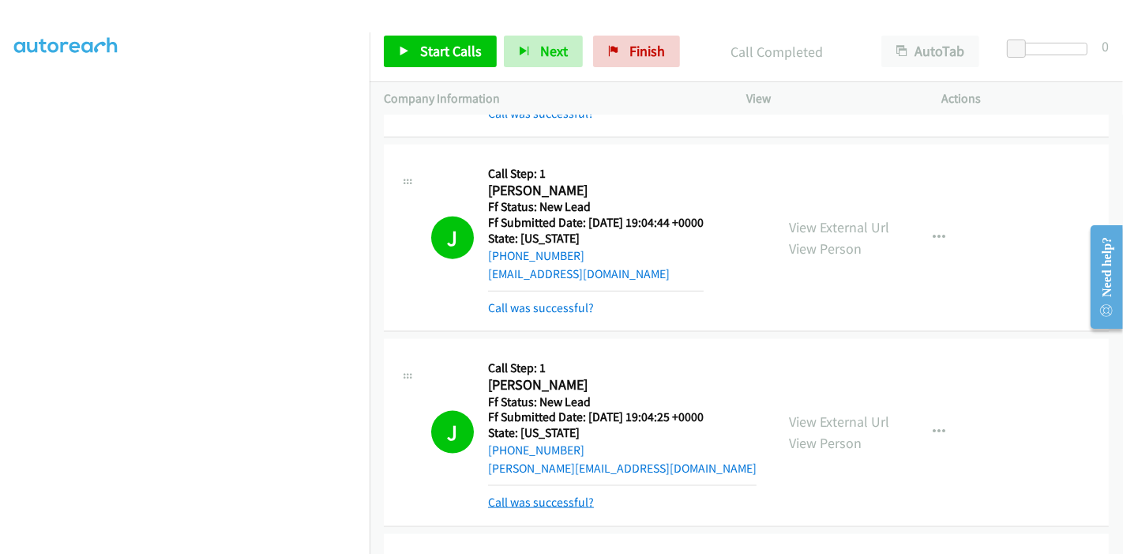
click at [580, 494] on link "Call was successful?" at bounding box center [541, 501] width 106 height 15
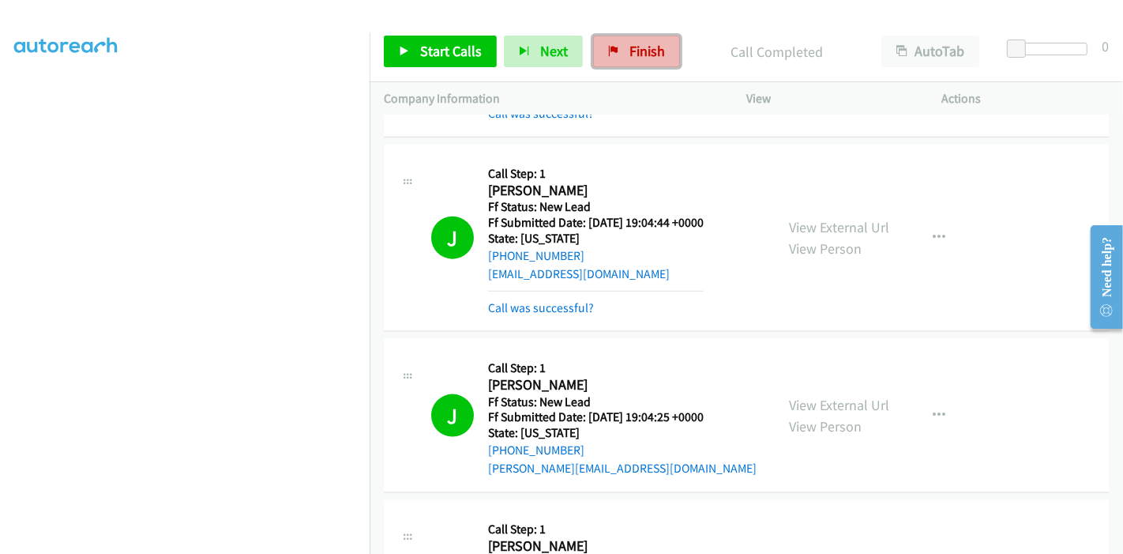
click at [639, 66] on link "Finish" at bounding box center [636, 52] width 87 height 32
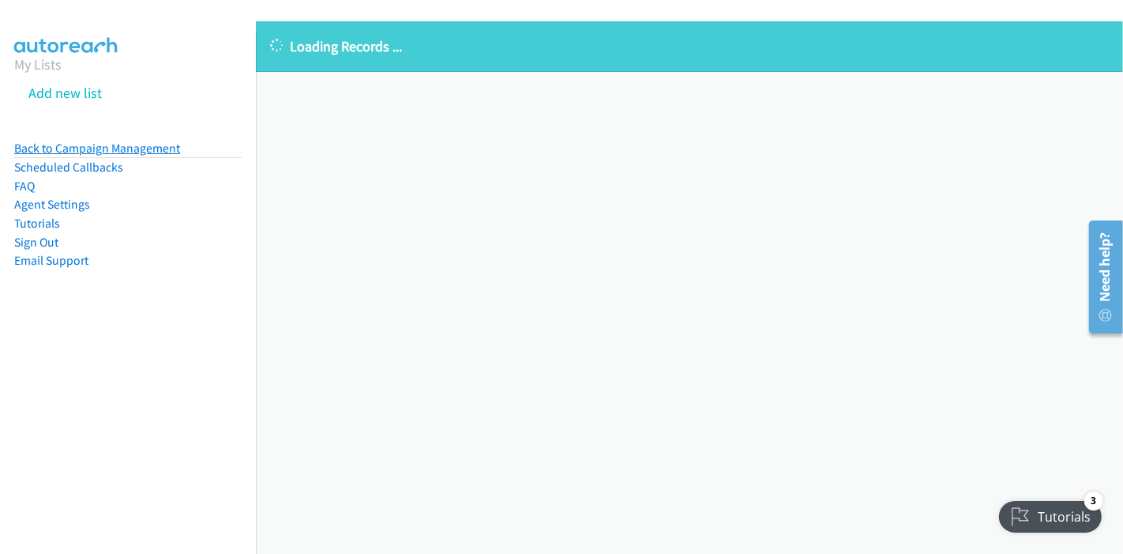
click at [77, 148] on link "Back to Campaign Management" at bounding box center [97, 148] width 166 height 15
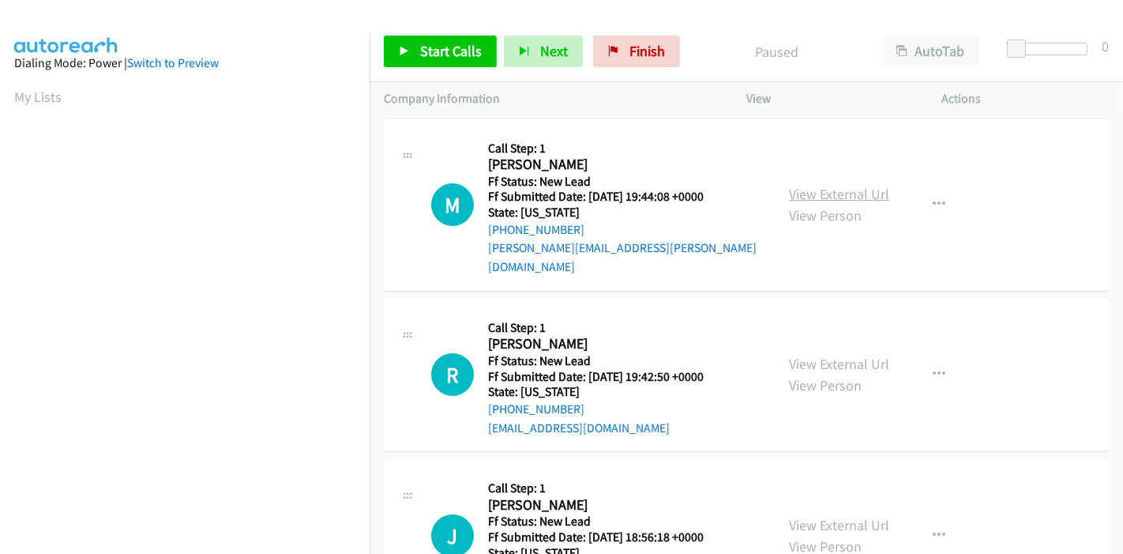
click at [845, 185] on link "View External Url" at bounding box center [839, 194] width 100 height 18
click at [834, 355] on link "View External Url" at bounding box center [839, 364] width 100 height 18
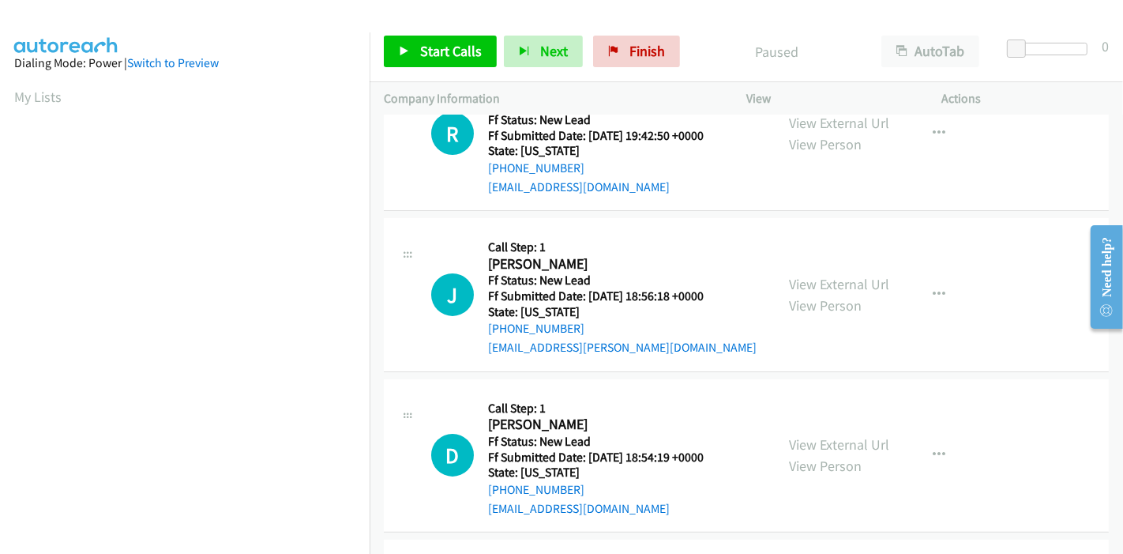
scroll to position [263, 0]
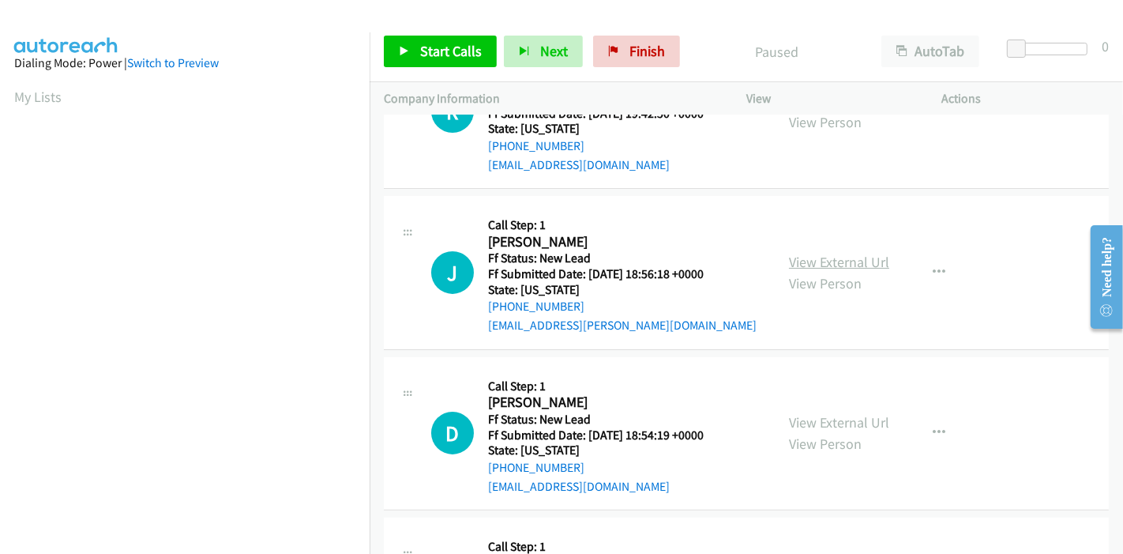
click at [820, 253] on link "View External Url" at bounding box center [839, 262] width 100 height 18
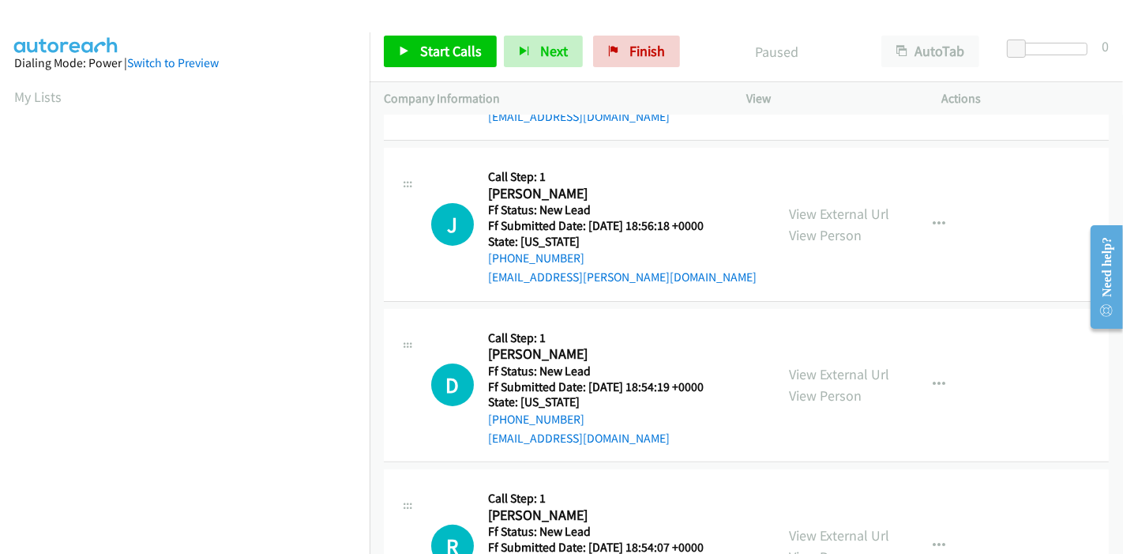
scroll to position [351, 0]
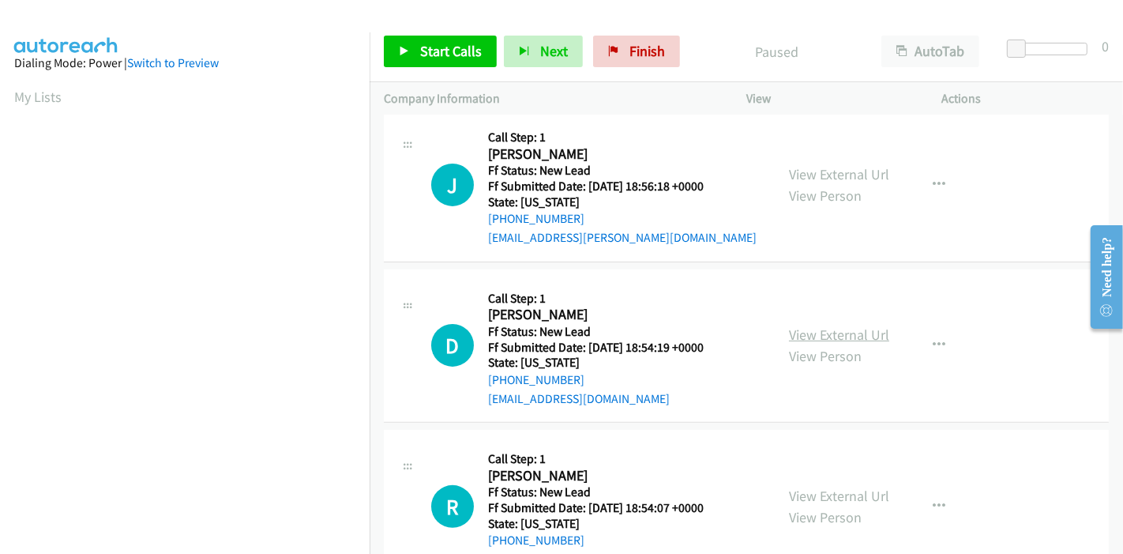
click at [810, 325] on link "View External Url" at bounding box center [839, 334] width 100 height 18
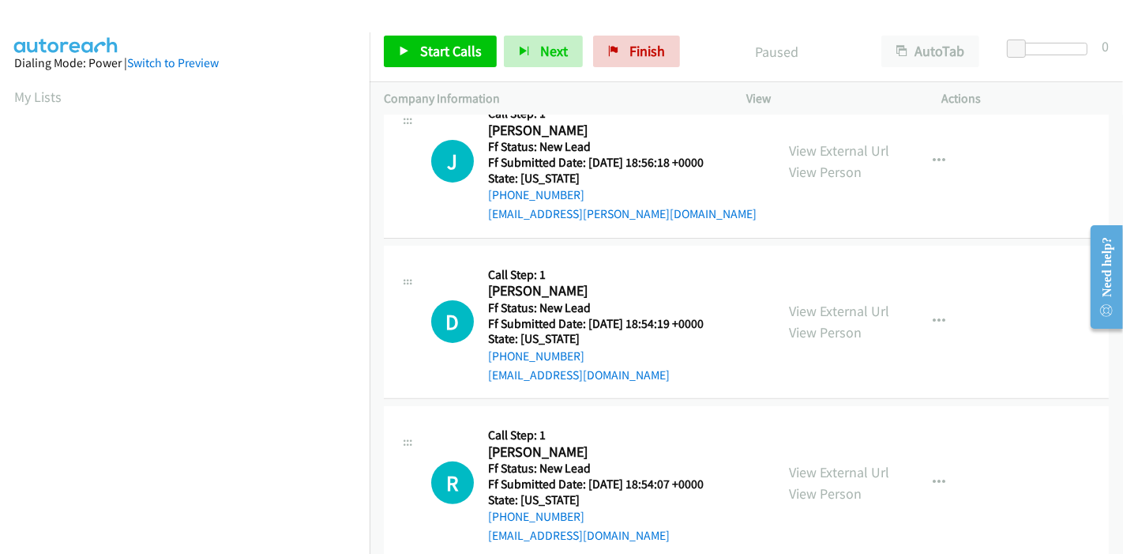
scroll to position [385, 0]
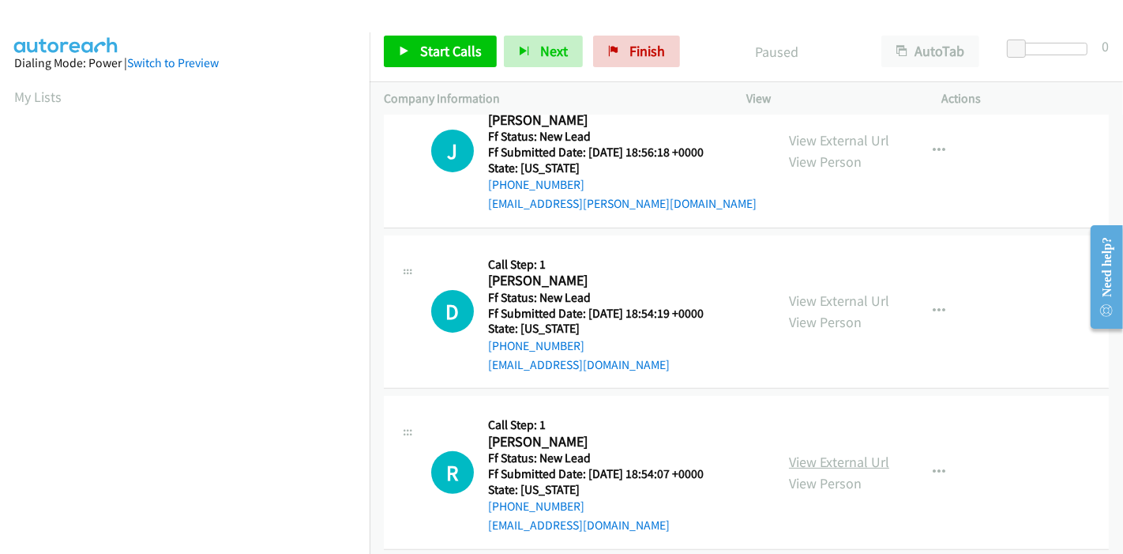
click at [820, 452] on link "View External Url" at bounding box center [839, 461] width 100 height 18
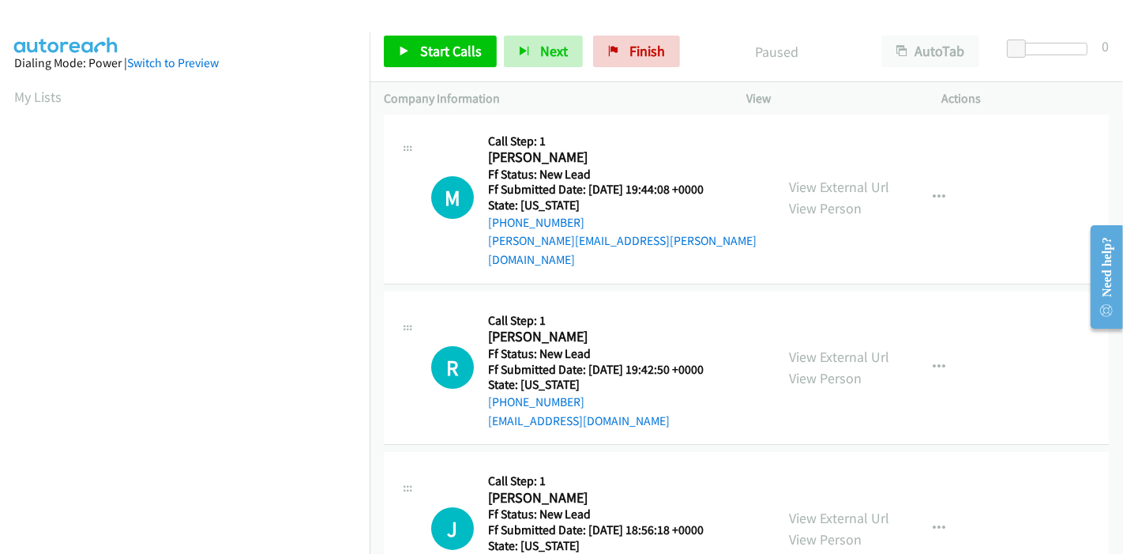
scroll to position [0, 0]
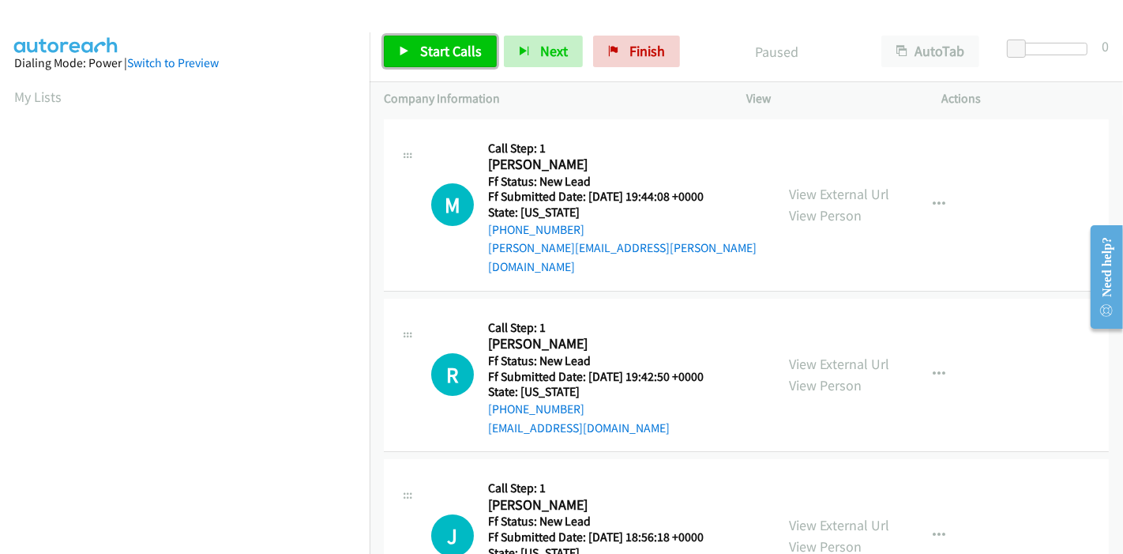
click at [420, 53] on span "Start Calls" at bounding box center [451, 51] width 62 height 18
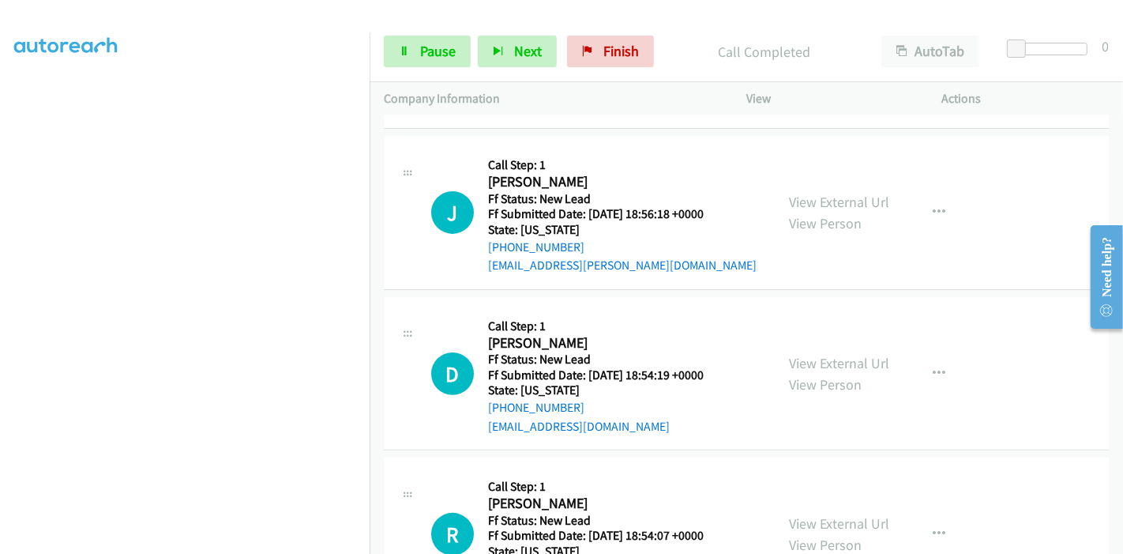
scroll to position [363, 0]
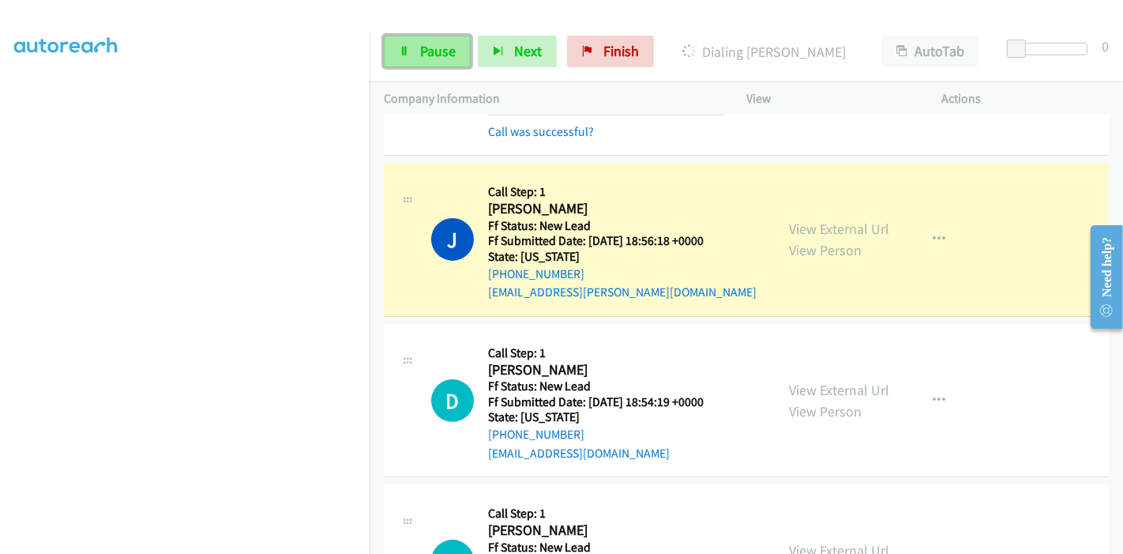
click at [439, 48] on span "Pause" at bounding box center [438, 51] width 36 height 18
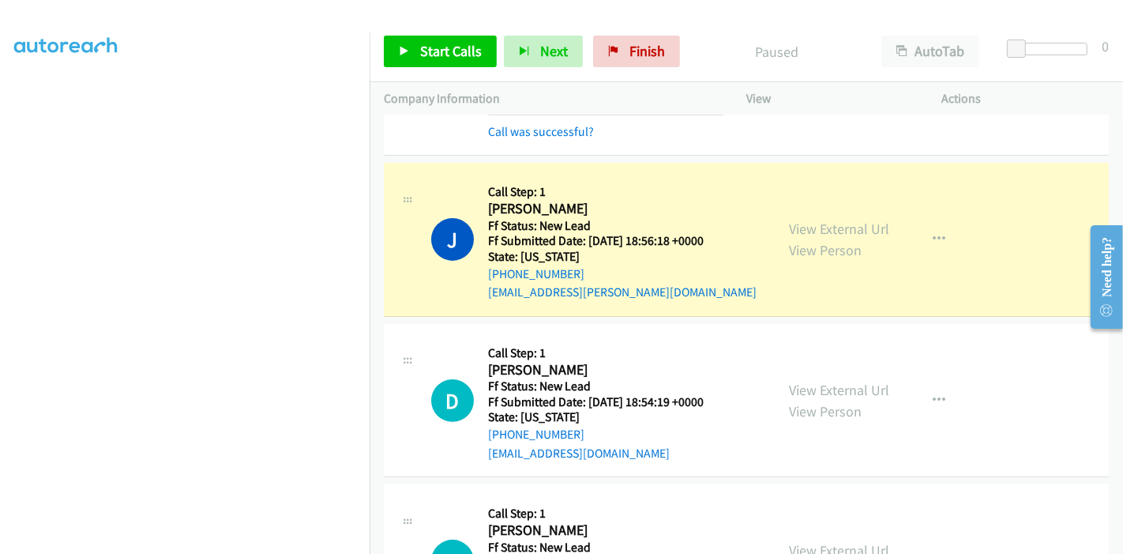
scroll to position [333, 0]
